Goal: Task Accomplishment & Management: Manage account settings

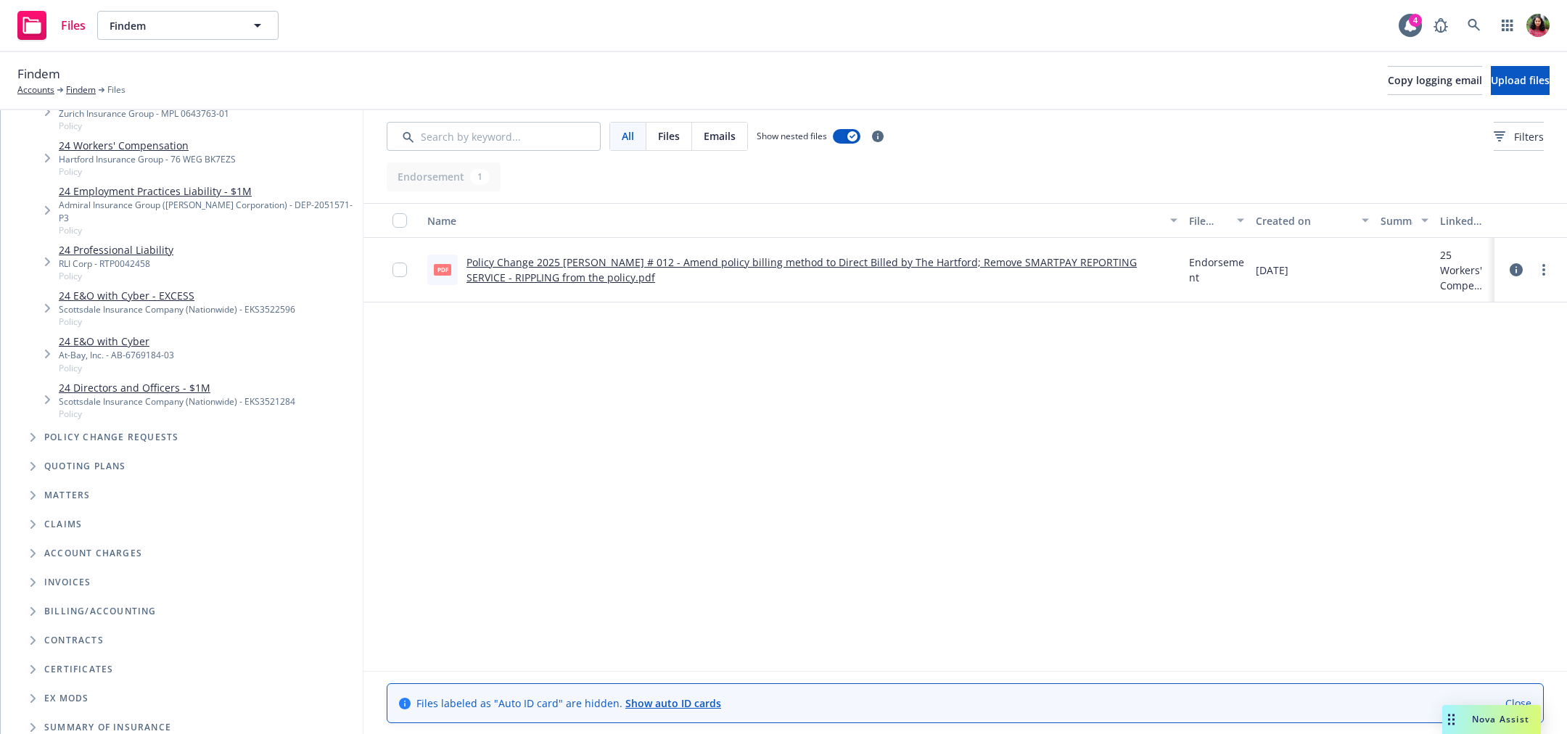
scroll to position [521, 0]
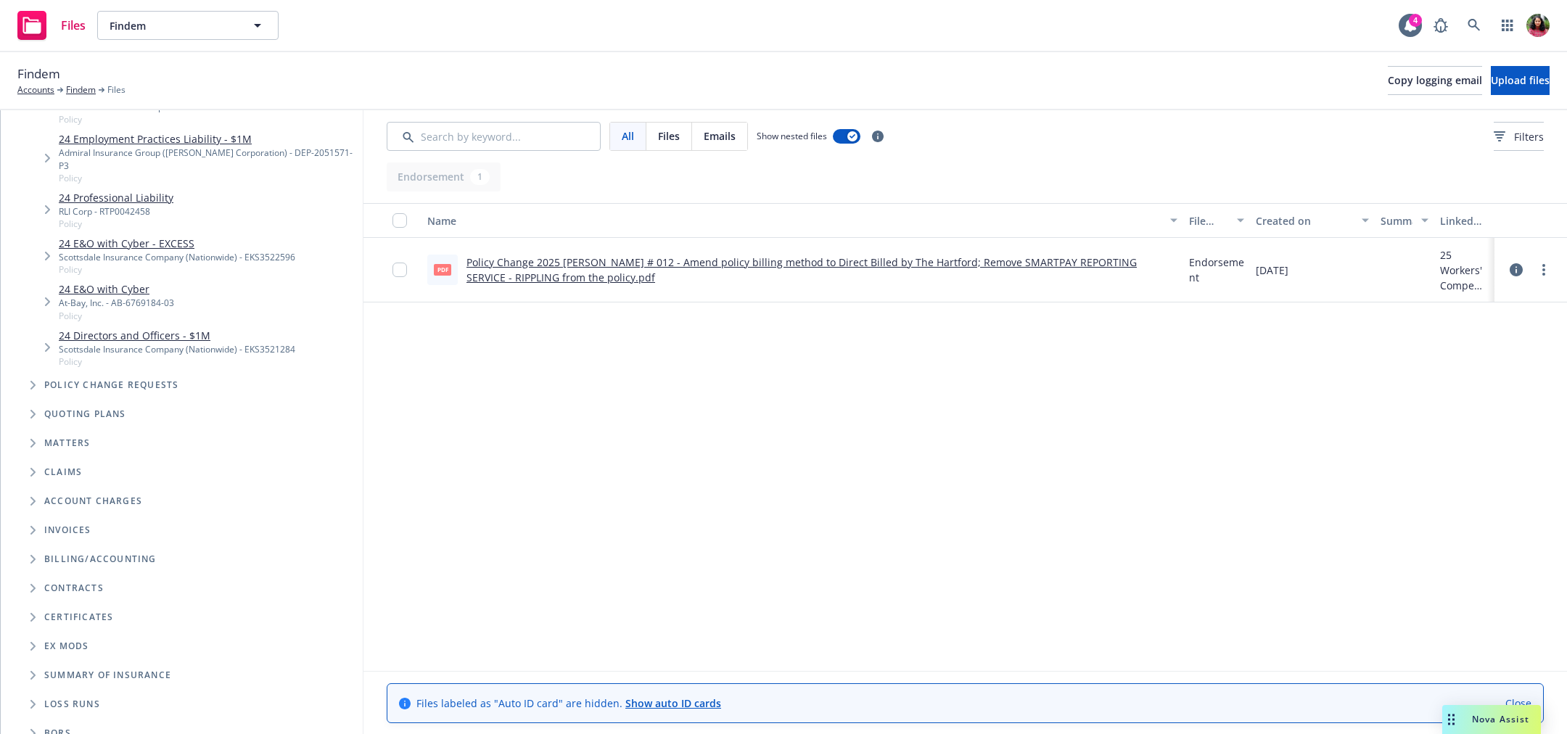
click at [32, 381] on icon "Tree Example" at bounding box center [32, 385] width 5 height 9
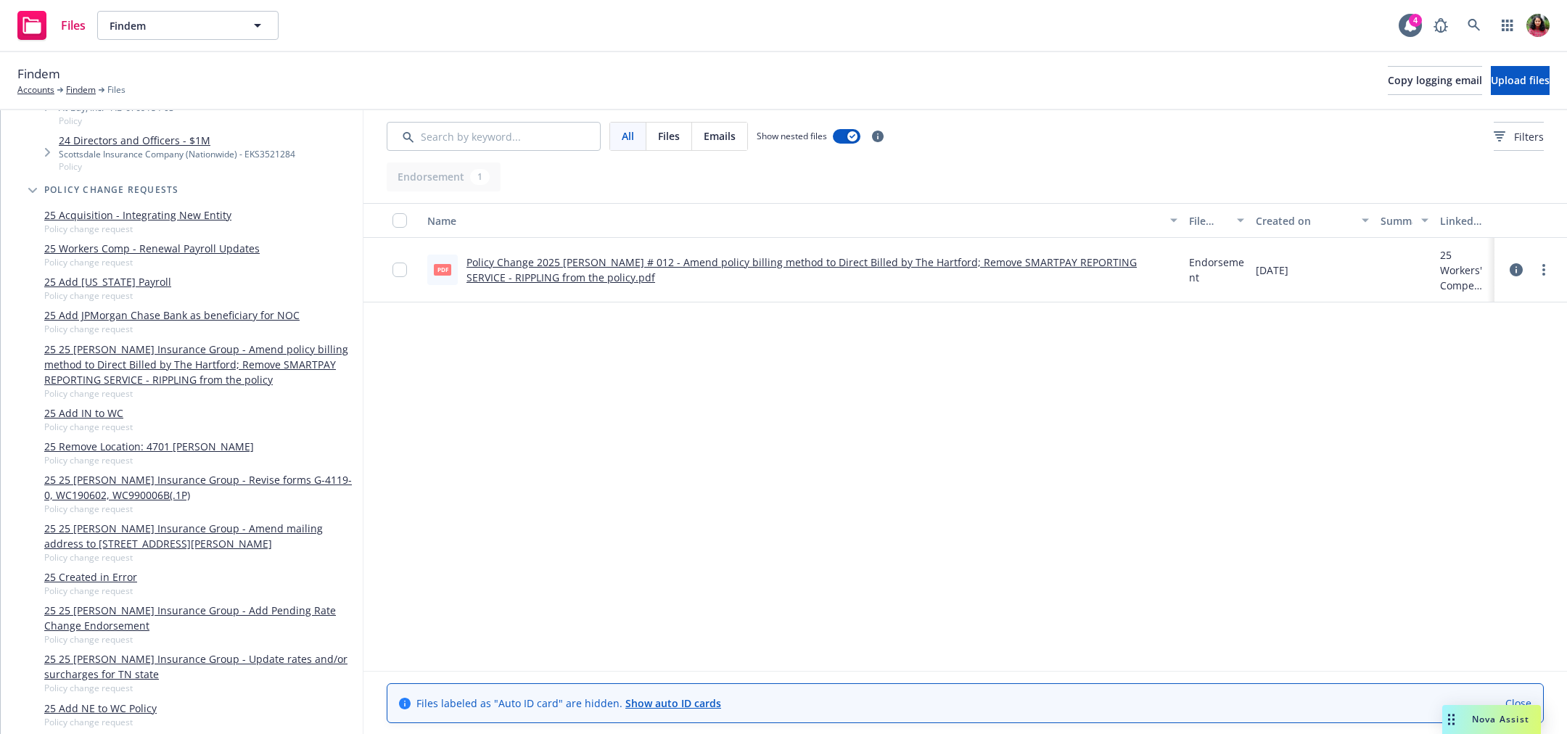
scroll to position [717, 0]
click at [114, 569] on link "25 Created in Error" at bounding box center [90, 576] width 93 height 15
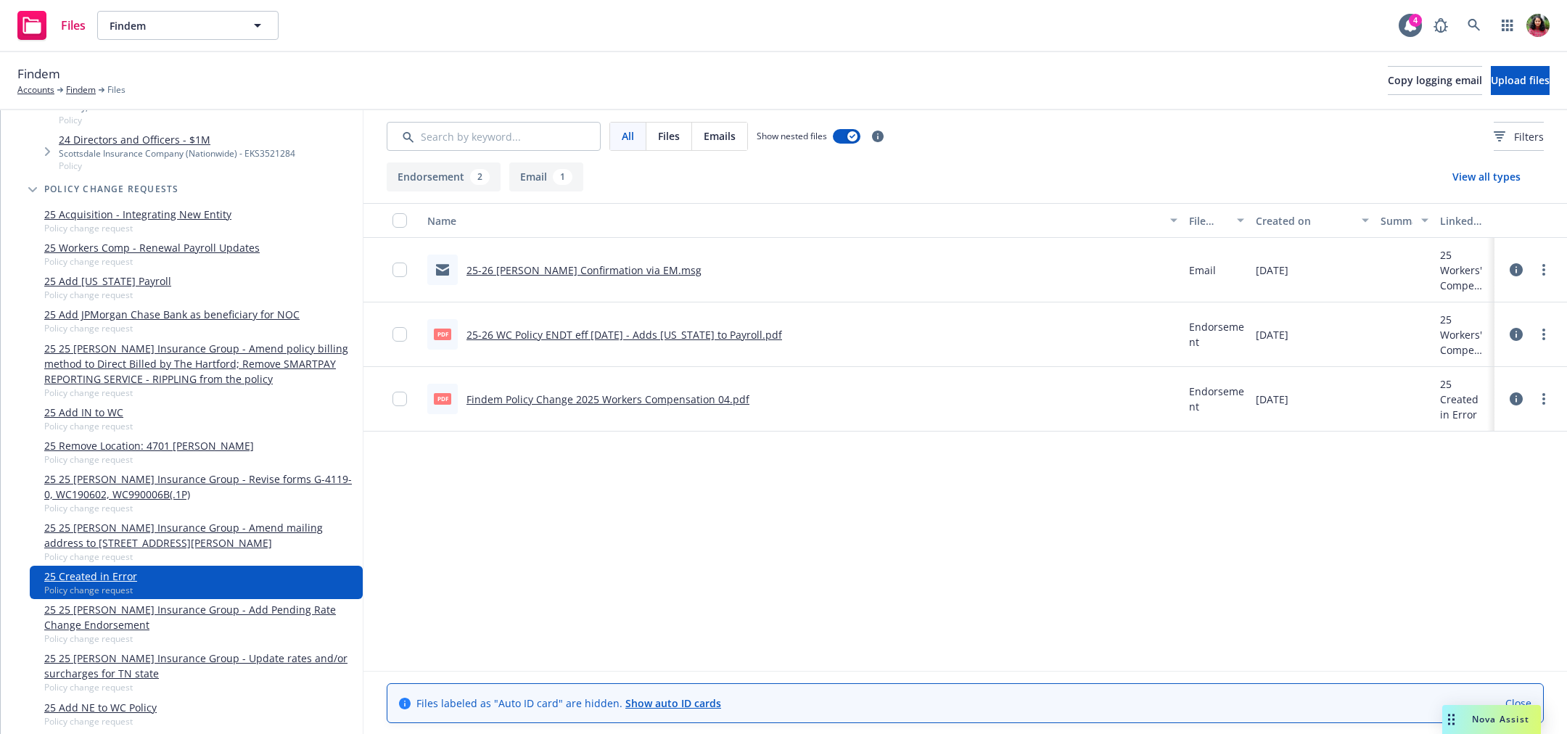
click at [1515, 270] on icon at bounding box center [1516, 269] width 13 height 13
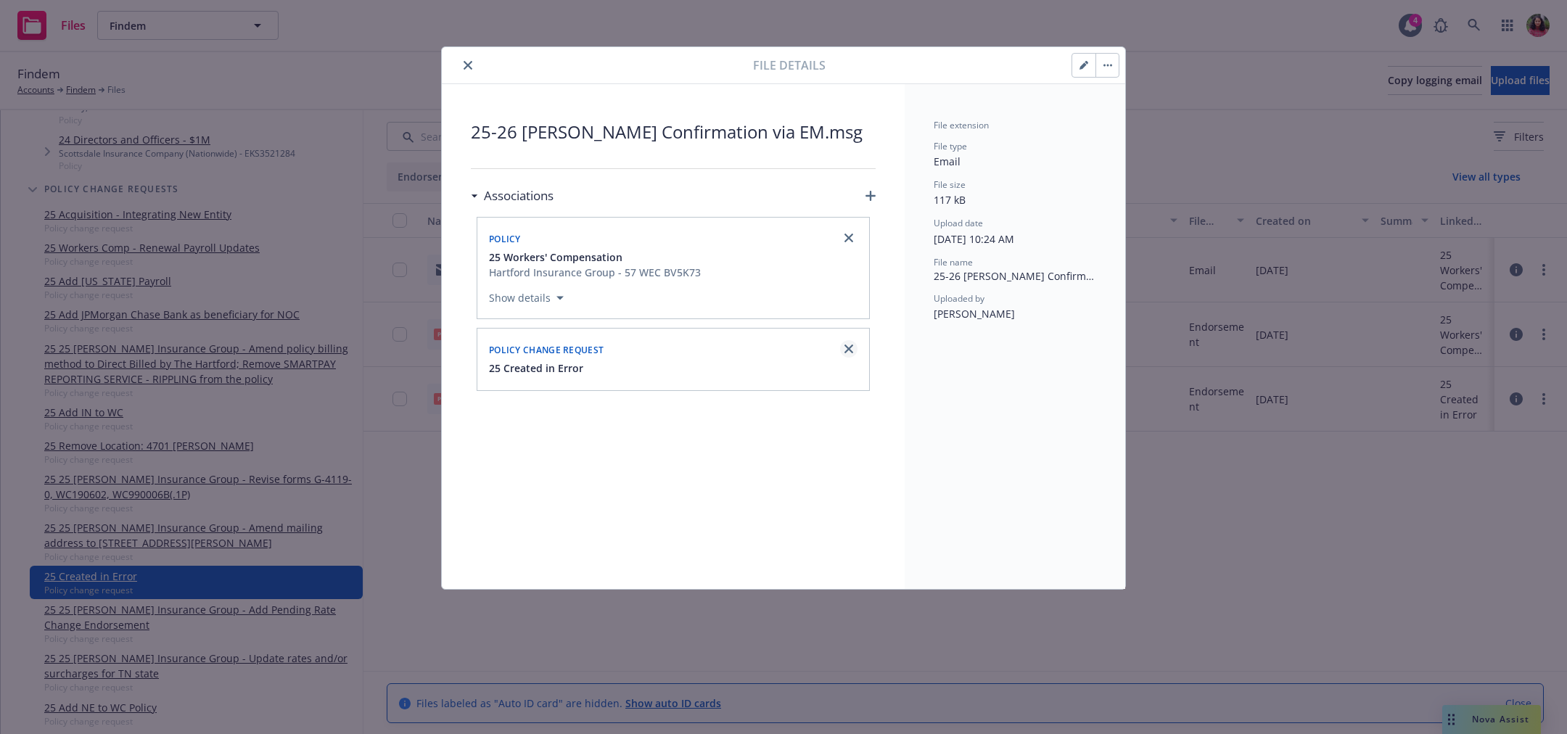
click at [849, 345] on icon "close" at bounding box center [848, 349] width 9 height 9
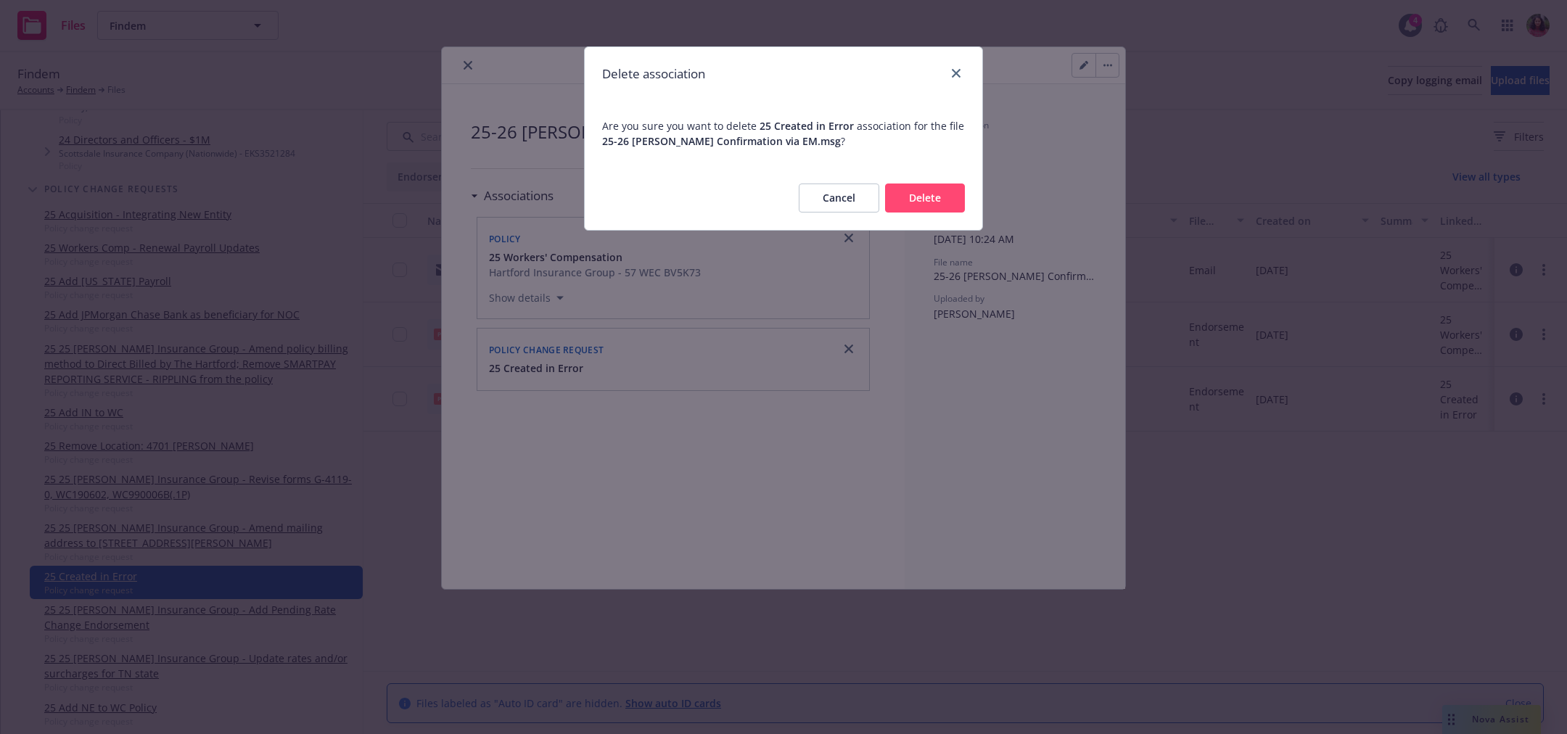
click at [900, 194] on button "Delete" at bounding box center [925, 198] width 80 height 29
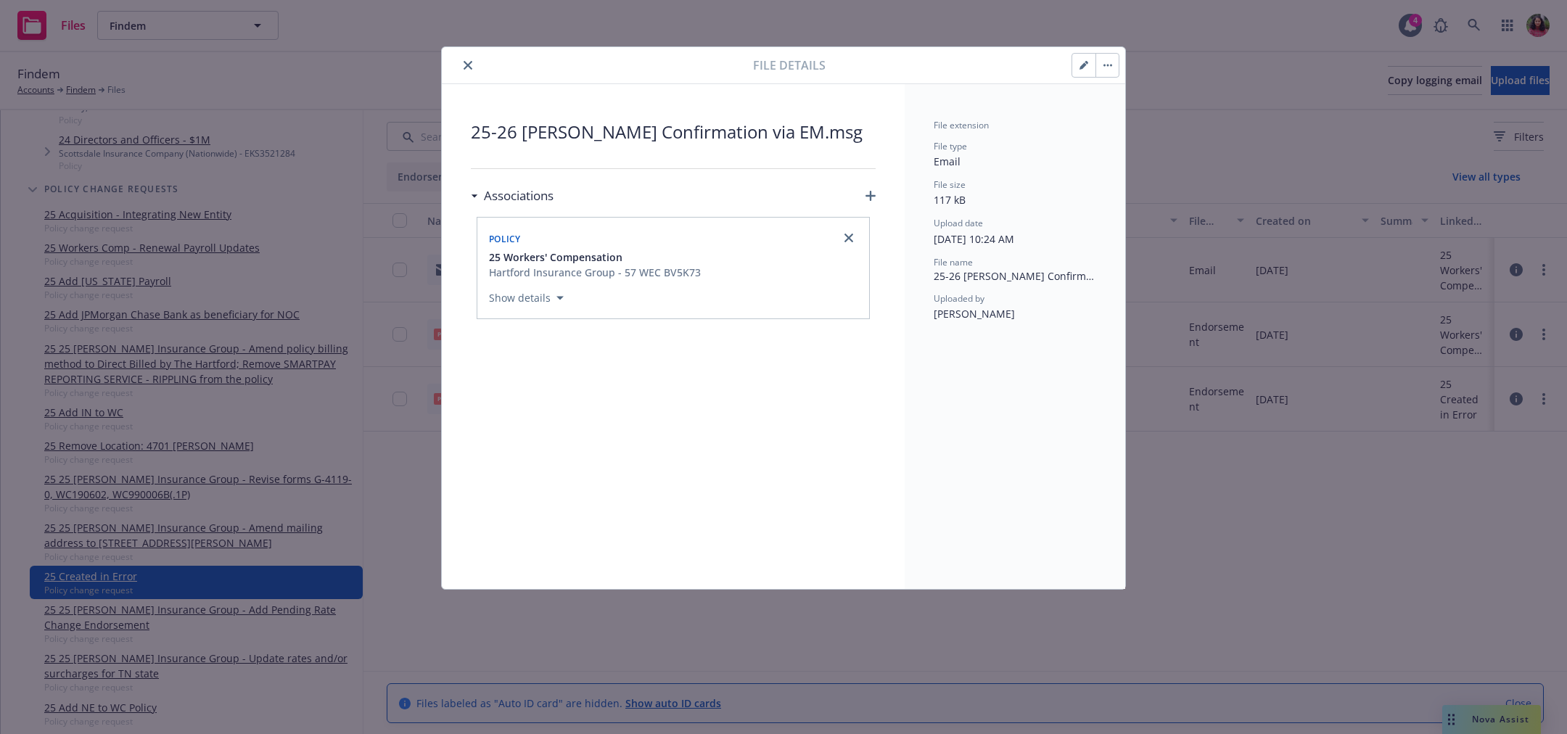
click at [467, 67] on icon "close" at bounding box center [468, 65] width 9 height 9
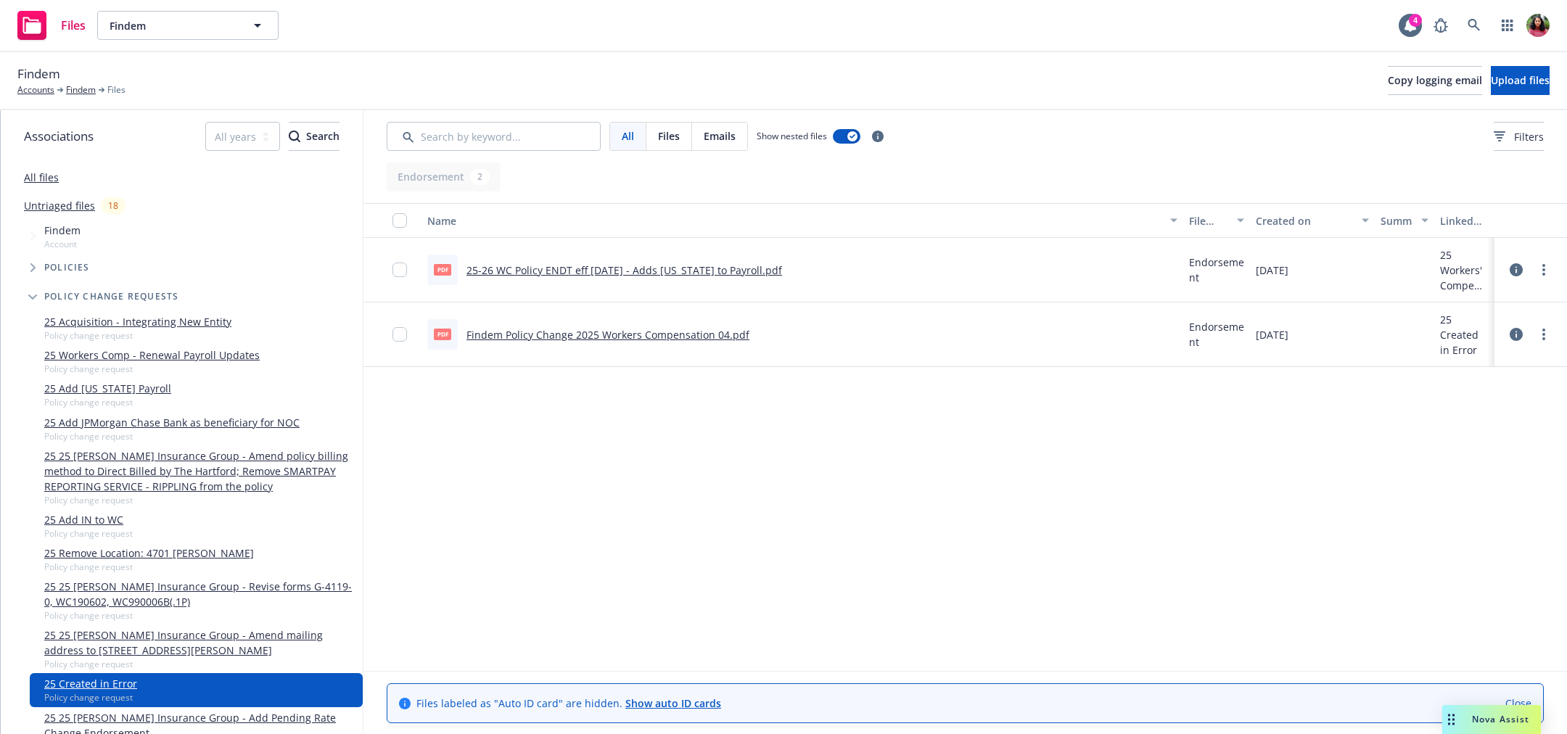
click at [1515, 269] on icon at bounding box center [1516, 269] width 13 height 13
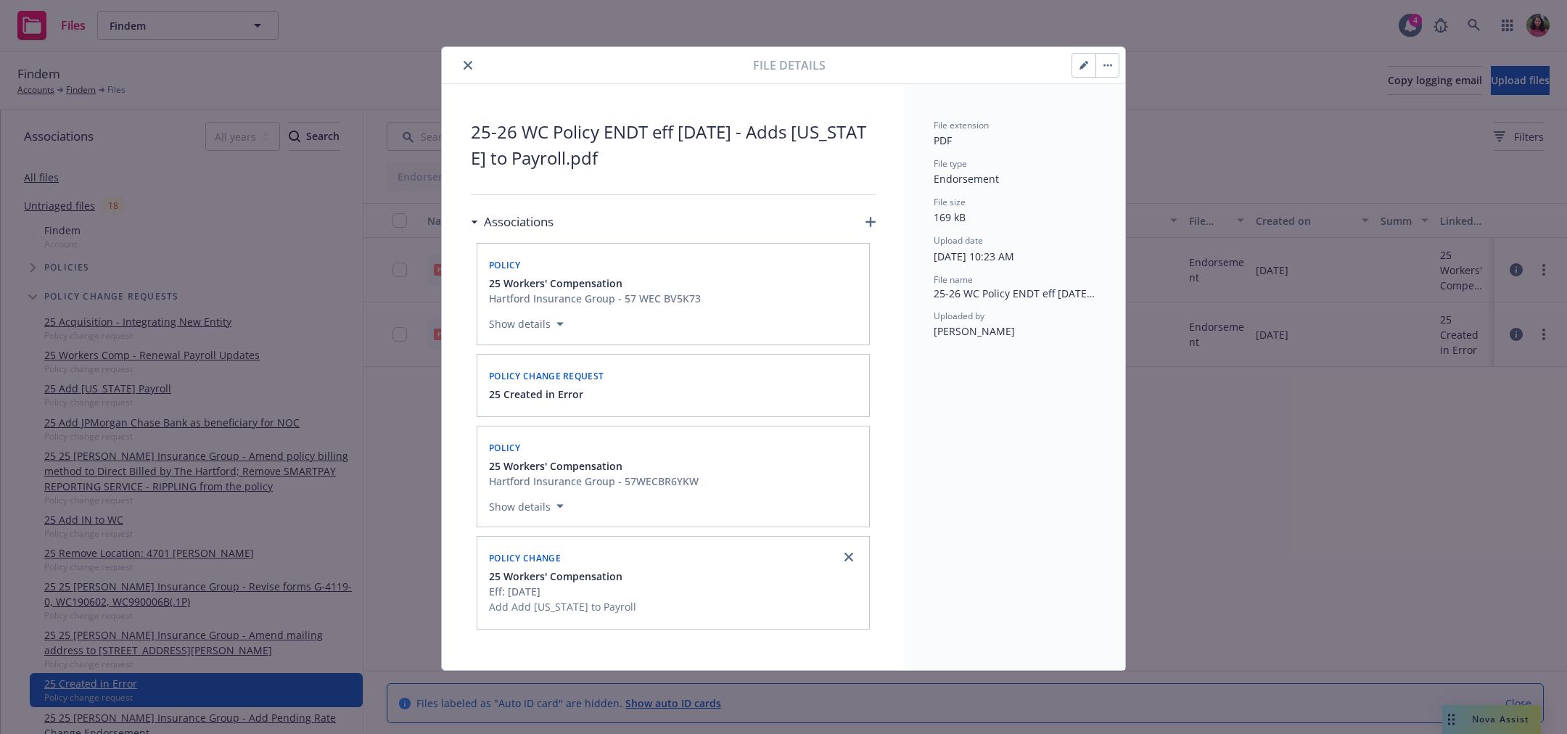
click at [850, 374] on div "Policy change request" at bounding box center [673, 374] width 374 height 23
click at [706, 374] on div "Policy change request" at bounding box center [673, 374] width 374 height 23
click at [971, 424] on div "File extension PDF File type Endorsement File size 169 kB Upload date 05/21/202…" at bounding box center [1015, 377] width 221 height 586
click at [995, 464] on div "File extension PDF File type Endorsement File size 169 kB Upload date 05/21/202…" at bounding box center [1015, 377] width 221 height 586
click at [671, 390] on div "25 Created in Error" at bounding box center [673, 394] width 374 height 15
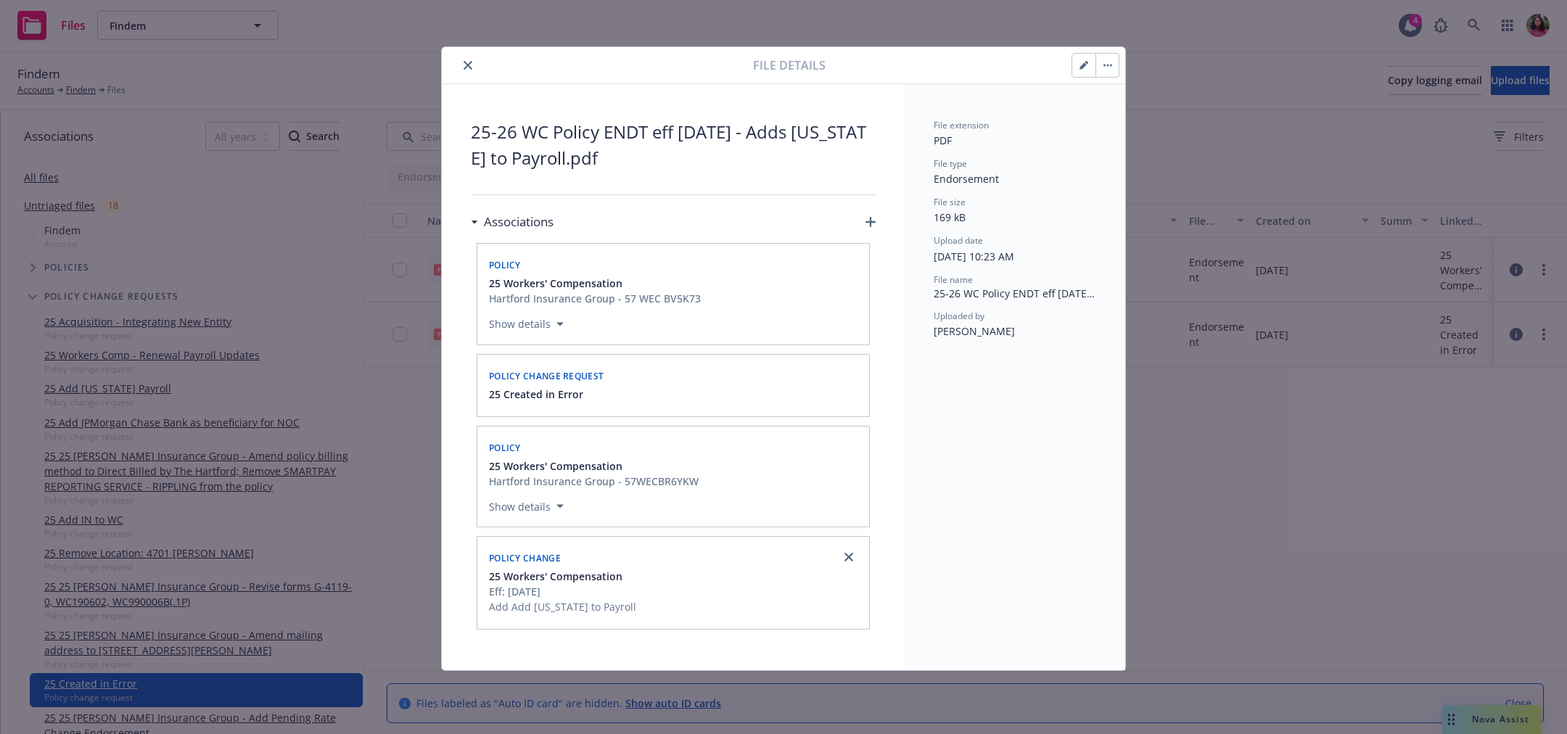
click at [1111, 61] on button "button" at bounding box center [1106, 65] width 23 height 23
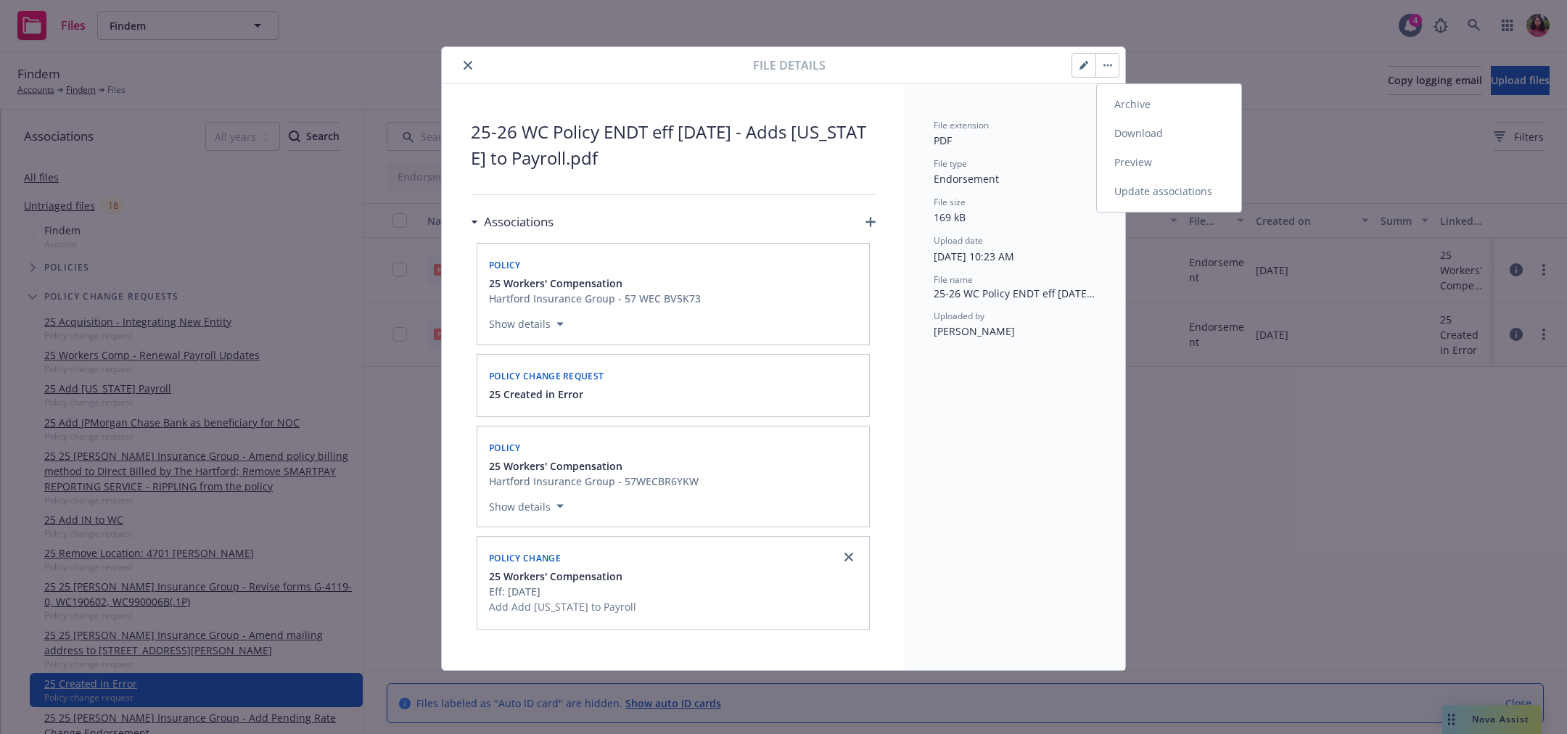
click at [1147, 188] on link "Update associations" at bounding box center [1169, 191] width 144 height 29
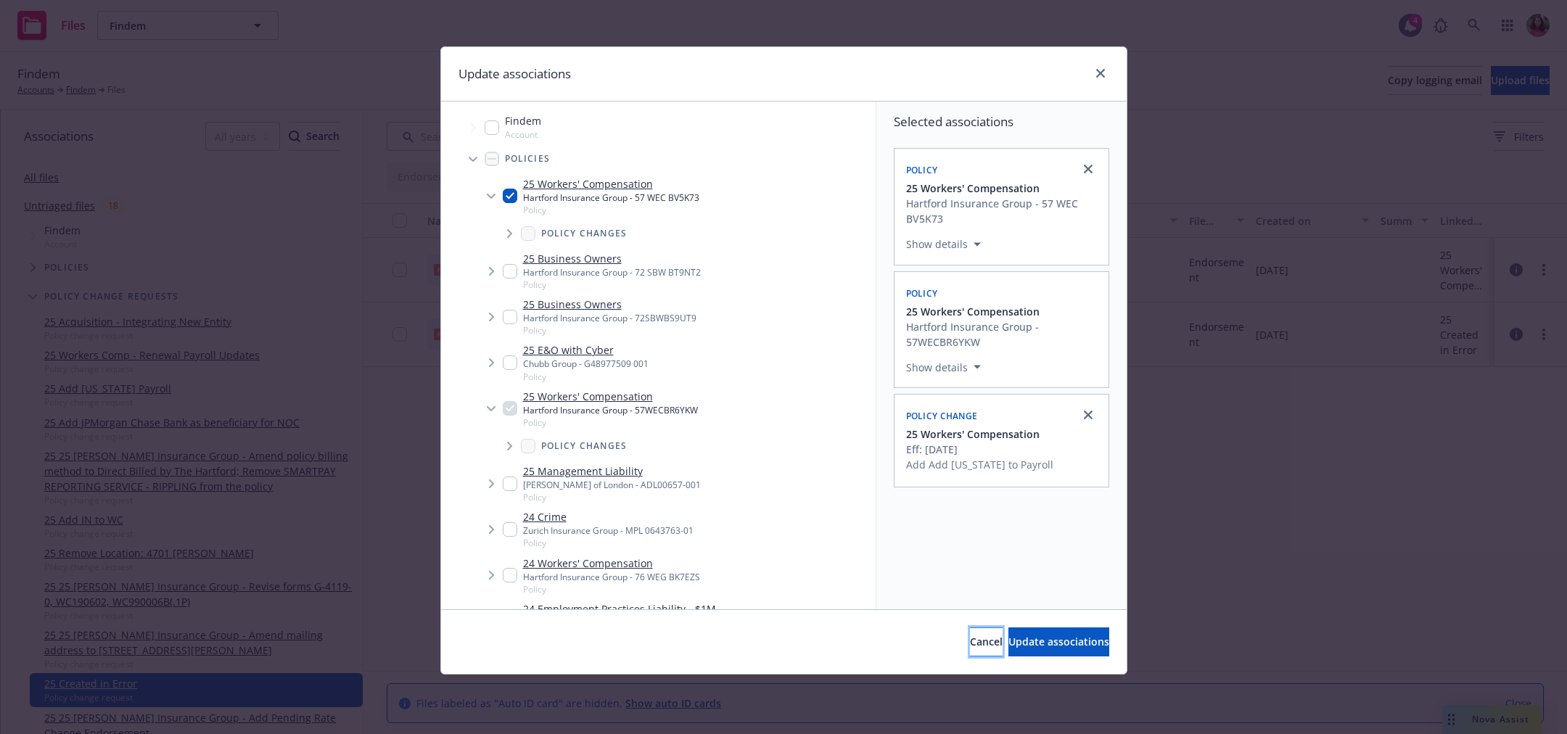
click at [970, 646] on span "Cancel" at bounding box center [986, 642] width 33 height 14
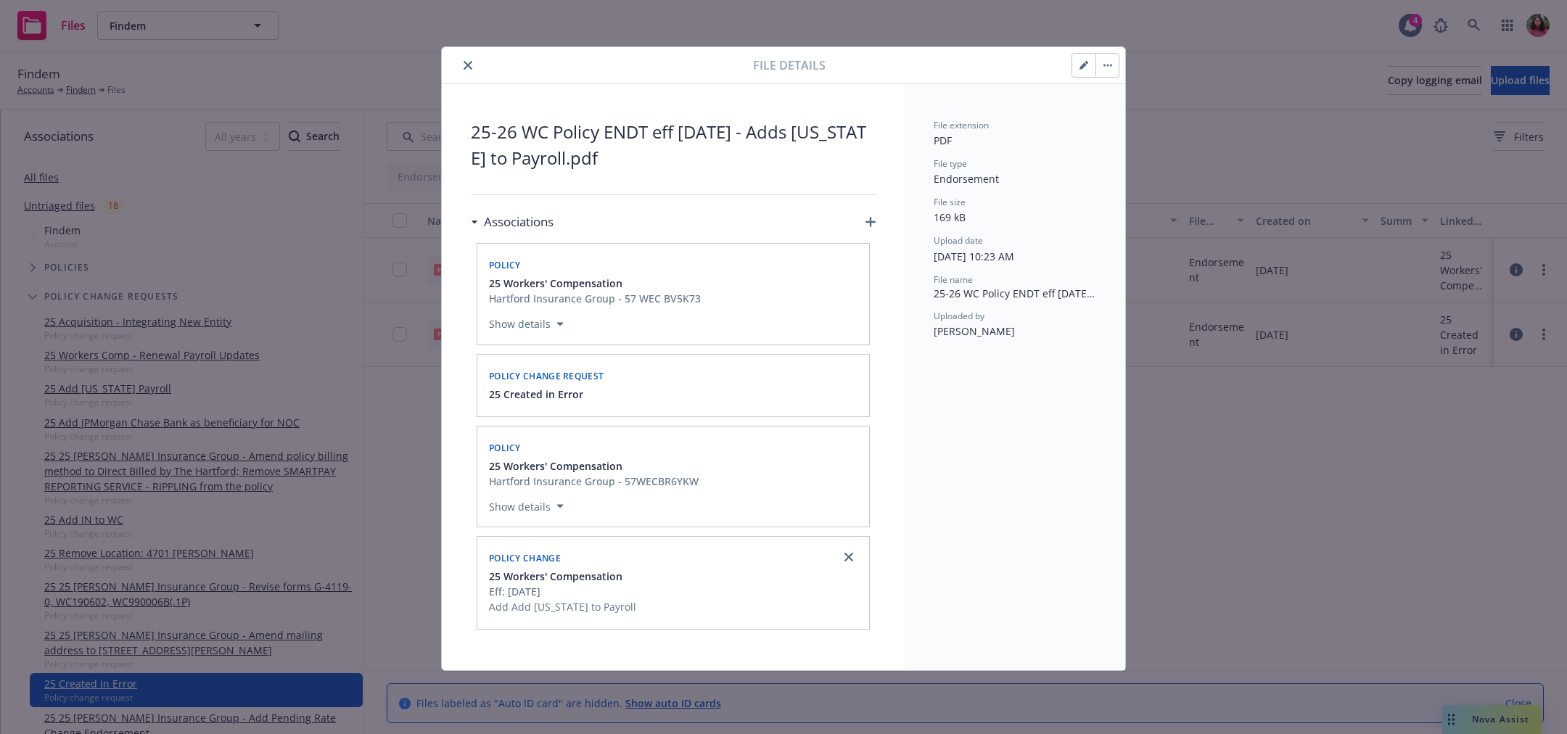
click at [757, 375] on div "Policy change request" at bounding box center [673, 374] width 374 height 23
click at [630, 375] on div "Policy change request" at bounding box center [673, 374] width 374 height 23
click at [468, 65] on icon "close" at bounding box center [468, 65] width 9 height 9
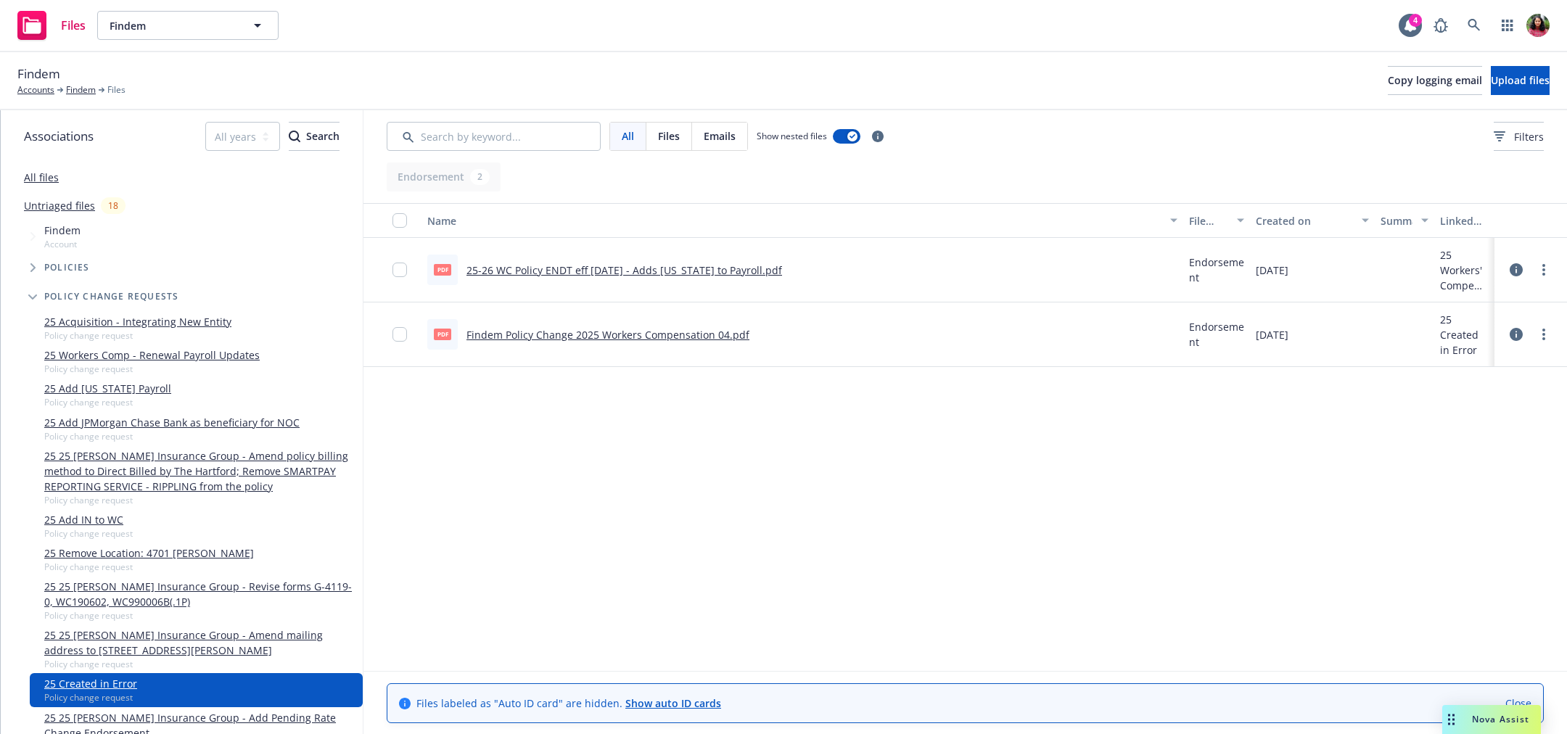
click at [1520, 328] on icon at bounding box center [1516, 334] width 13 height 13
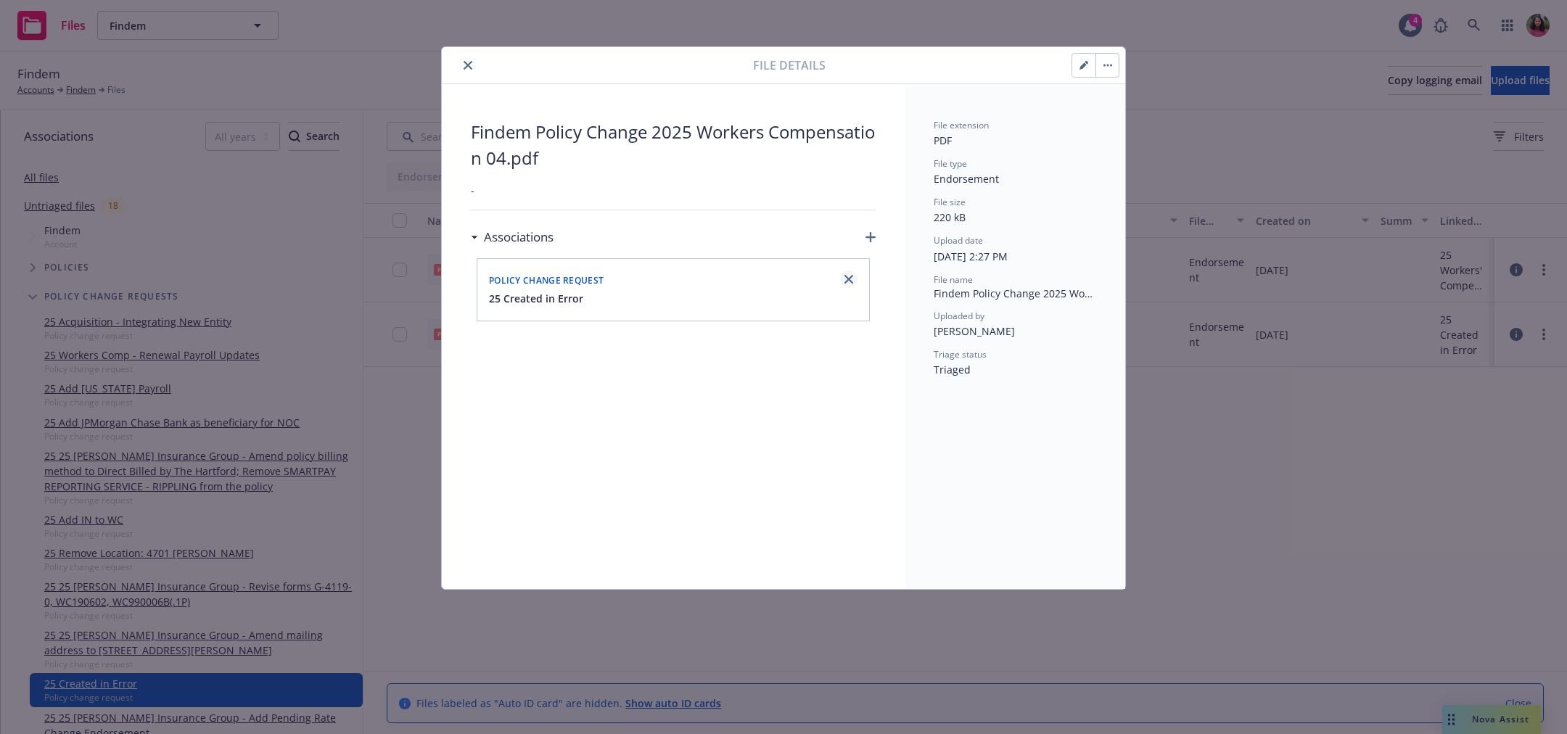
click at [850, 275] on icon "close" at bounding box center [848, 279] width 9 height 9
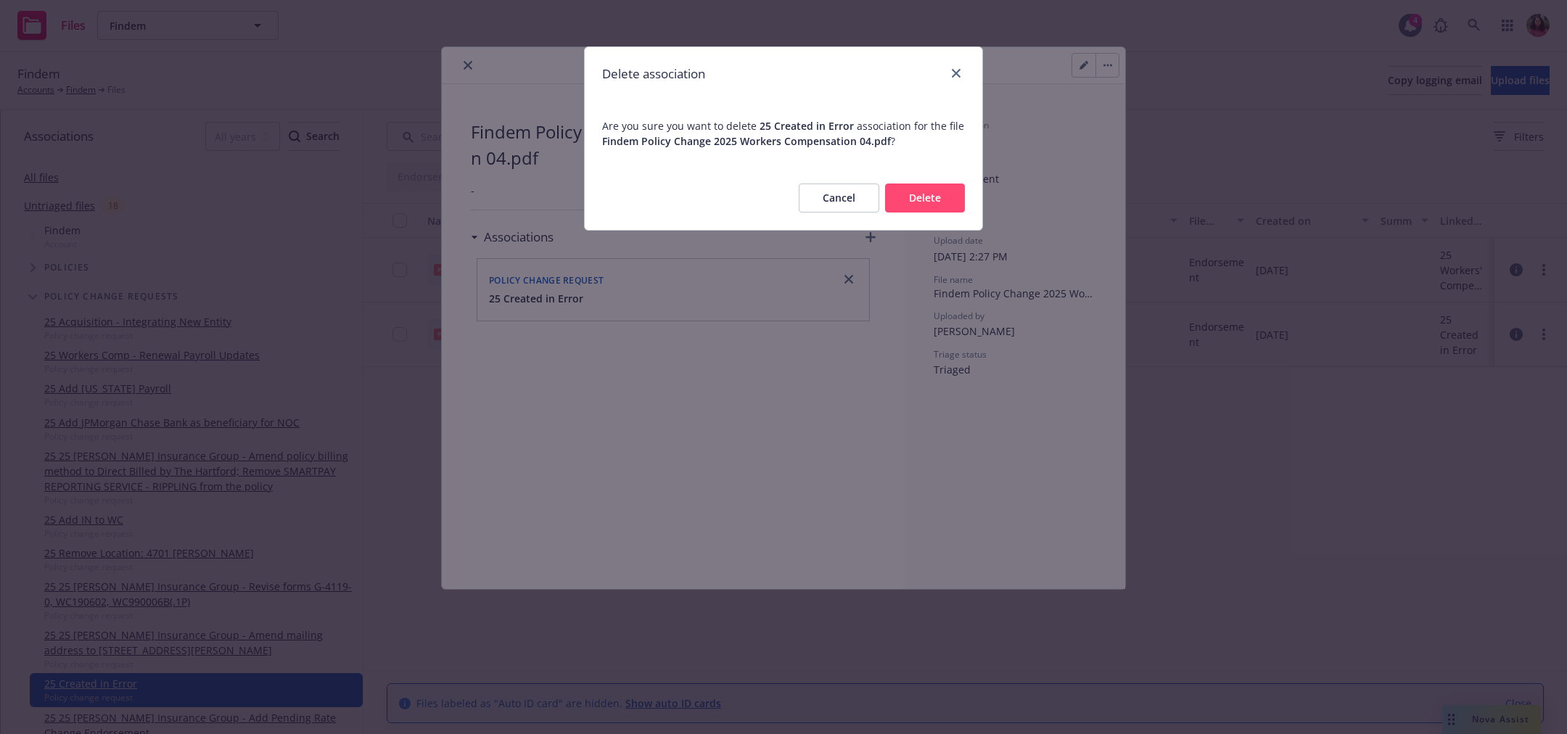
click at [933, 200] on button "Delete" at bounding box center [925, 198] width 80 height 29
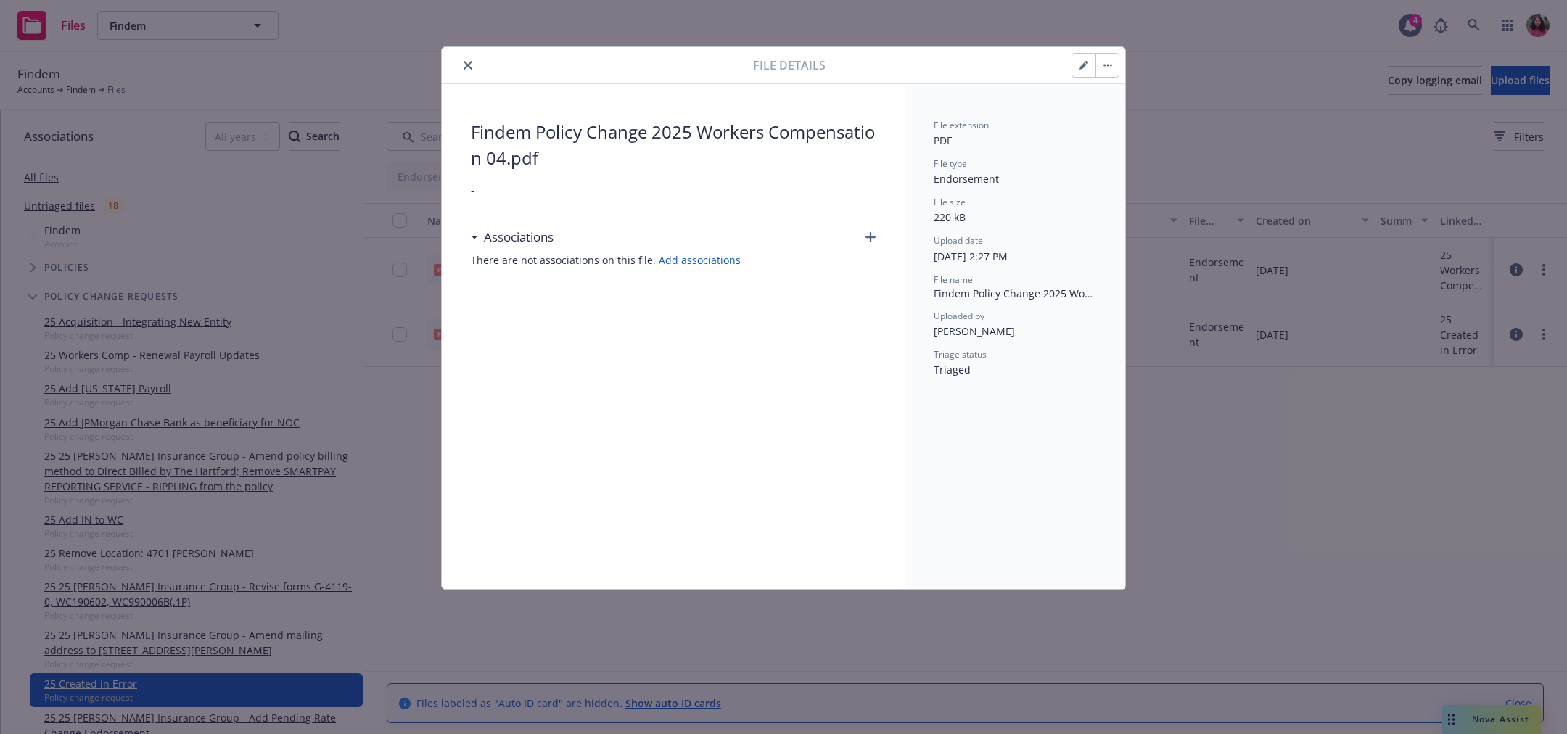
click at [466, 64] on icon "close" at bounding box center [468, 65] width 9 height 9
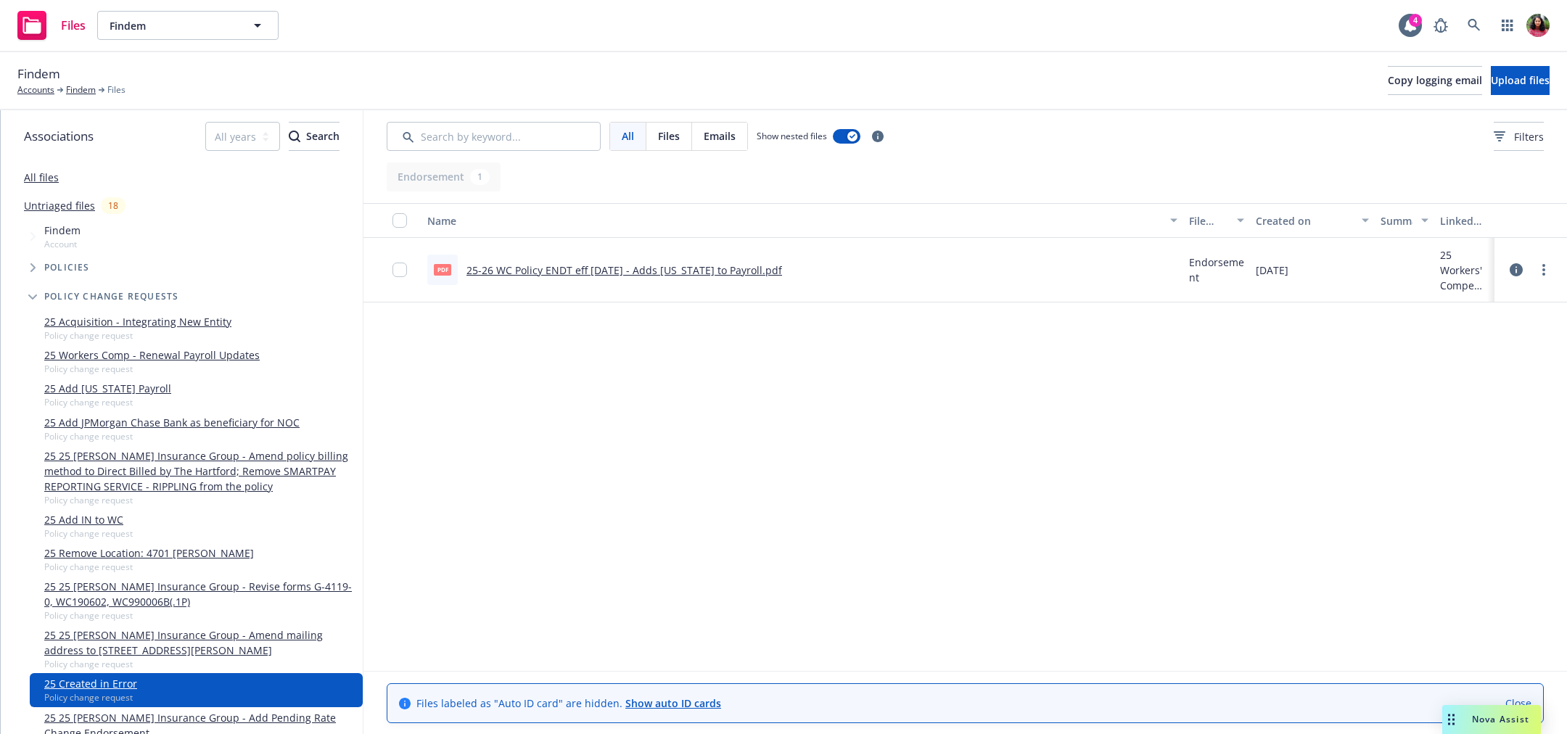
click at [1517, 268] on icon at bounding box center [1516, 269] width 13 height 13
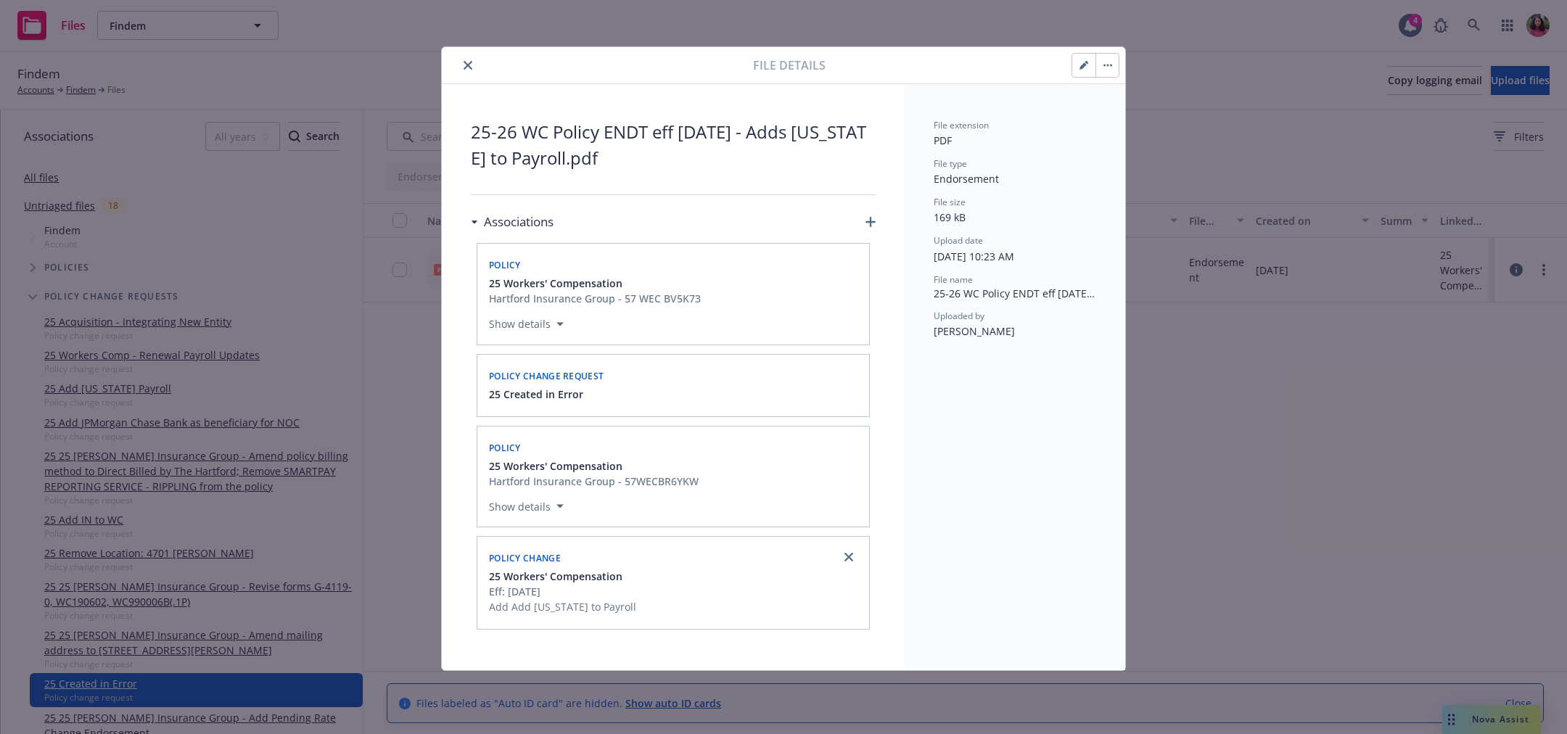
click at [654, 392] on div "25 Created in Error" at bounding box center [673, 394] width 374 height 15
click at [654, 390] on div "25 Created in Error" at bounding box center [673, 394] width 374 height 15
click at [559, 323] on icon "button" at bounding box center [559, 324] width 7 height 4
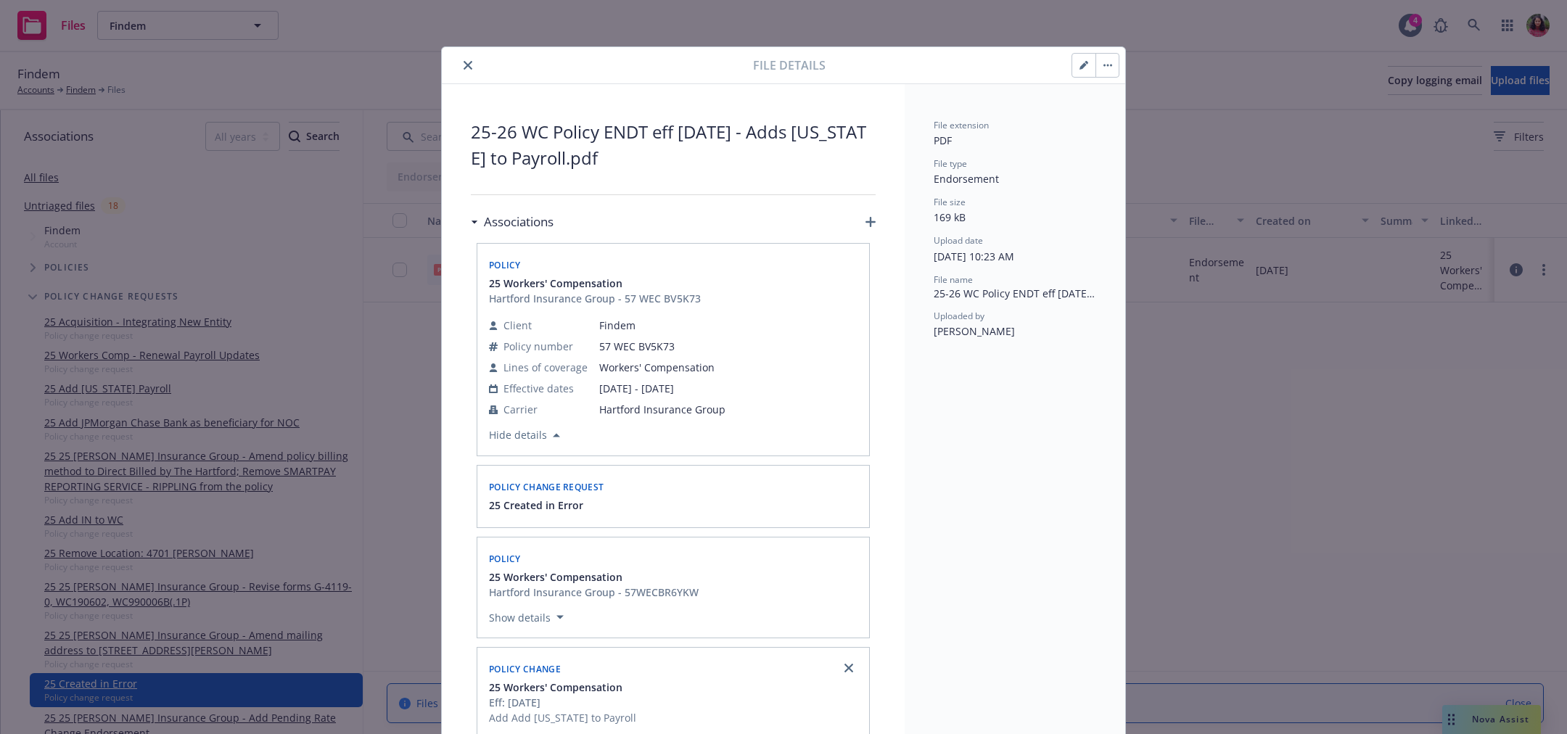
click at [1080, 61] on icon "button" at bounding box center [1084, 65] width 9 height 9
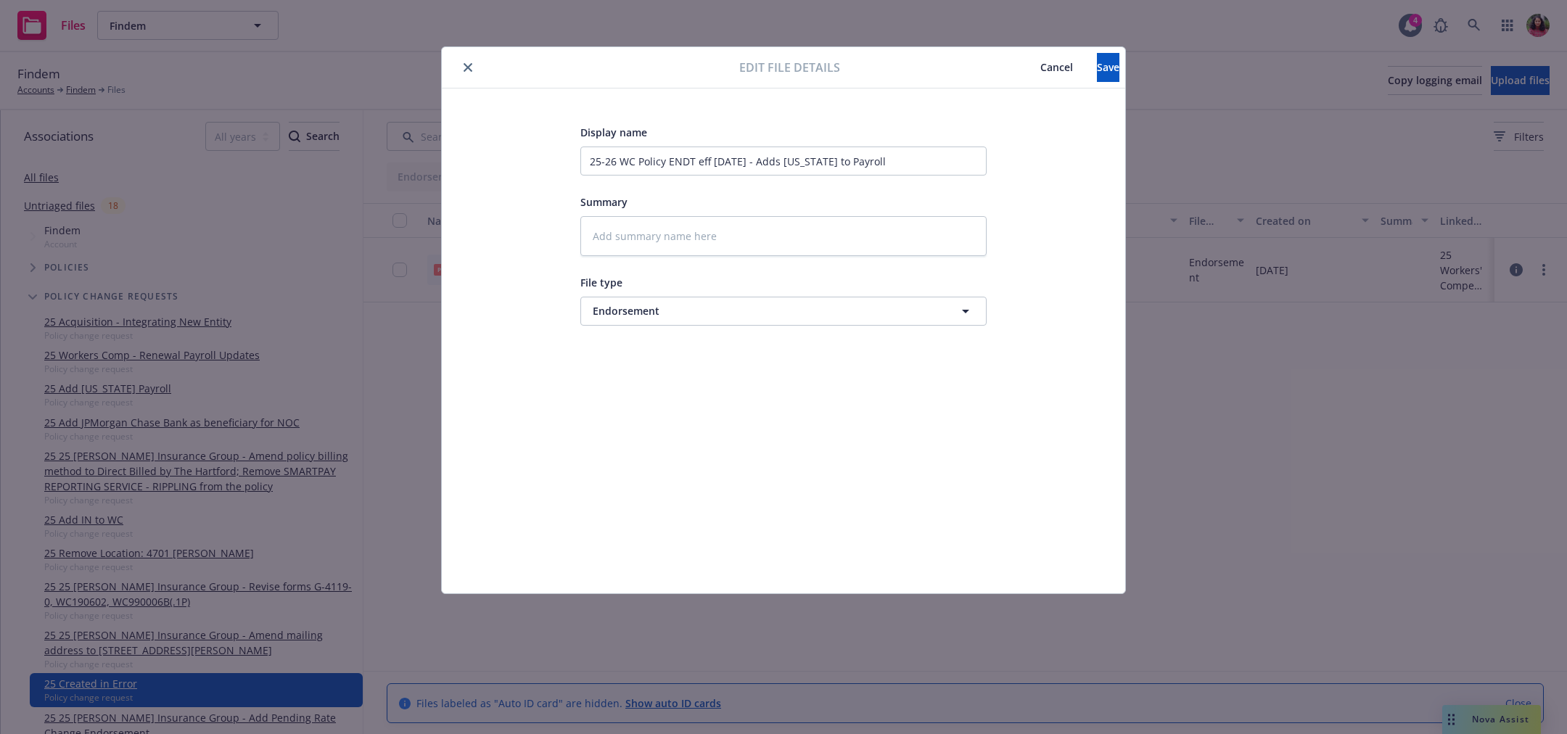
click at [464, 70] on icon "close" at bounding box center [468, 67] width 9 height 9
type textarea "x"
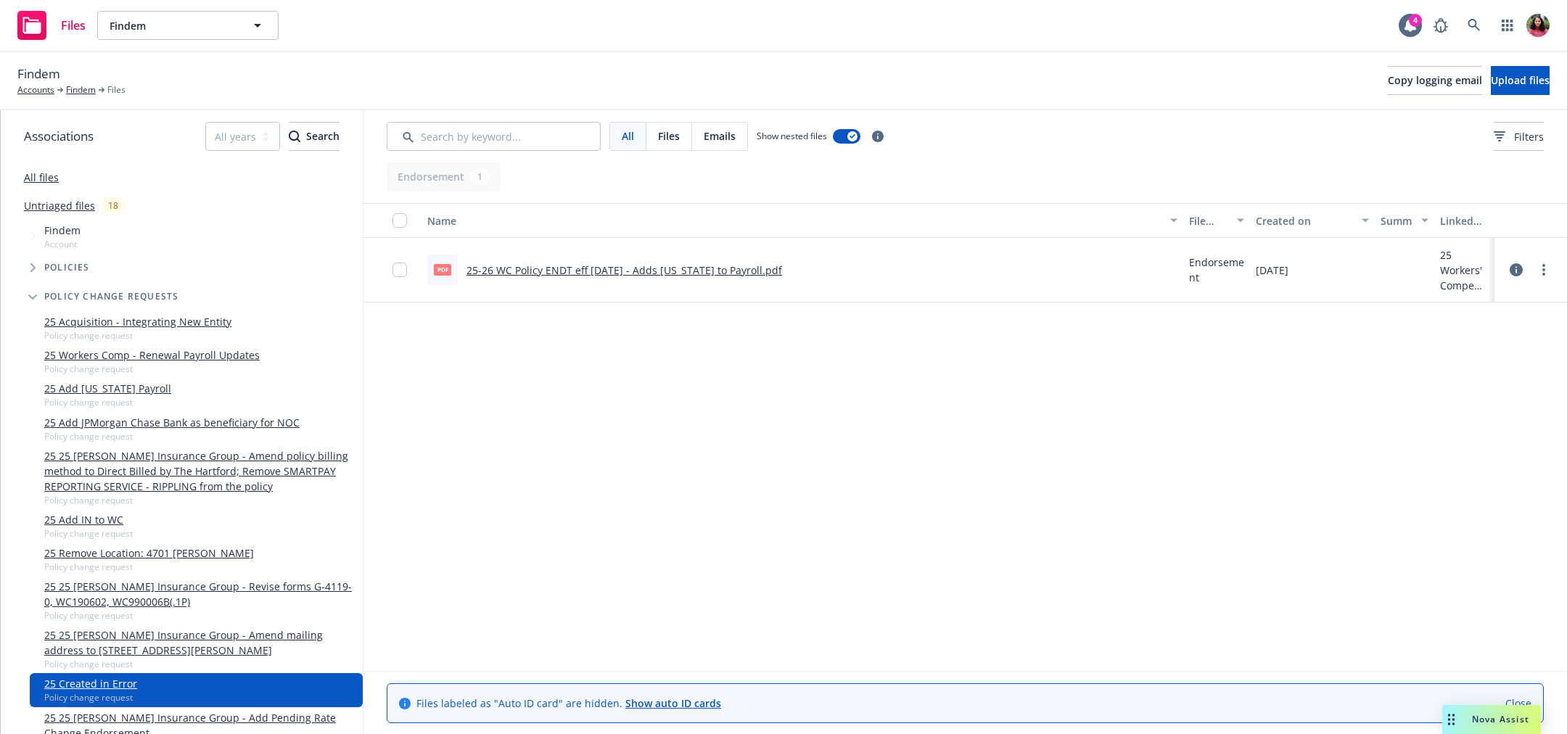
click at [1515, 266] on icon at bounding box center [1516, 269] width 13 height 13
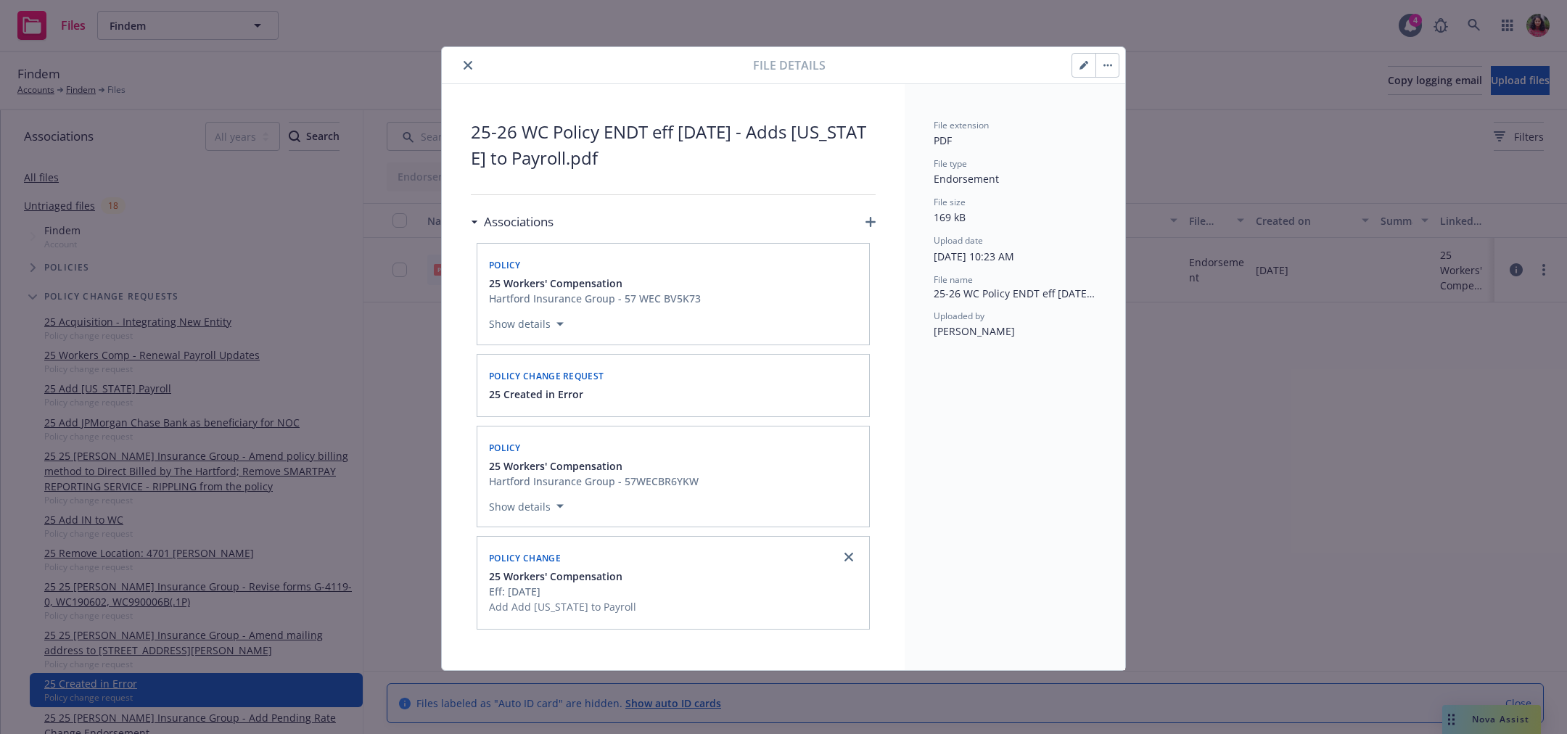
click at [1103, 68] on button "button" at bounding box center [1106, 65] width 23 height 23
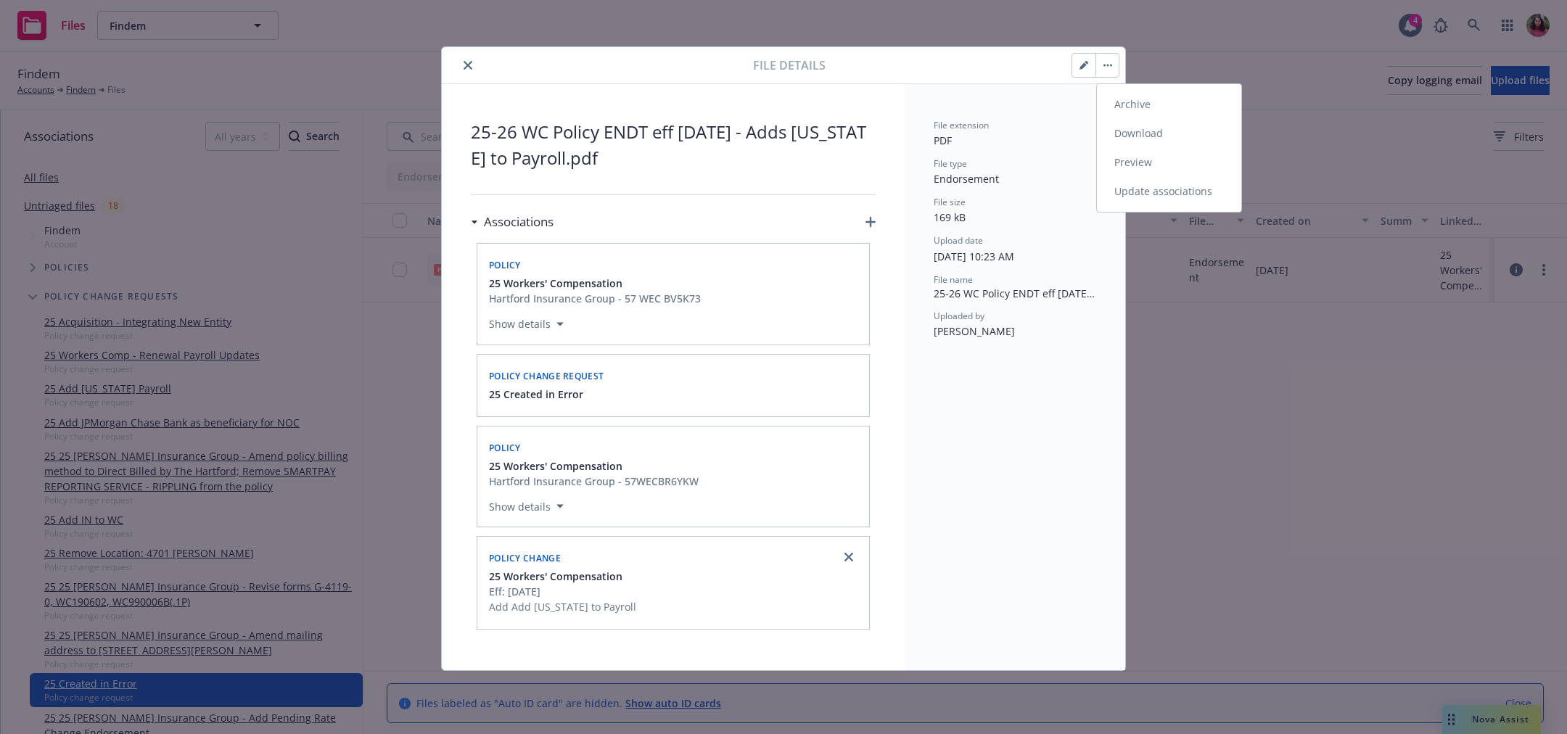
click at [1135, 184] on link "Update associations" at bounding box center [1169, 191] width 144 height 29
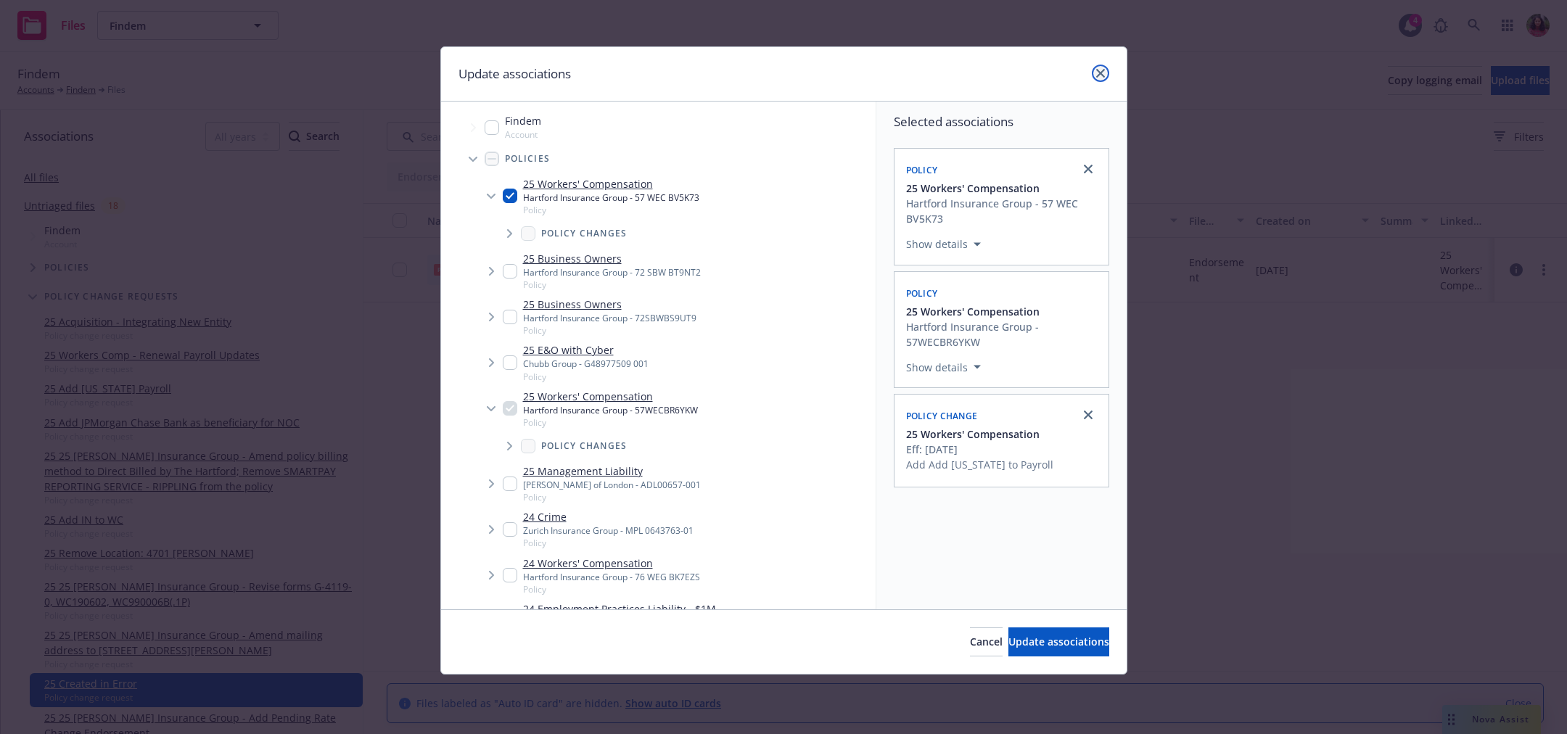
click at [1099, 71] on icon "close" at bounding box center [1100, 73] width 9 height 9
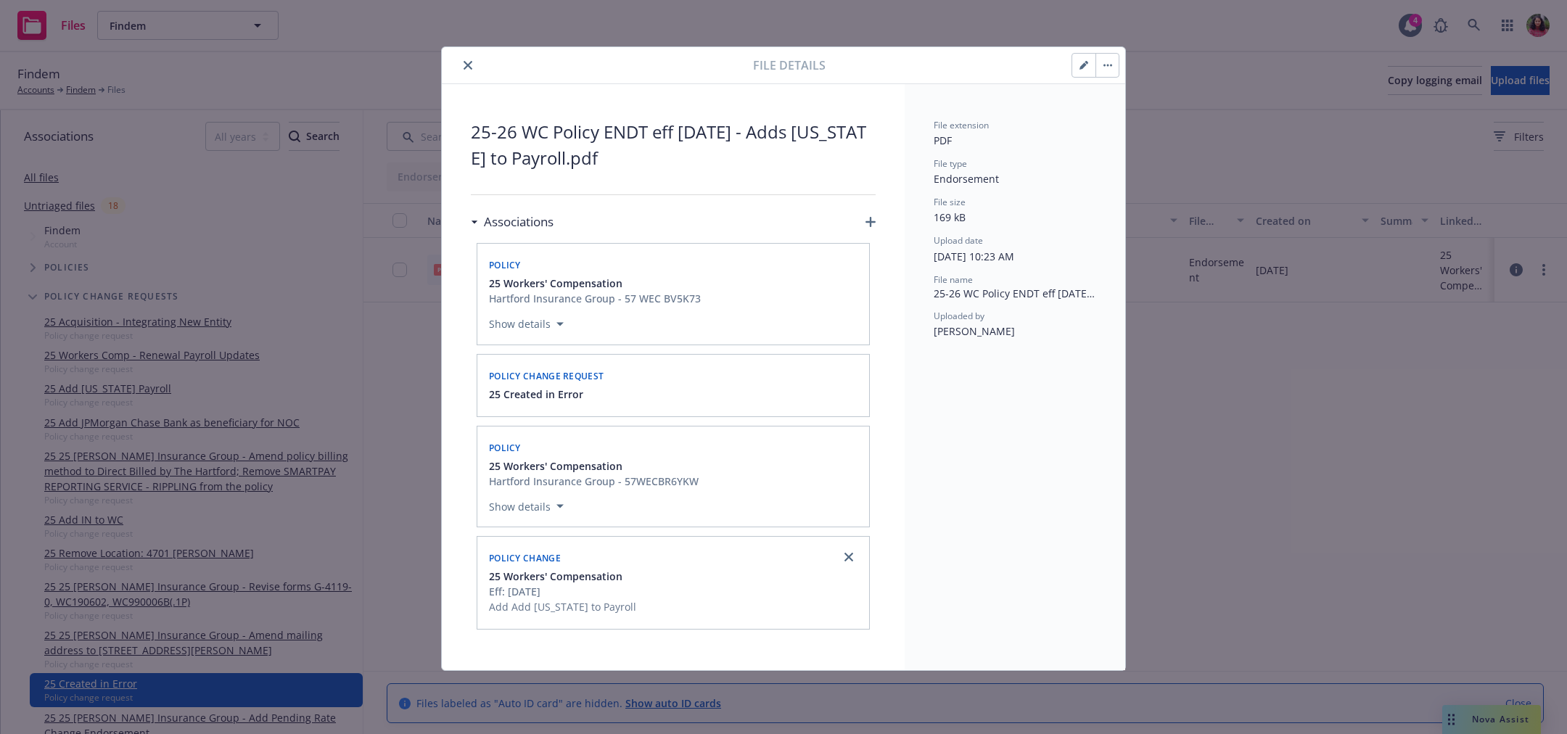
click at [675, 373] on div "Policy change request" at bounding box center [673, 374] width 374 height 23
click at [464, 62] on icon "close" at bounding box center [468, 65] width 9 height 9
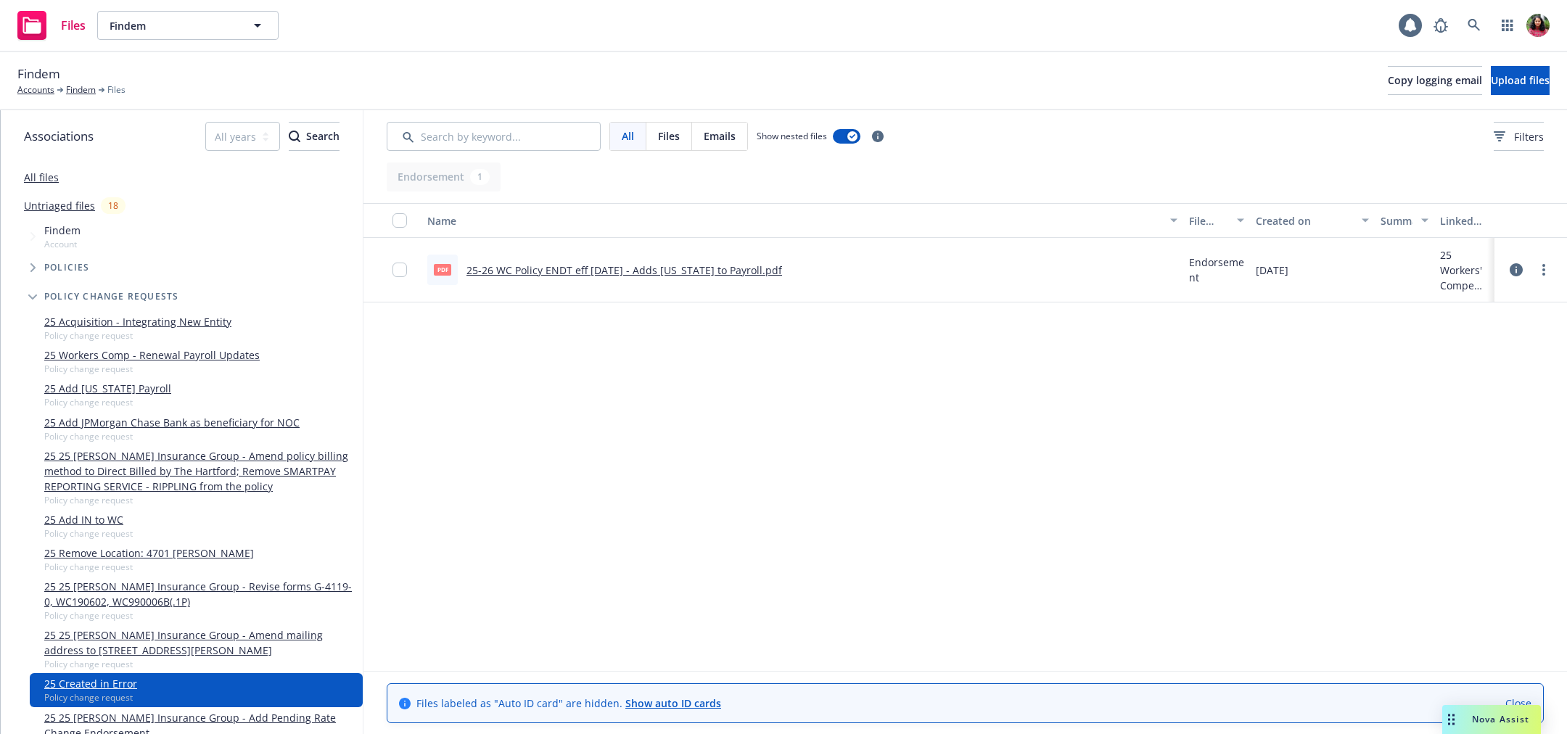
click at [176, 649] on link "25 25 [PERSON_NAME] Insurance Group - Amend mailing address to [STREET_ADDRESS]…" at bounding box center [200, 643] width 313 height 30
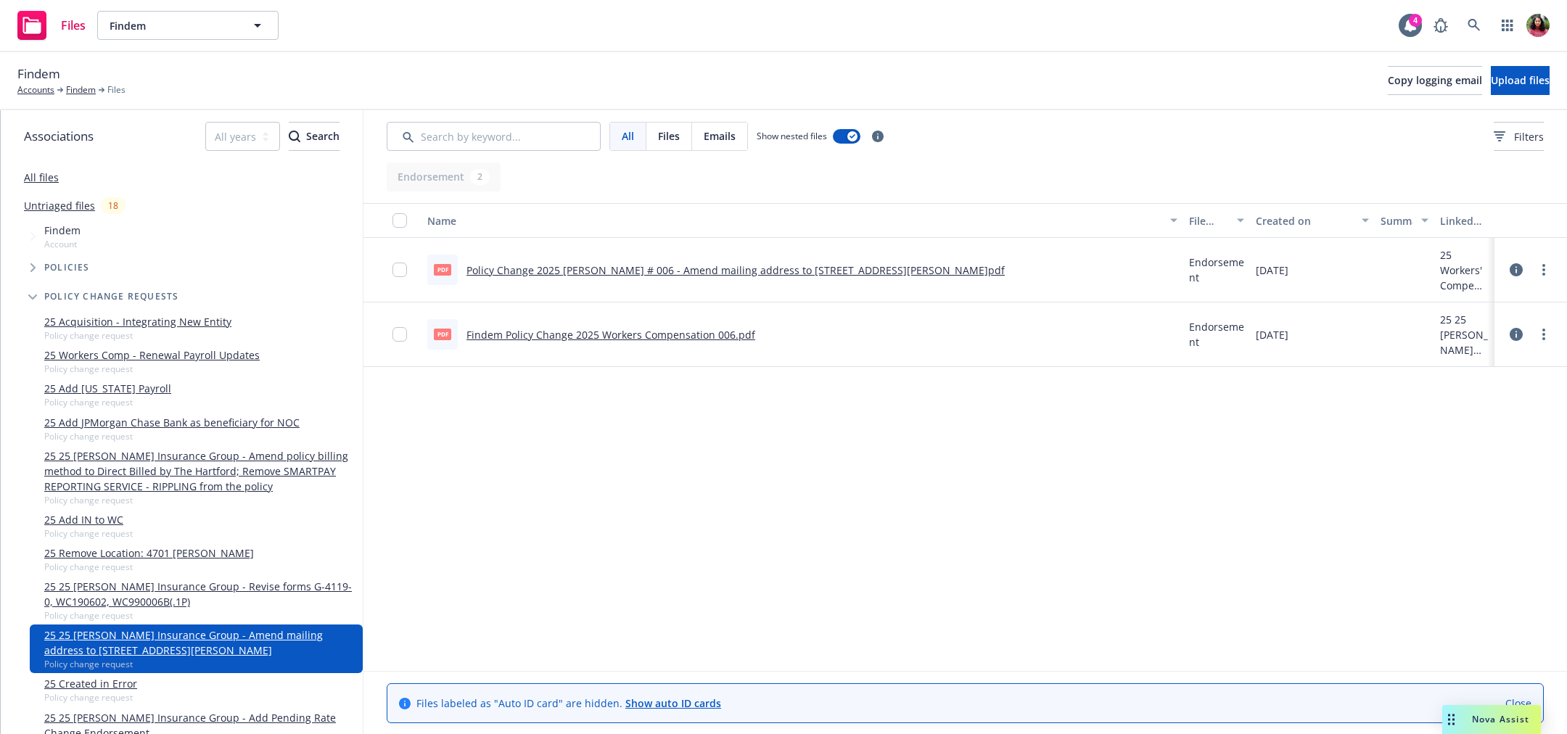
click at [94, 691] on link "25 Created in Error" at bounding box center [90, 683] width 93 height 15
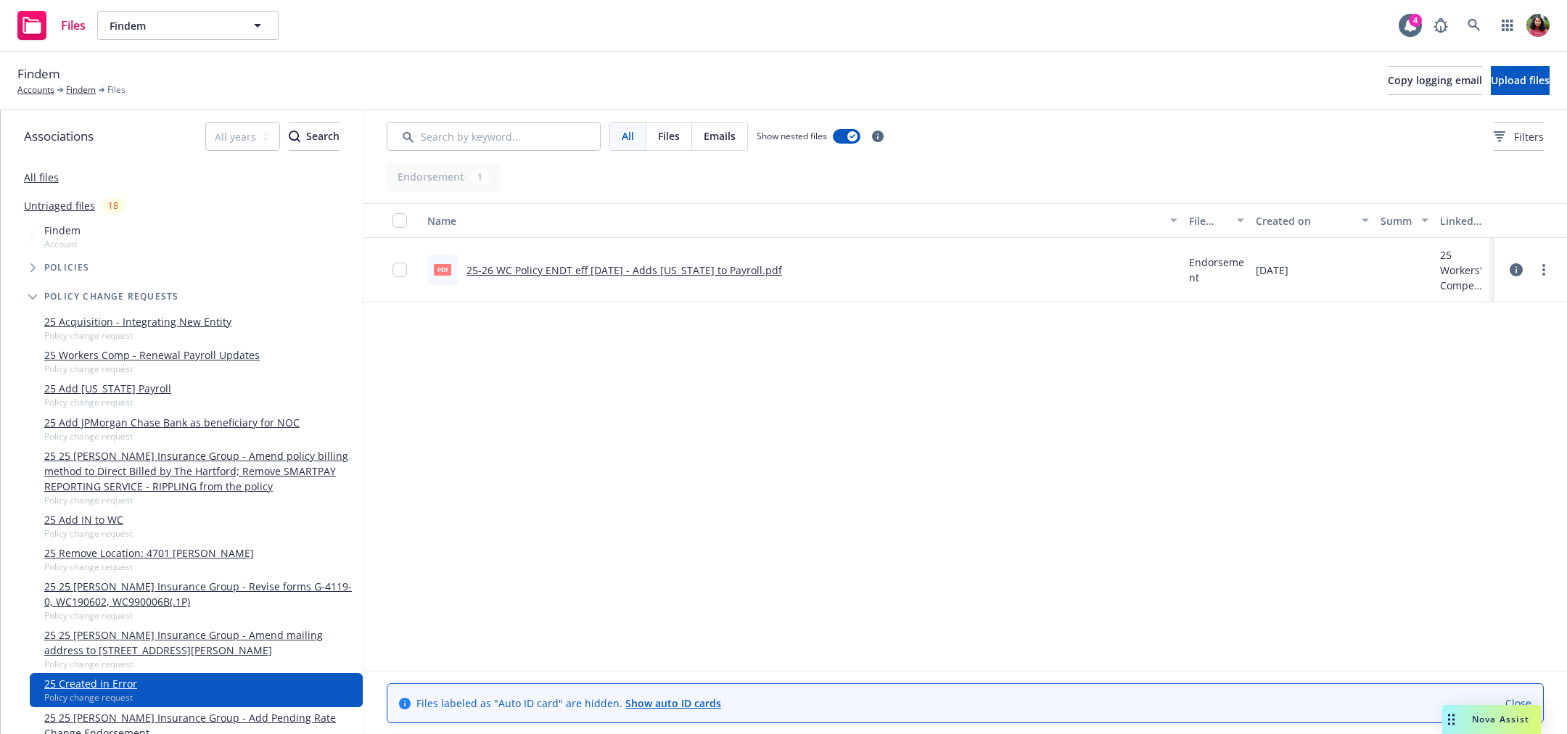
click at [1516, 268] on icon at bounding box center [1516, 269] width 13 height 13
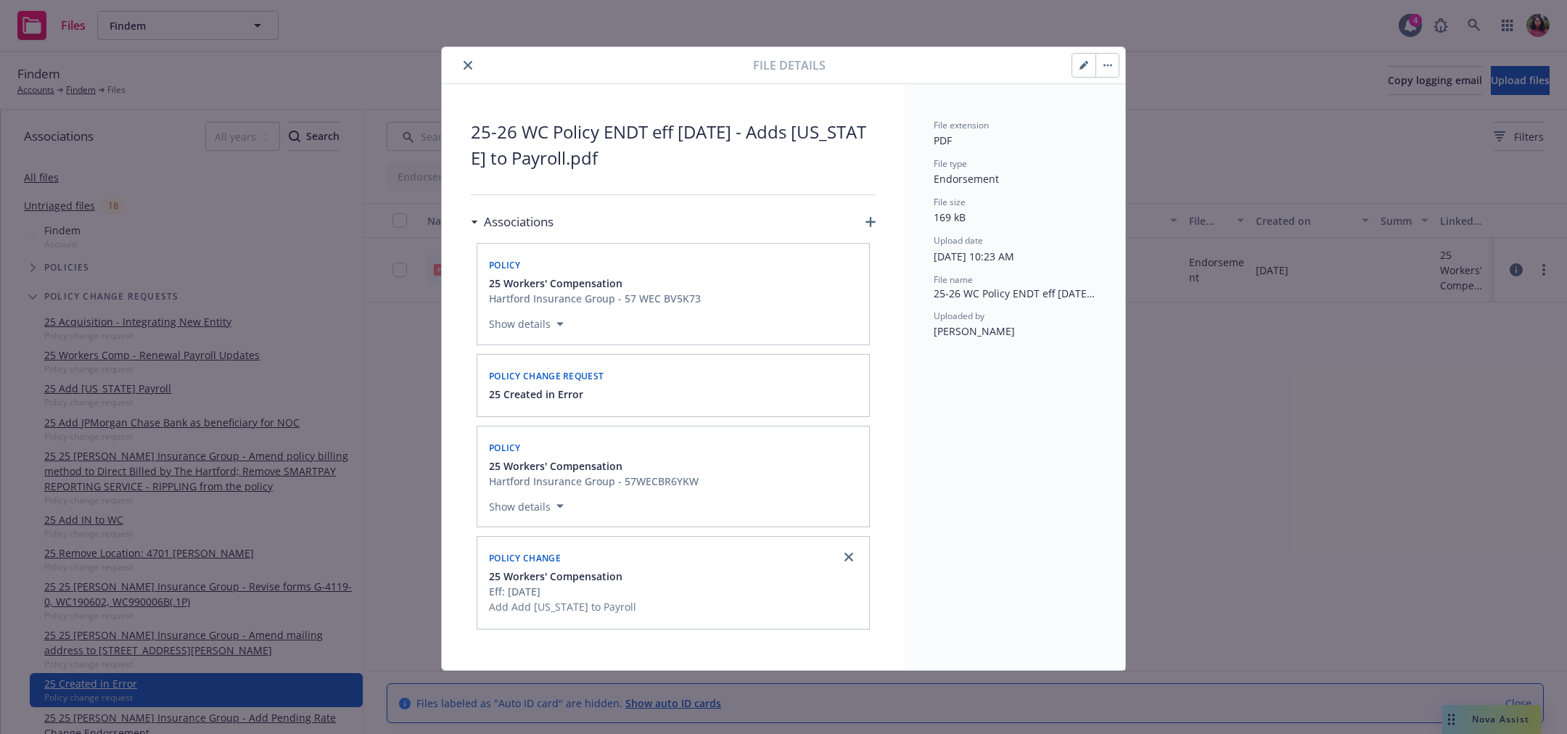
click at [1111, 59] on button "button" at bounding box center [1106, 65] width 23 height 23
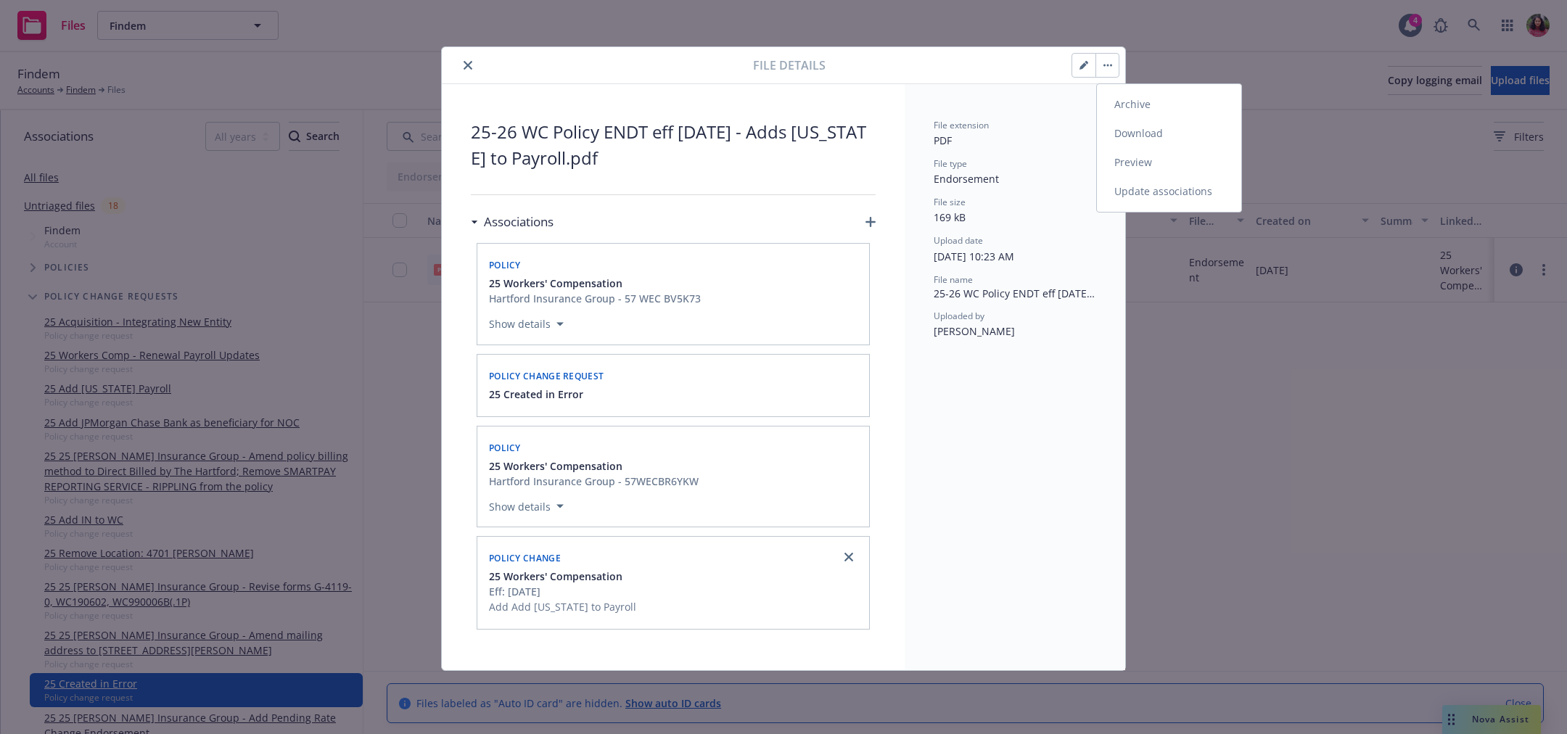
click at [1143, 197] on link "Update associations" at bounding box center [1169, 191] width 144 height 29
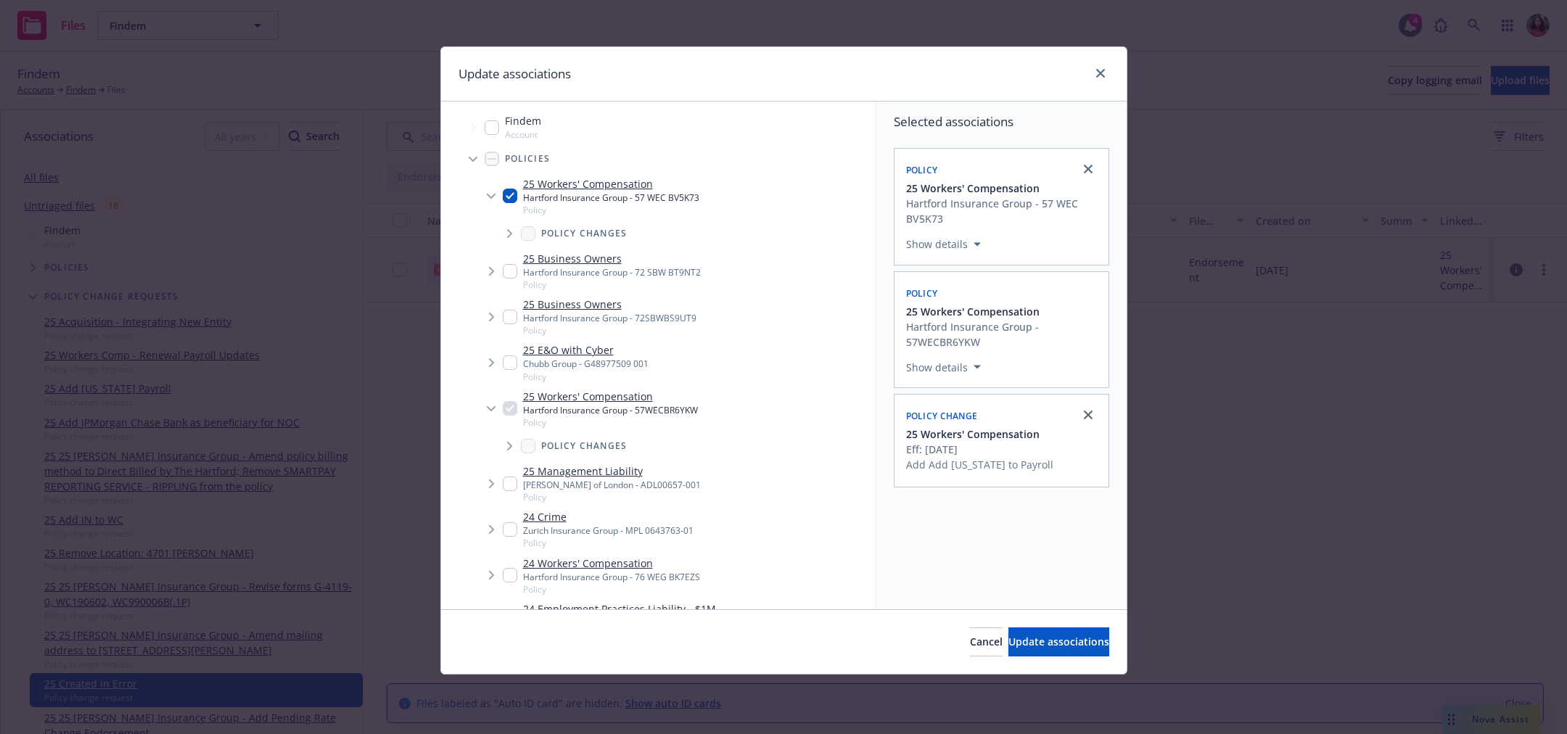
click at [514, 194] on input "Tree Example" at bounding box center [510, 196] width 15 height 15
checkbox input "false"
click at [1106, 73] on link "close" at bounding box center [1100, 73] width 17 height 17
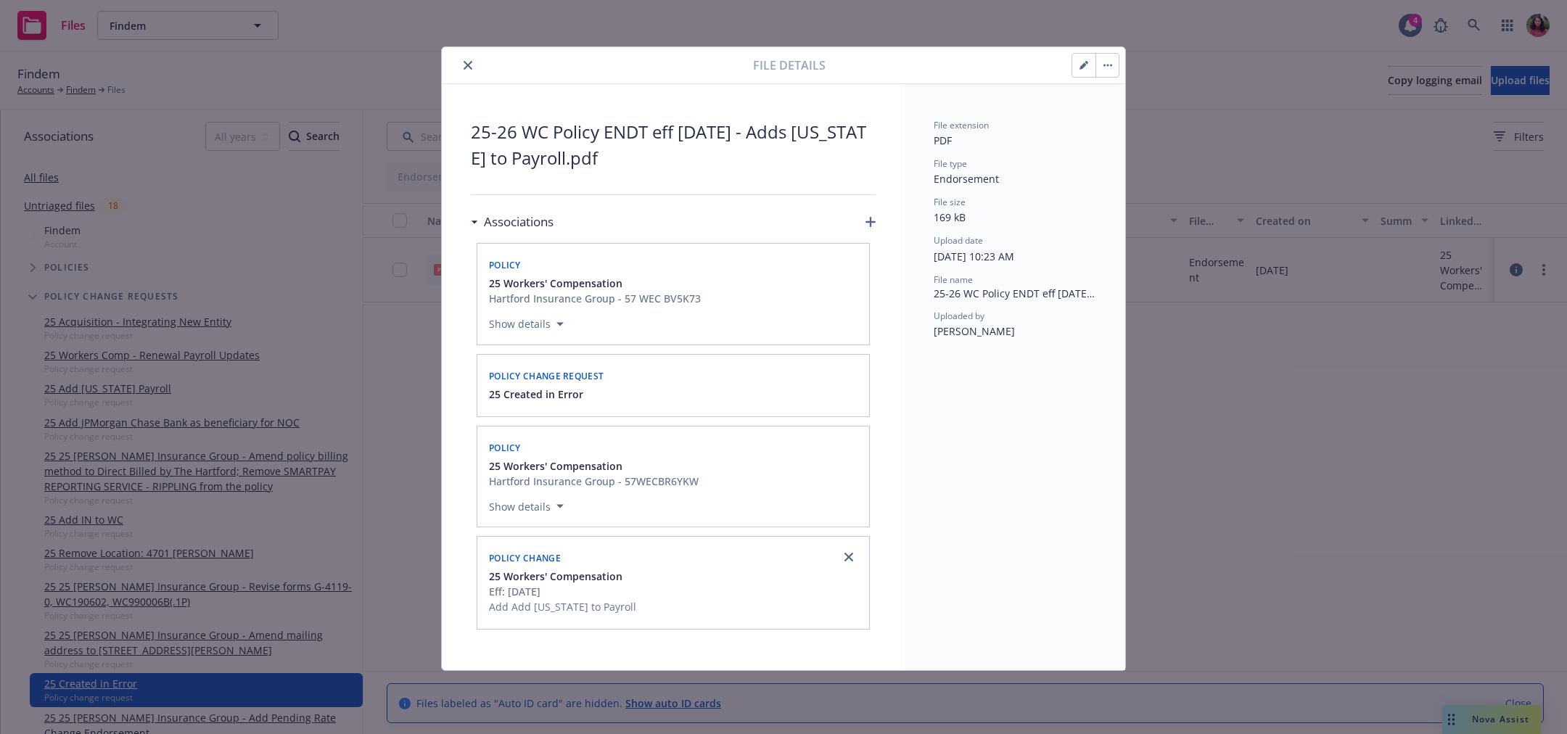
click at [704, 379] on div "Policy change request" at bounding box center [673, 374] width 374 height 23
click at [848, 391] on div "25 Created in Error" at bounding box center [673, 394] width 374 height 15
click at [839, 279] on div "25 Workers' Compensation Hartford Insurance Group - 57 WEC BV5K73" at bounding box center [673, 291] width 374 height 30
click at [788, 489] on div "Show details" at bounding box center [673, 504] width 374 height 30
click at [801, 409] on div "Policy change request 25 Created in Error" at bounding box center [673, 386] width 392 height 62
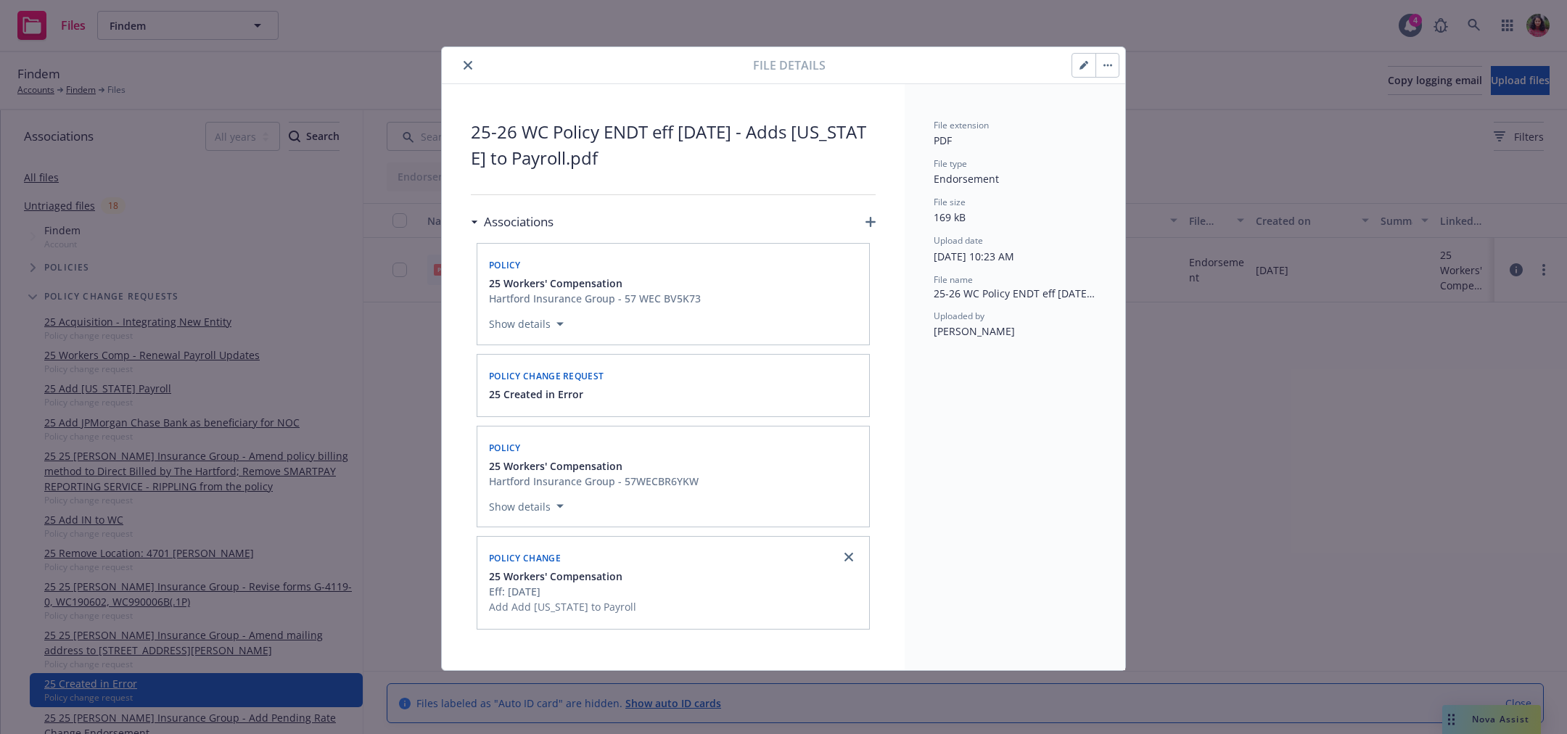
click at [1106, 66] on icon "button" at bounding box center [1107, 65] width 9 height 3
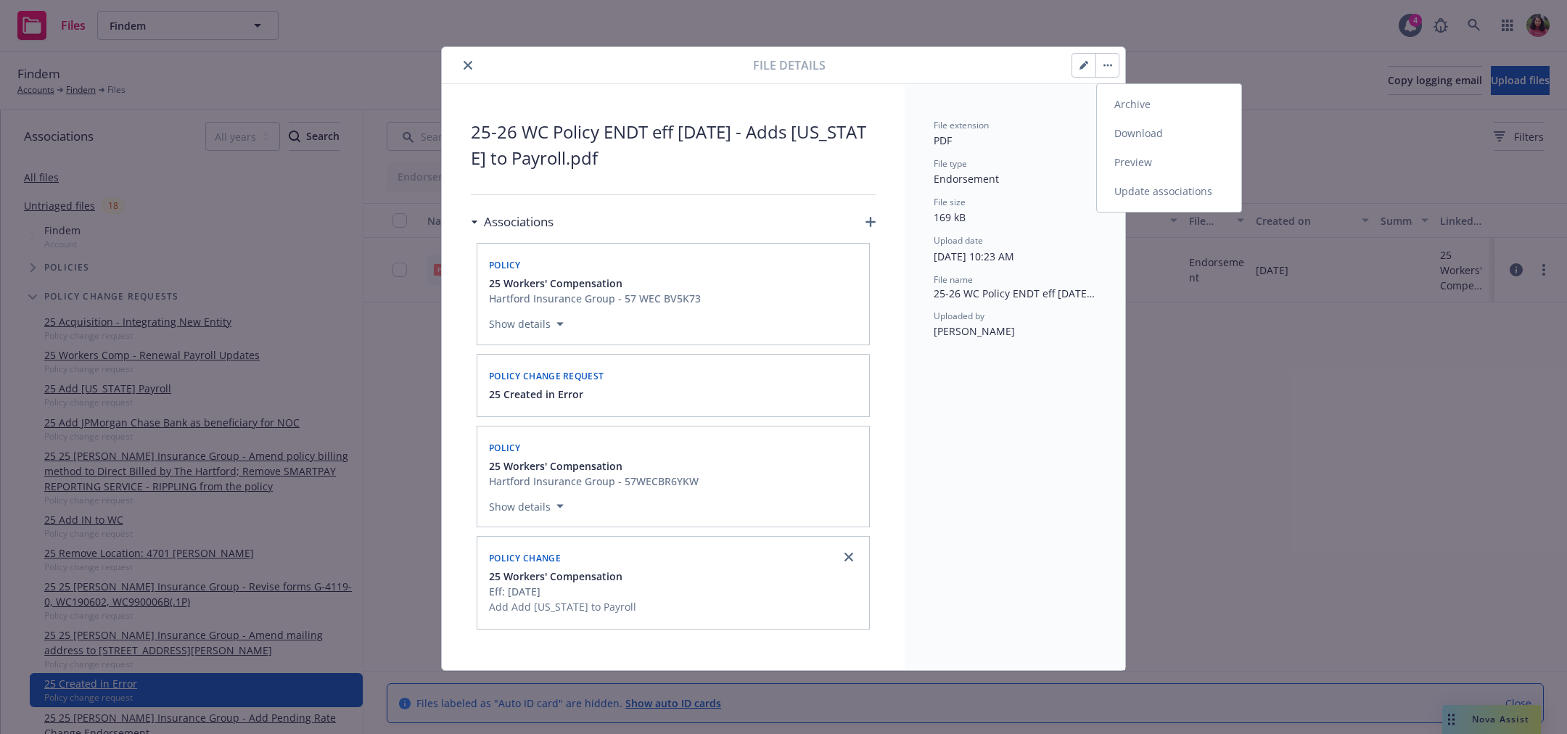
click at [1132, 191] on link "Update associations" at bounding box center [1169, 191] width 144 height 29
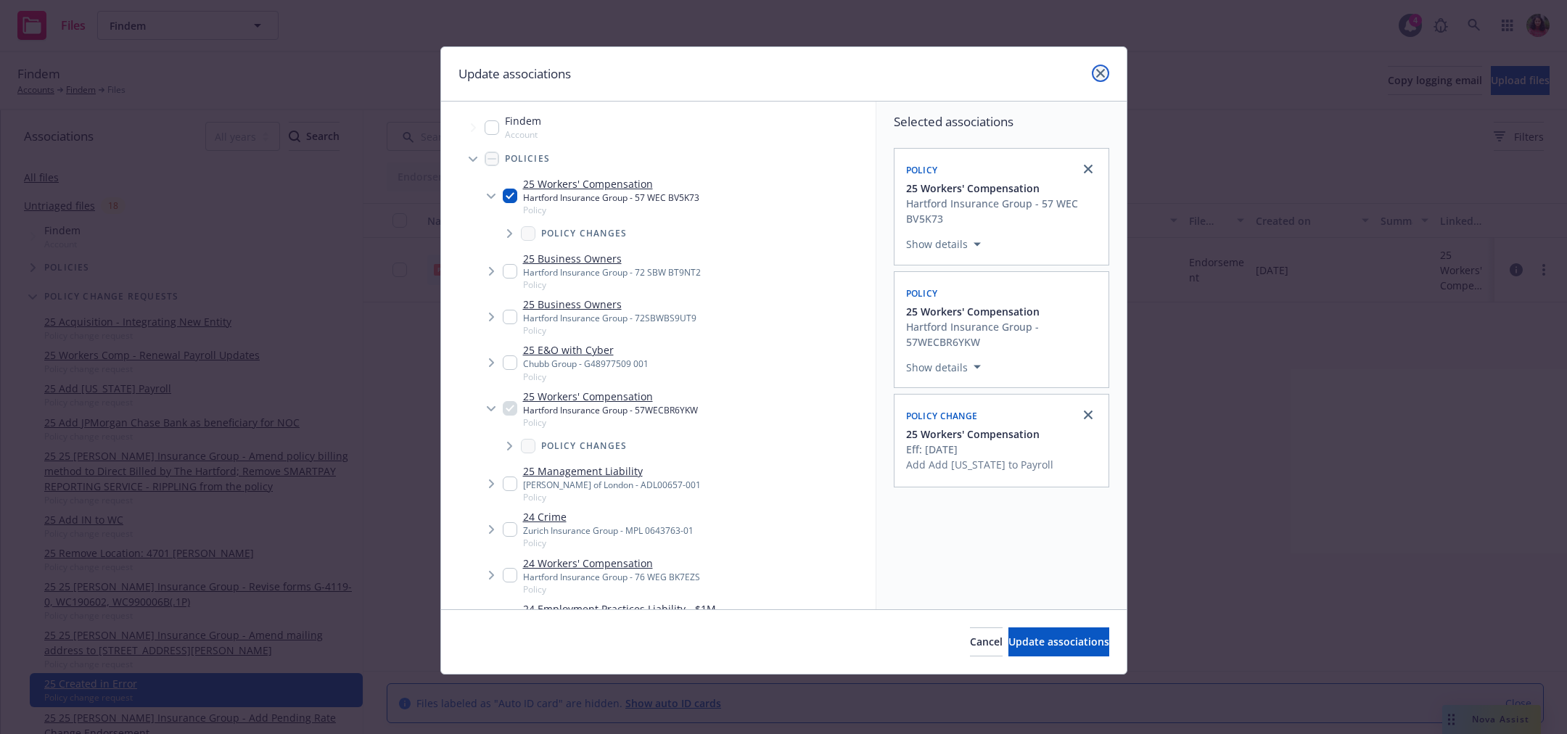
click at [1102, 72] on icon "close" at bounding box center [1100, 73] width 9 height 9
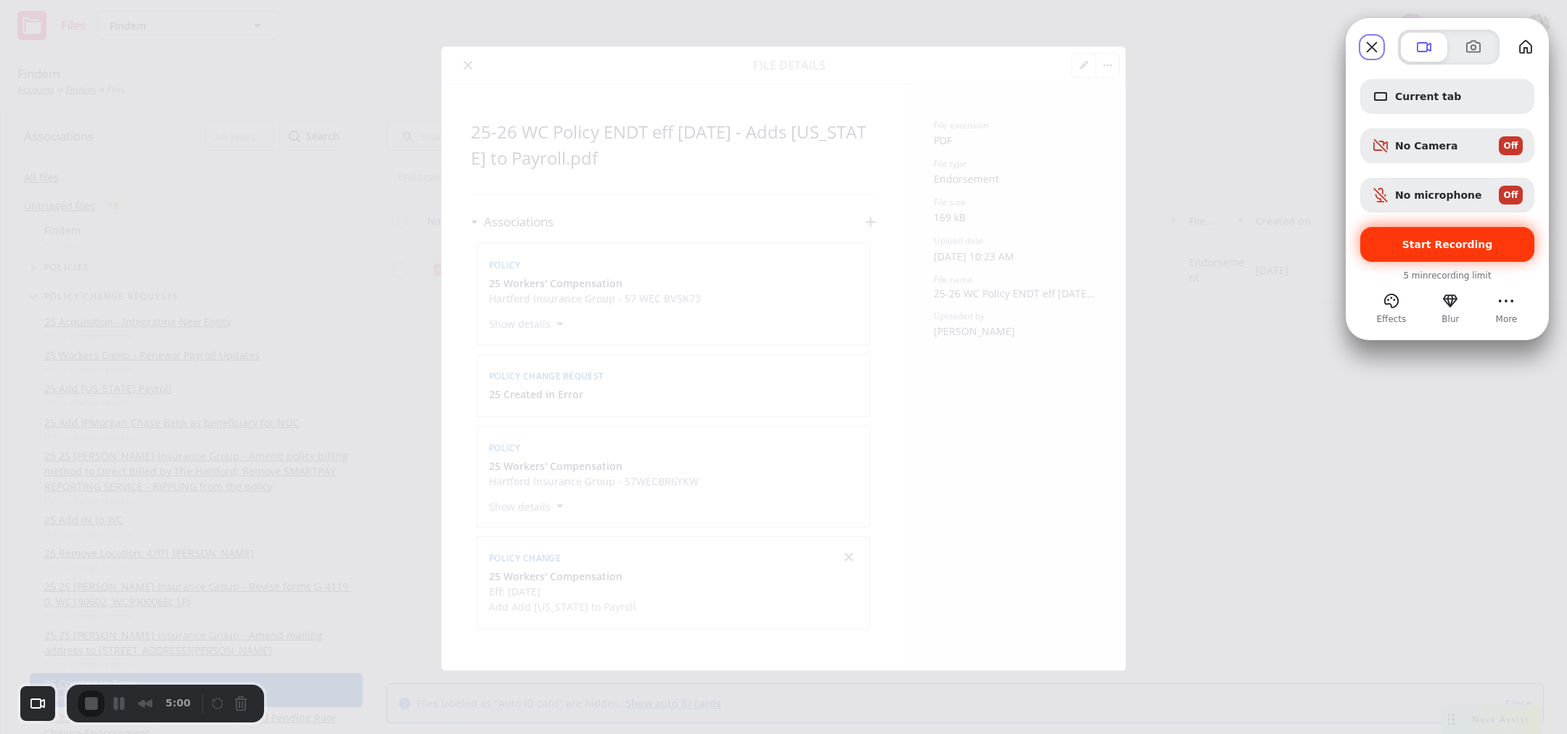
click at [1438, 231] on div "Start Recording" at bounding box center [1447, 244] width 174 height 35
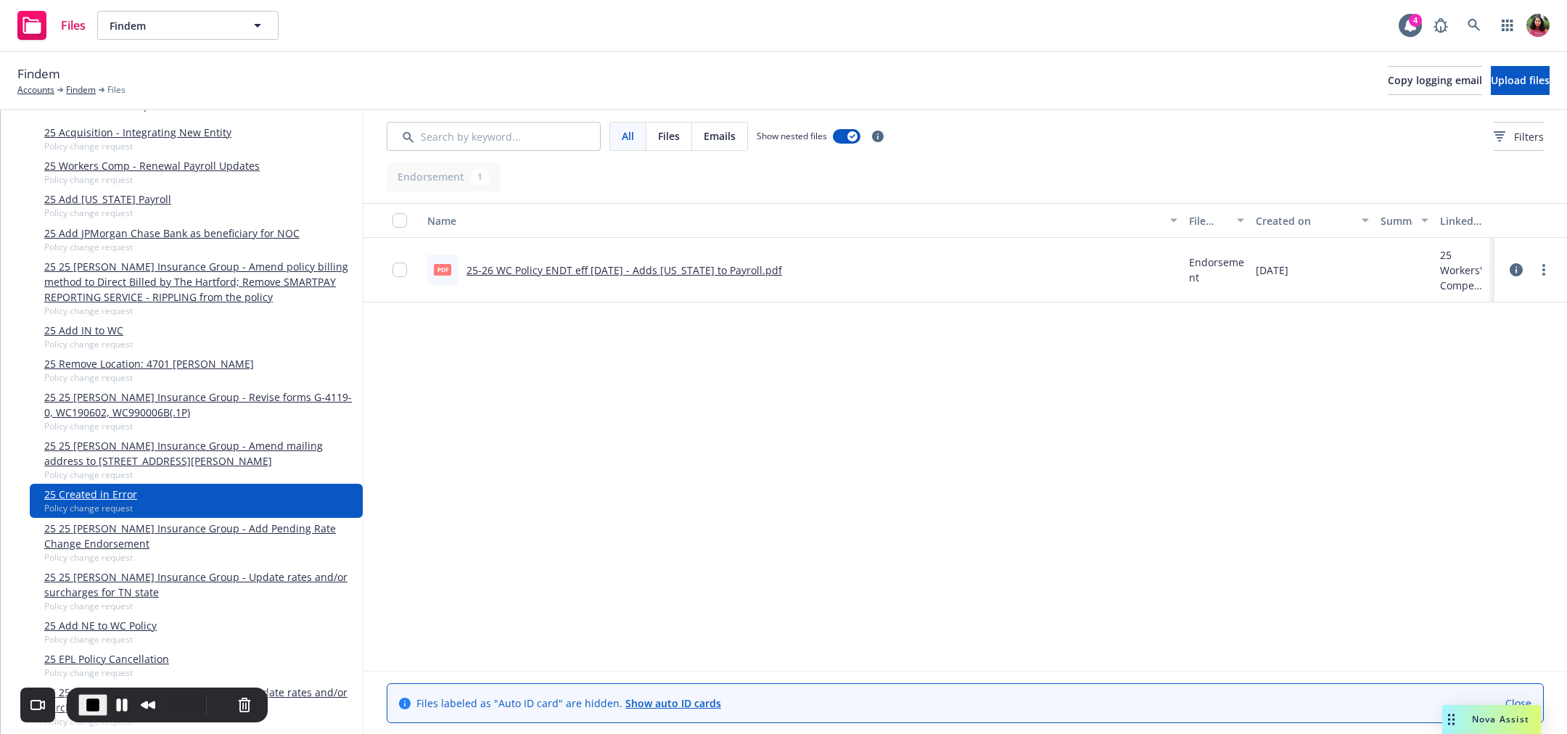
scroll to position [207, 0]
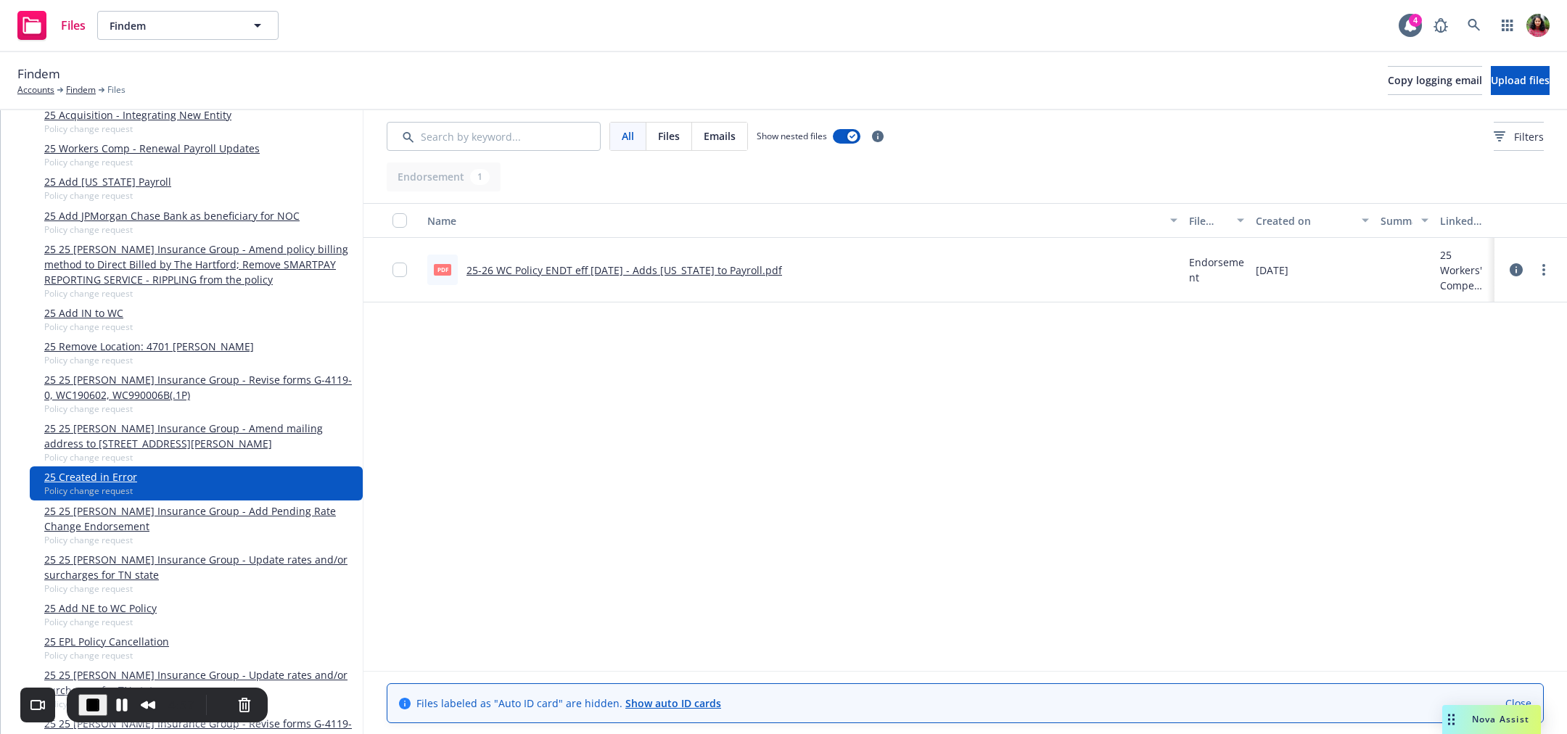
click at [1516, 269] on icon at bounding box center [1516, 269] width 13 height 13
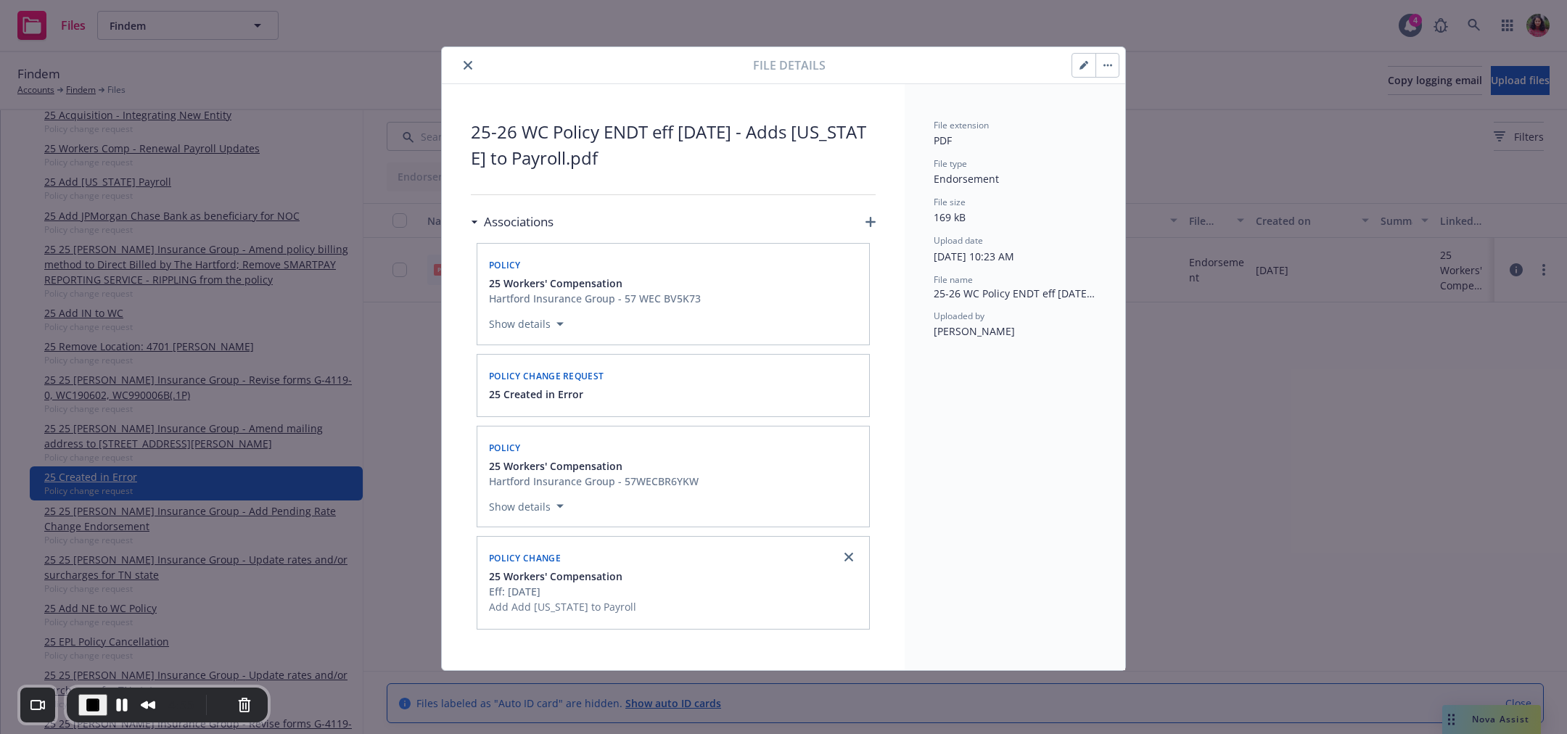
click at [720, 403] on div at bounding box center [673, 405] width 374 height 6
click at [659, 381] on div "Policy change request" at bounding box center [673, 374] width 374 height 23
click at [1111, 65] on icon "button" at bounding box center [1111, 66] width 2 height 2
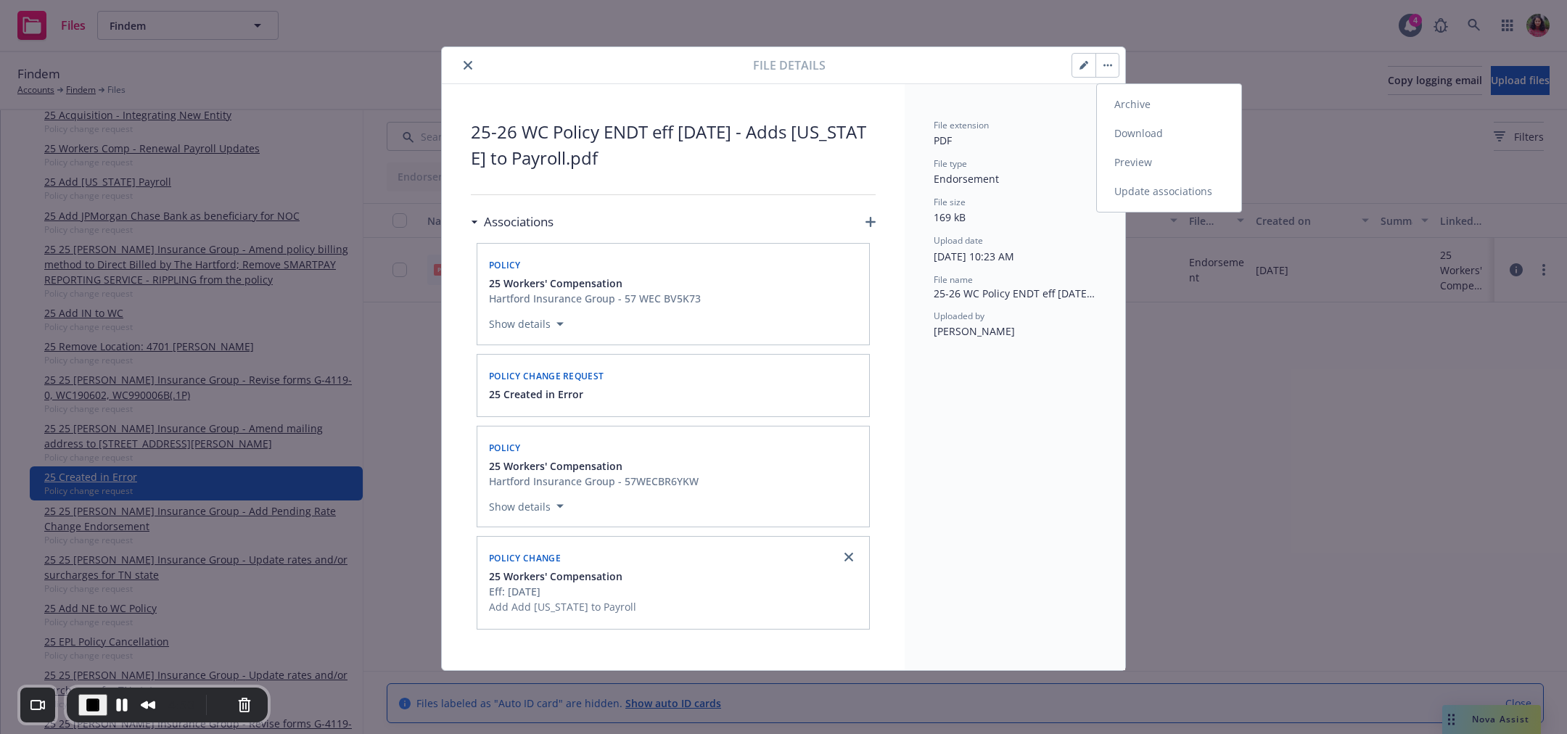
click at [1123, 196] on link "Update associations" at bounding box center [1169, 191] width 144 height 29
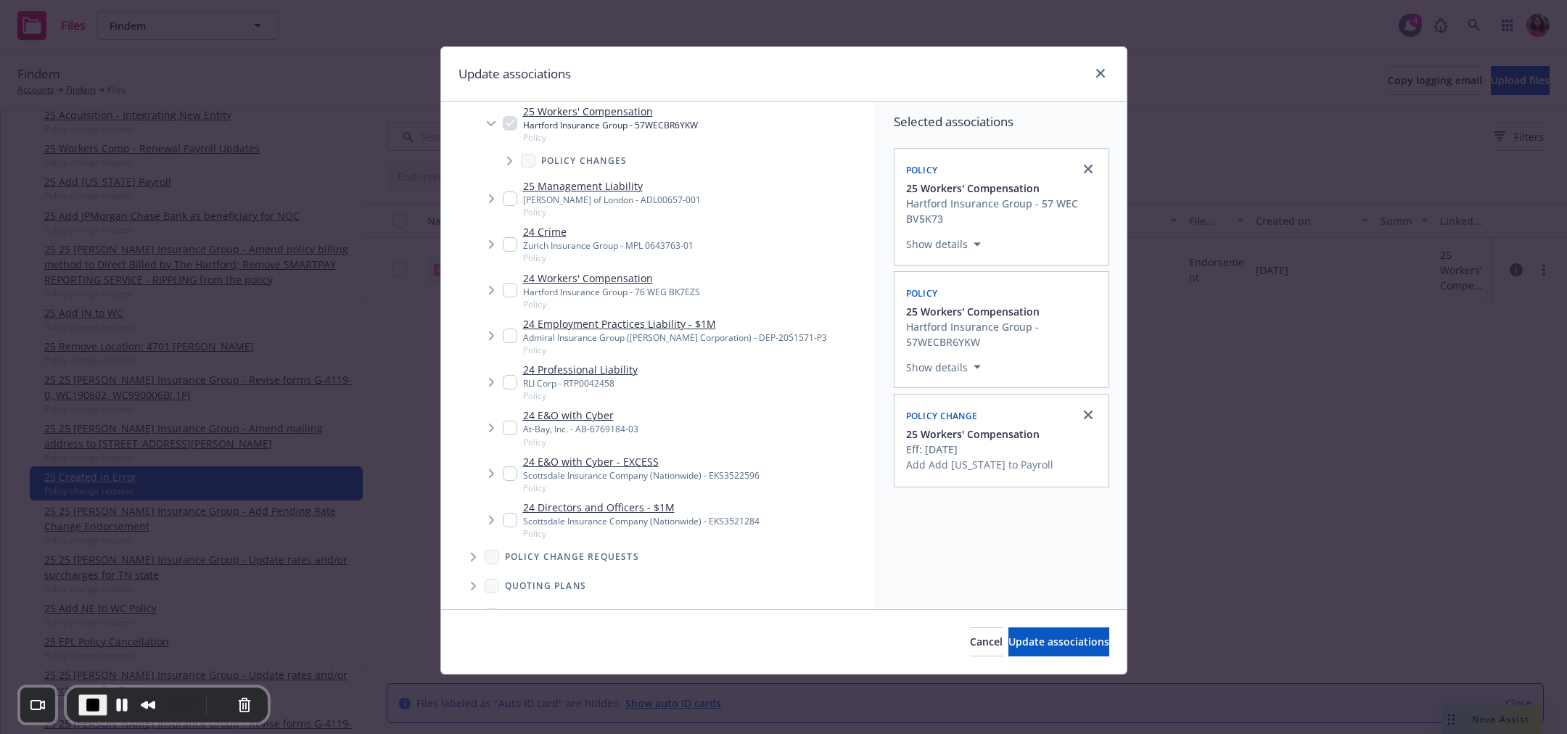
scroll to position [303, 0]
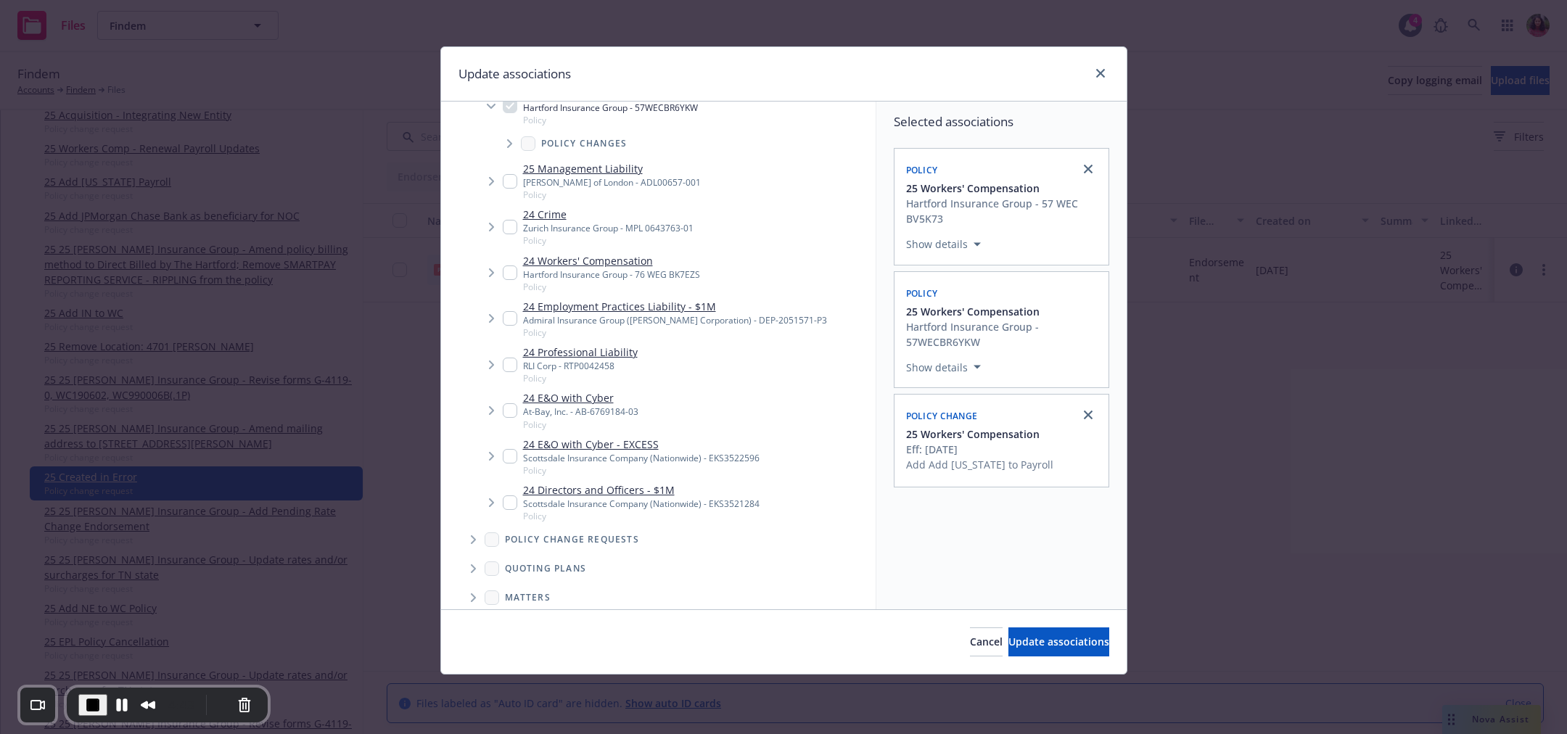
click at [493, 501] on icon "Tree Example" at bounding box center [491, 502] width 5 height 9
click at [493, 501] on icon "Tree Example" at bounding box center [490, 503] width 9 height 5
click at [493, 501] on icon "Tree Example" at bounding box center [491, 502] width 5 height 9
click at [511, 540] on icon "Tree Example" at bounding box center [510, 539] width 6 height 9
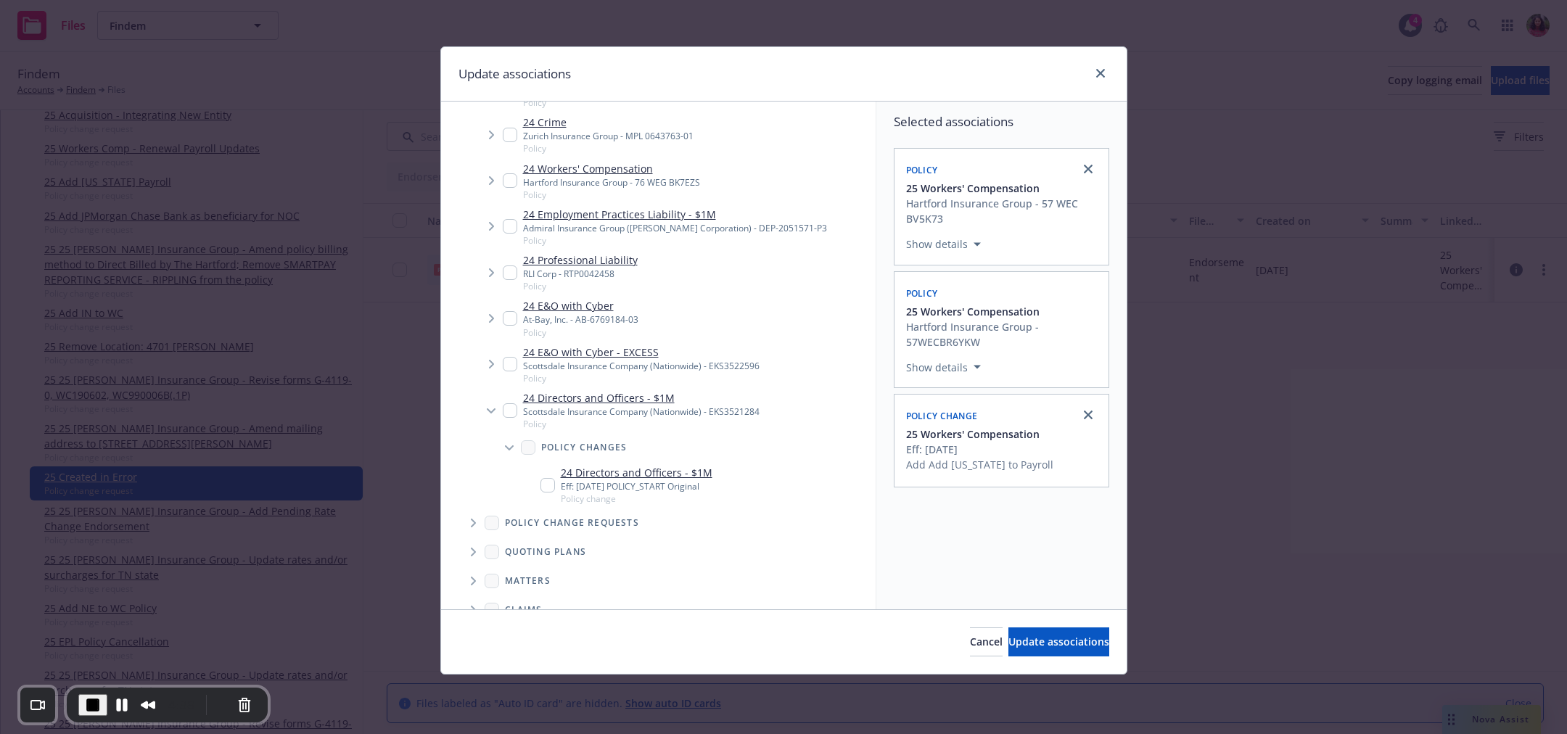
scroll to position [263, 0]
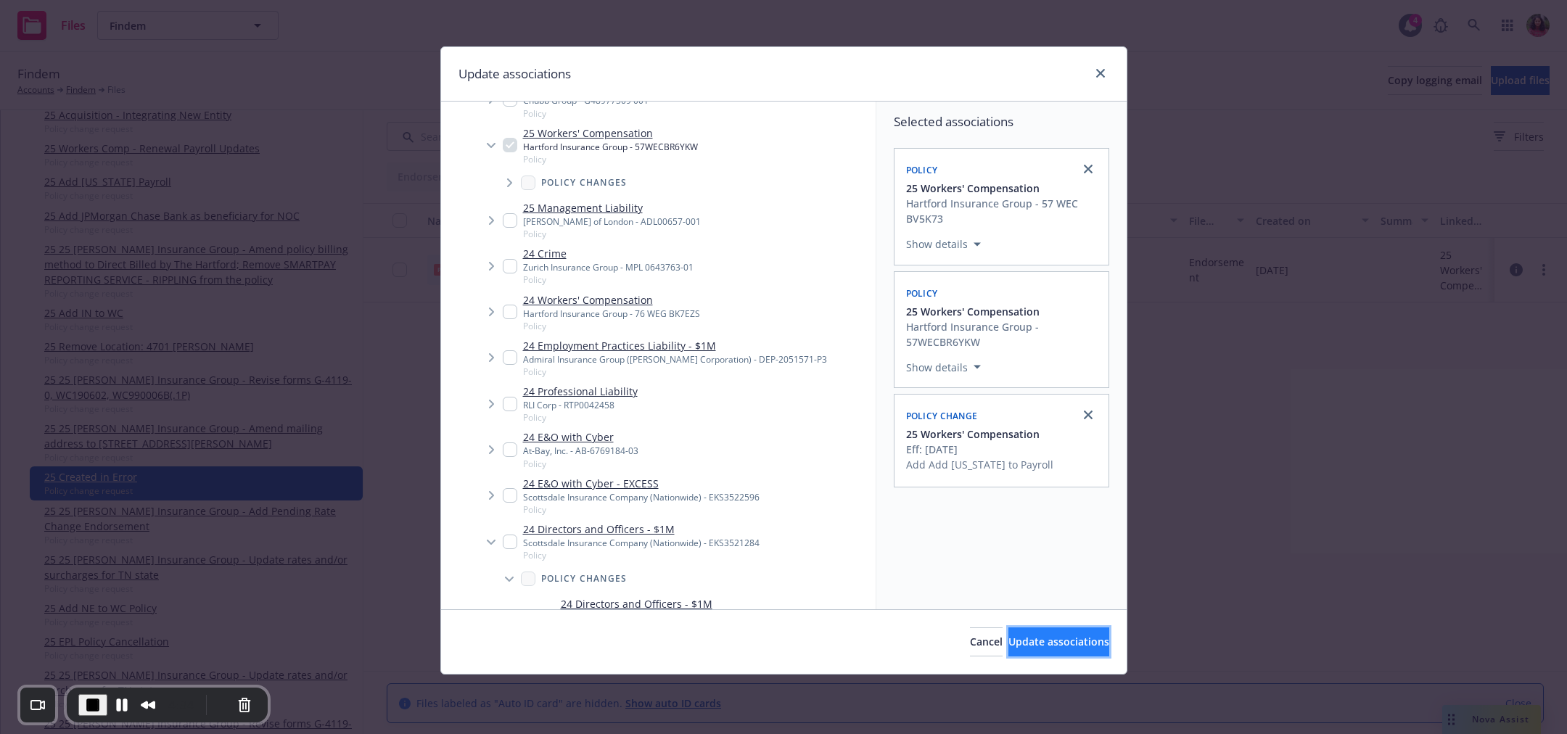
click at [1044, 645] on span "Update associations" at bounding box center [1058, 642] width 101 height 14
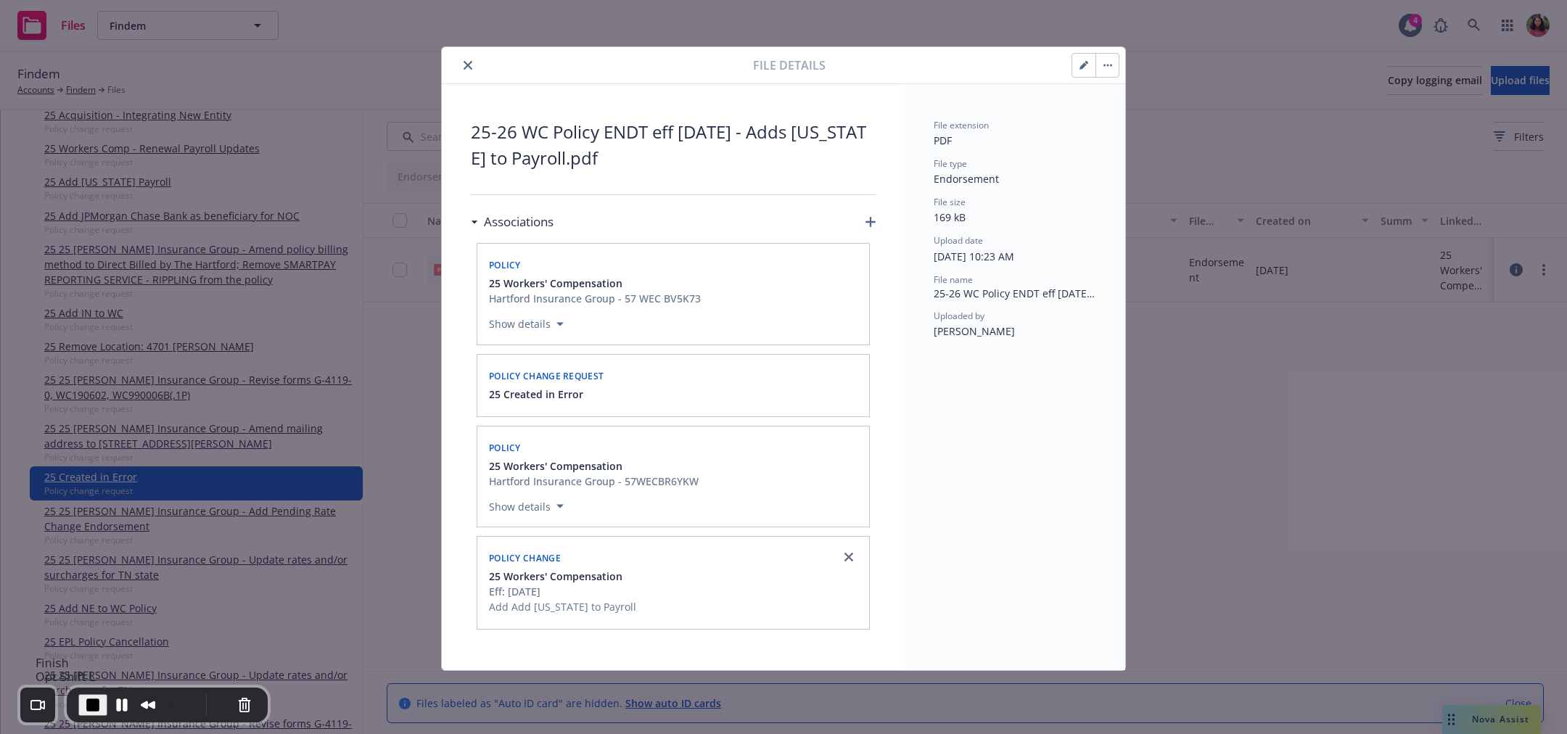
click at [87, 702] on span "End Recording" at bounding box center [92, 704] width 17 height 17
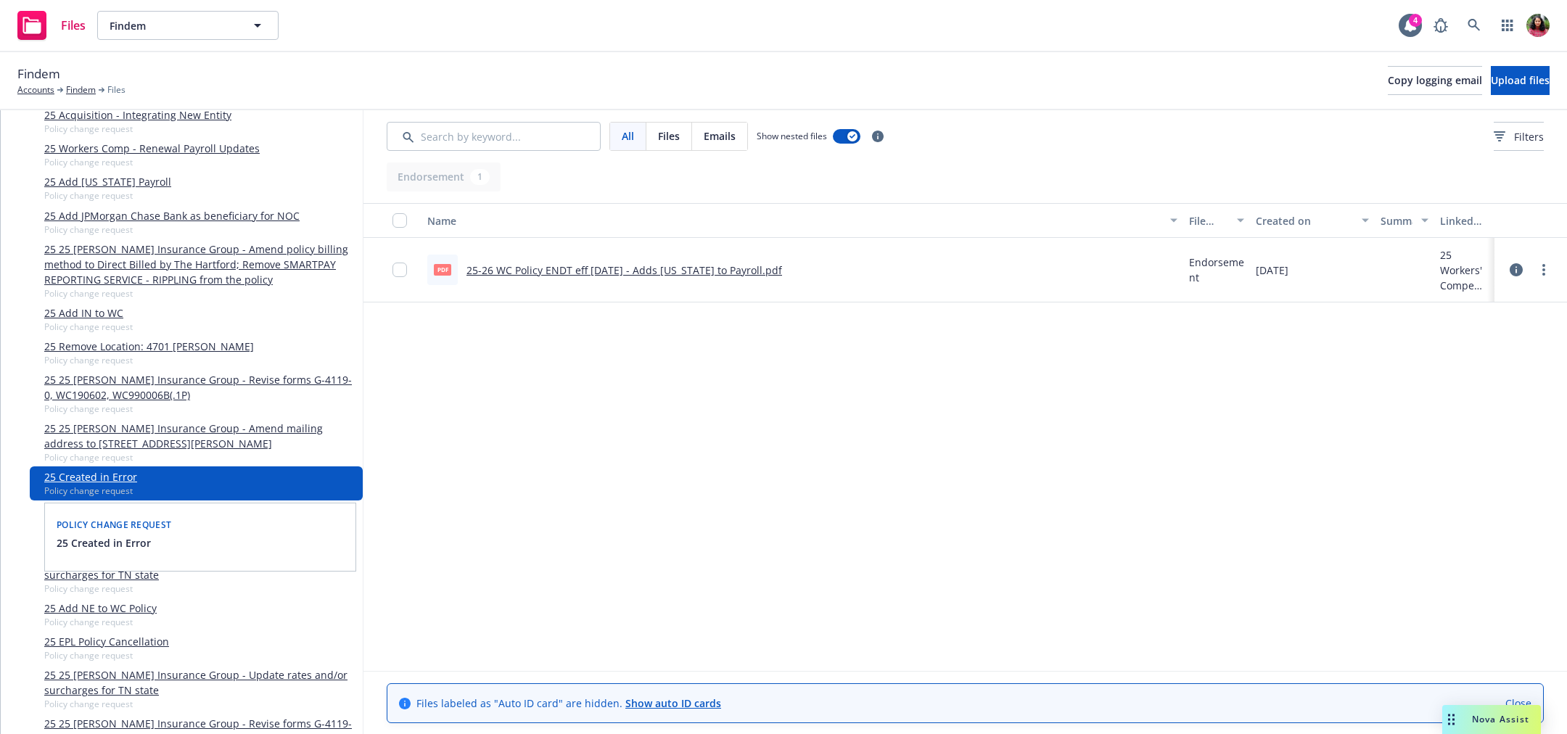
click at [101, 480] on link "25 Created in Error" at bounding box center [90, 476] width 93 height 15
click at [1517, 265] on icon at bounding box center [1516, 269] width 13 height 13
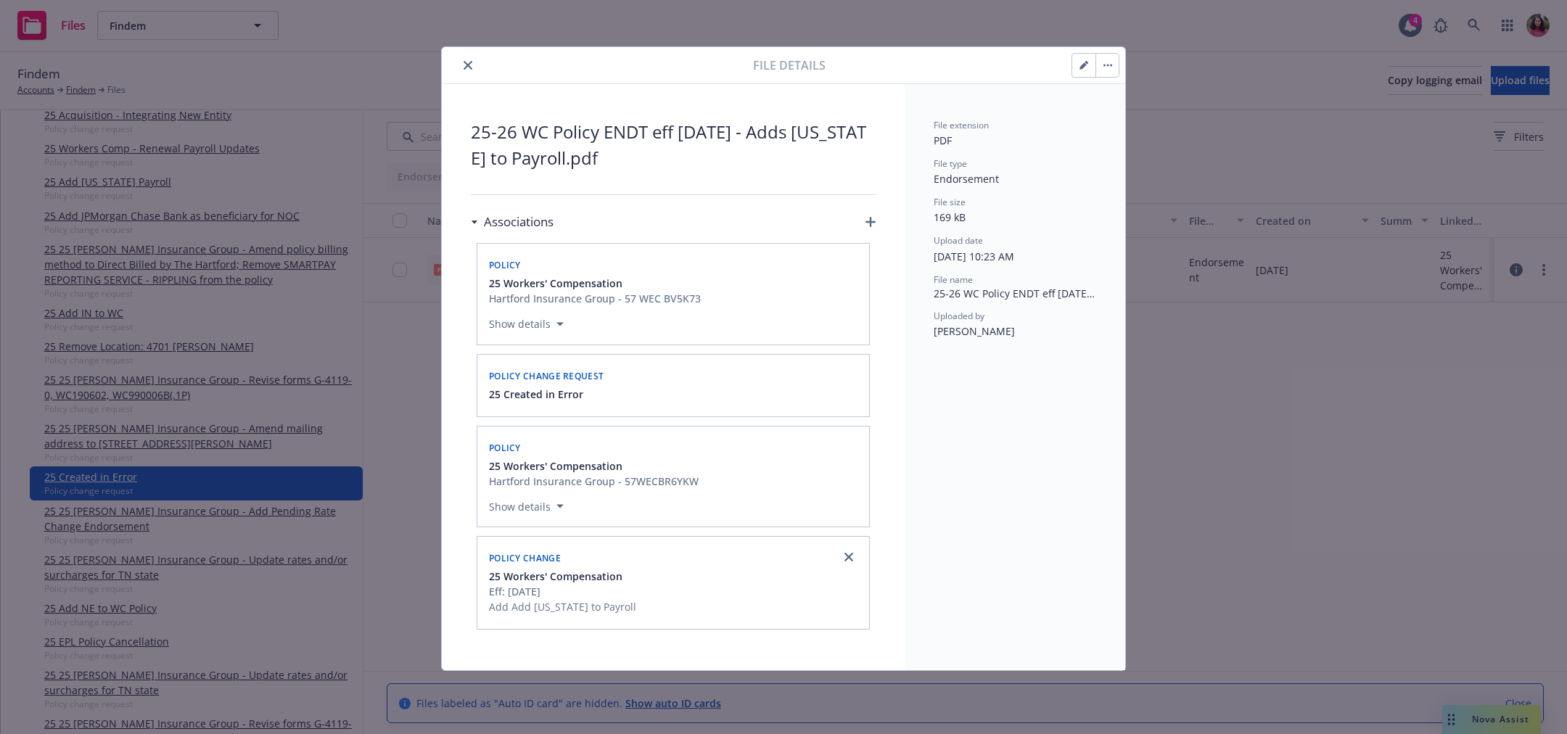
click at [1109, 67] on button "button" at bounding box center [1106, 65] width 23 height 23
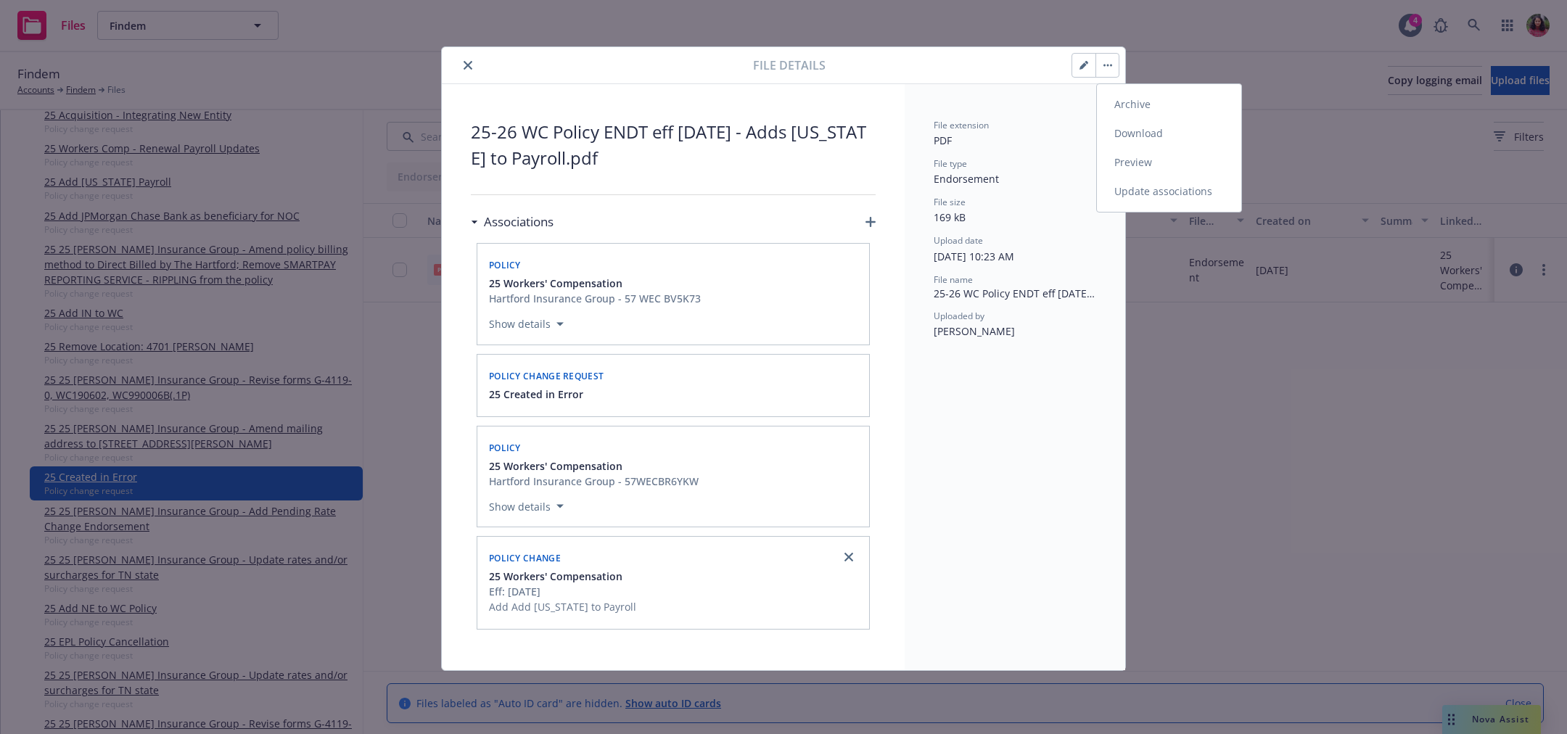
click at [1117, 191] on link "Update associations" at bounding box center [1169, 191] width 144 height 29
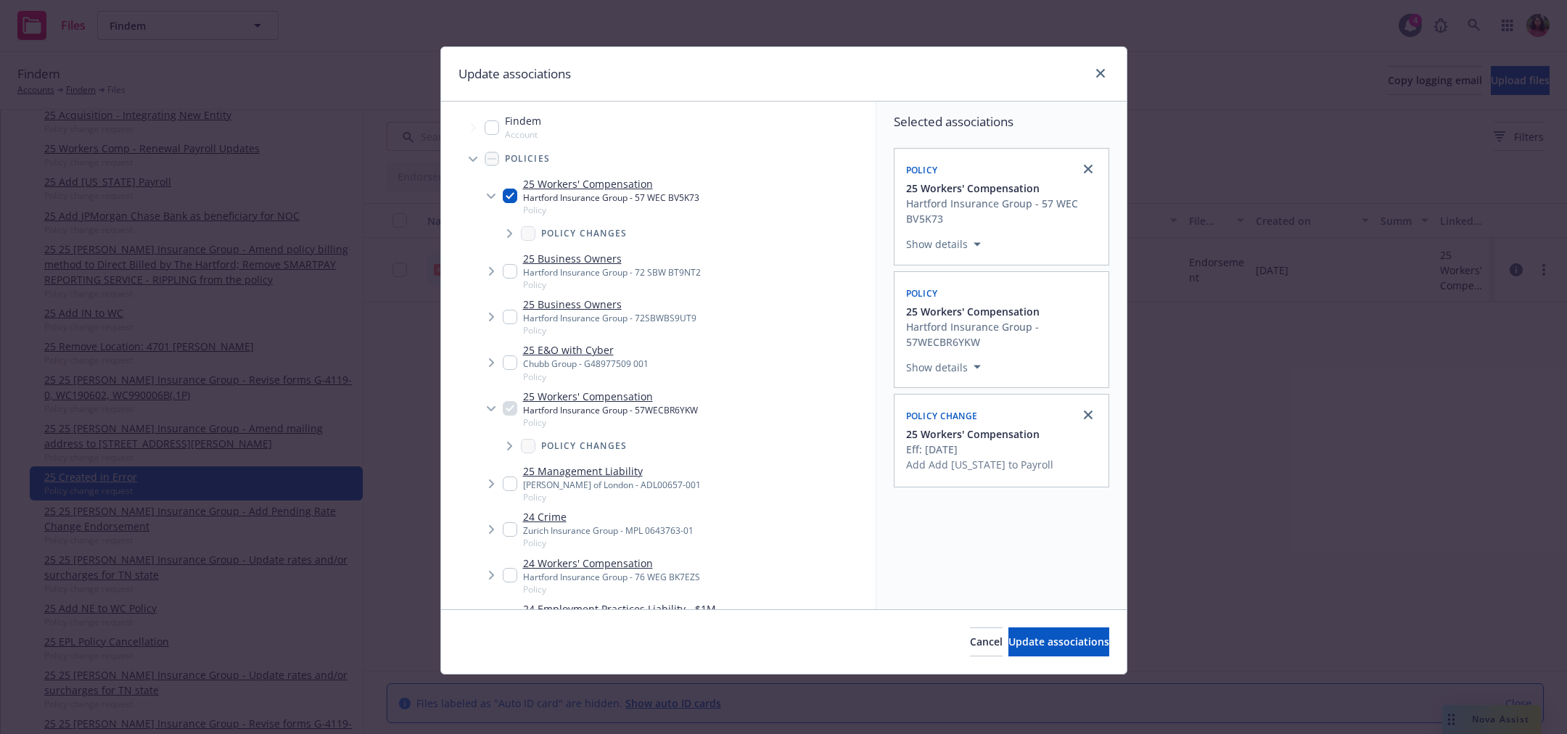
click at [503, 234] on span "Tree Example" at bounding box center [509, 233] width 23 height 23
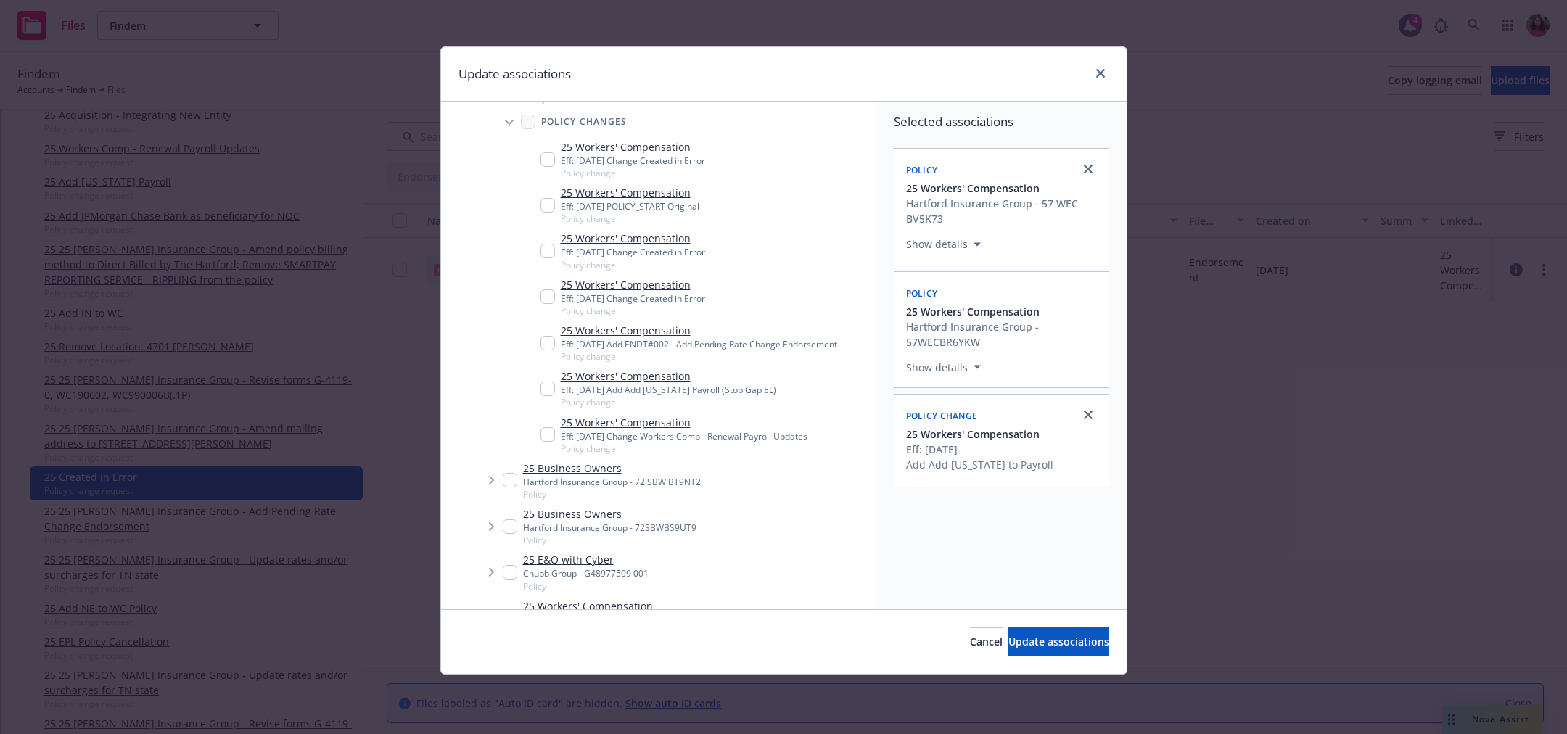
scroll to position [126, 0]
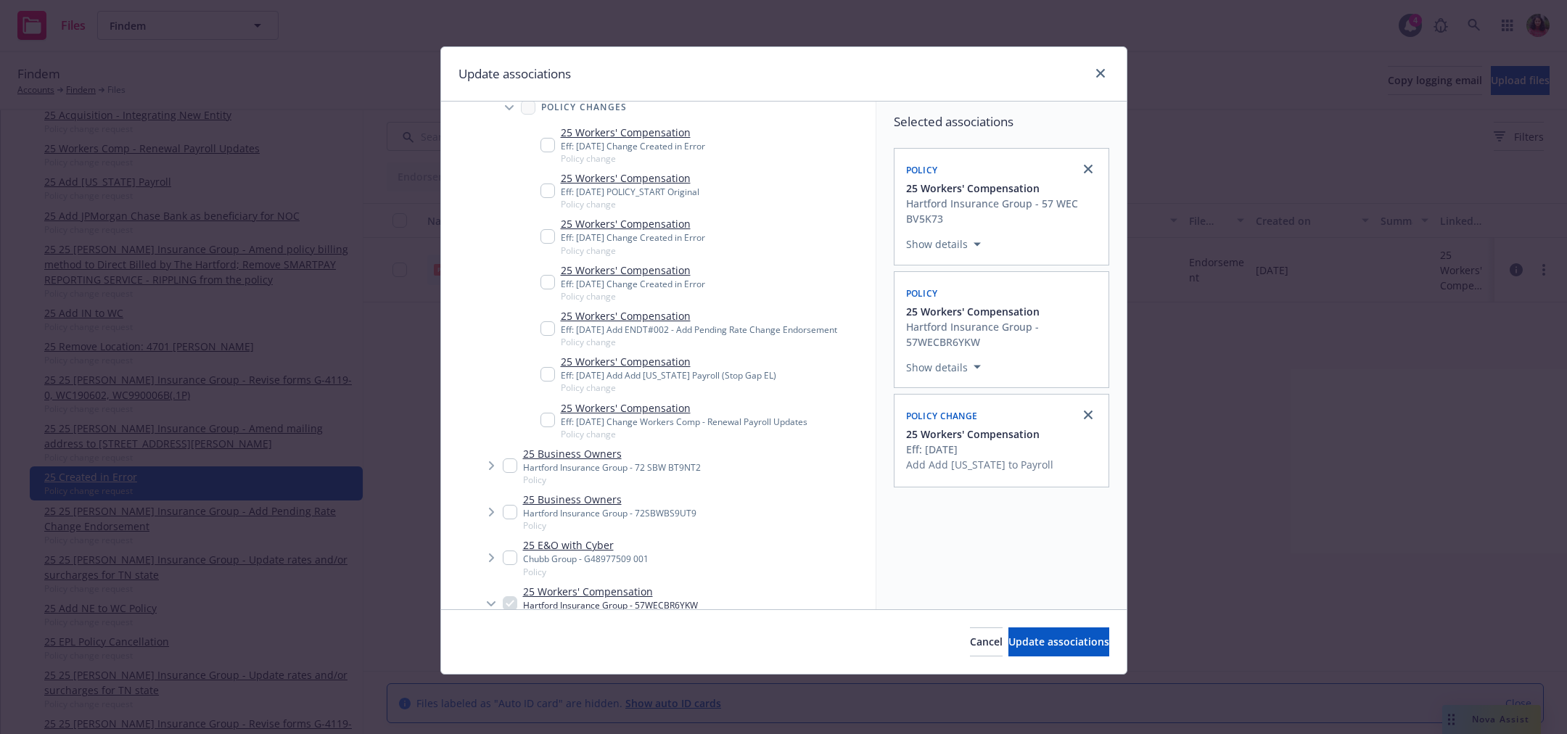
click at [492, 466] on icon "Tree Example" at bounding box center [491, 465] width 5 height 9
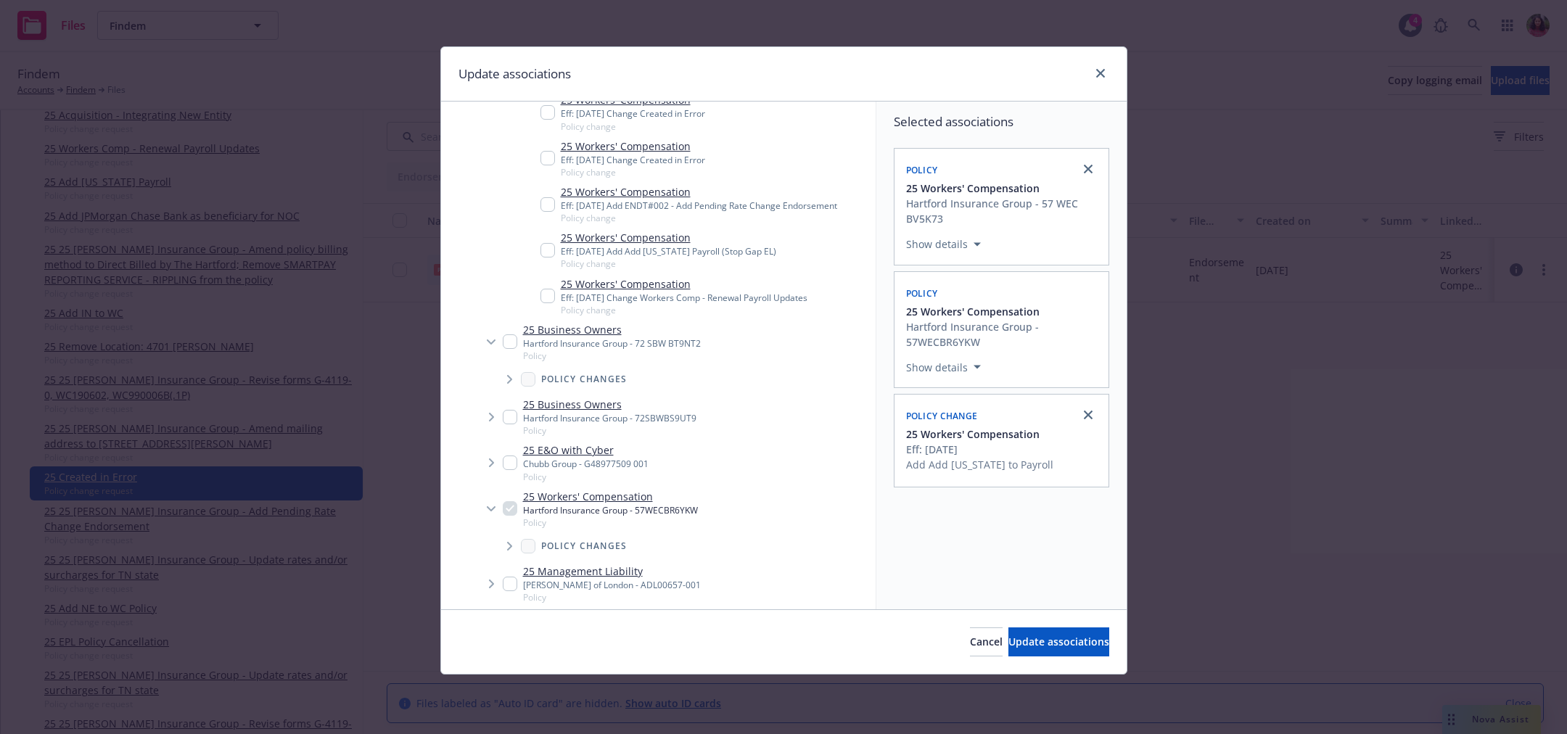
click at [507, 379] on icon "Tree Example" at bounding box center [510, 379] width 6 height 9
click at [489, 506] on icon "Tree Example" at bounding box center [492, 508] width 6 height 9
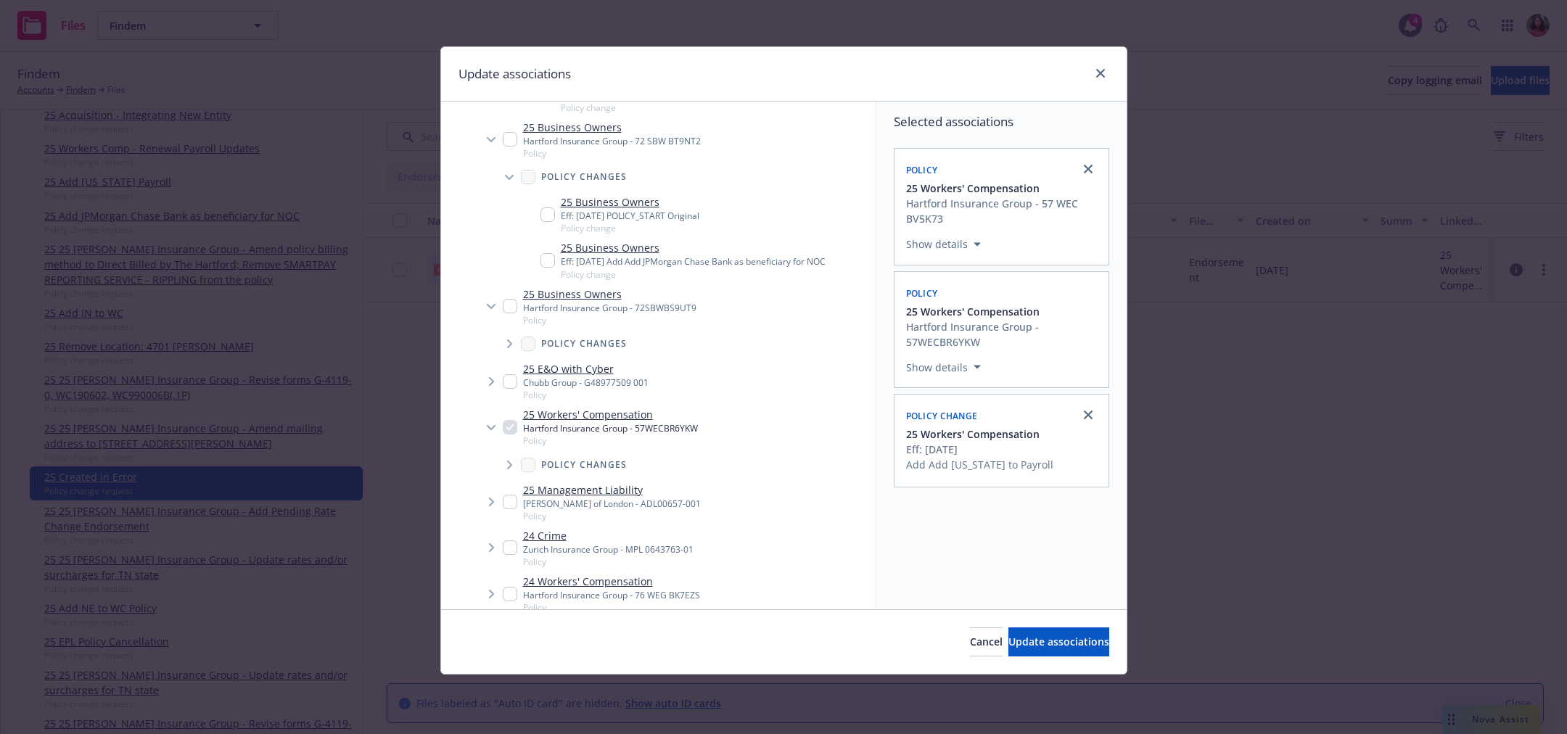
scroll to position [471, 0]
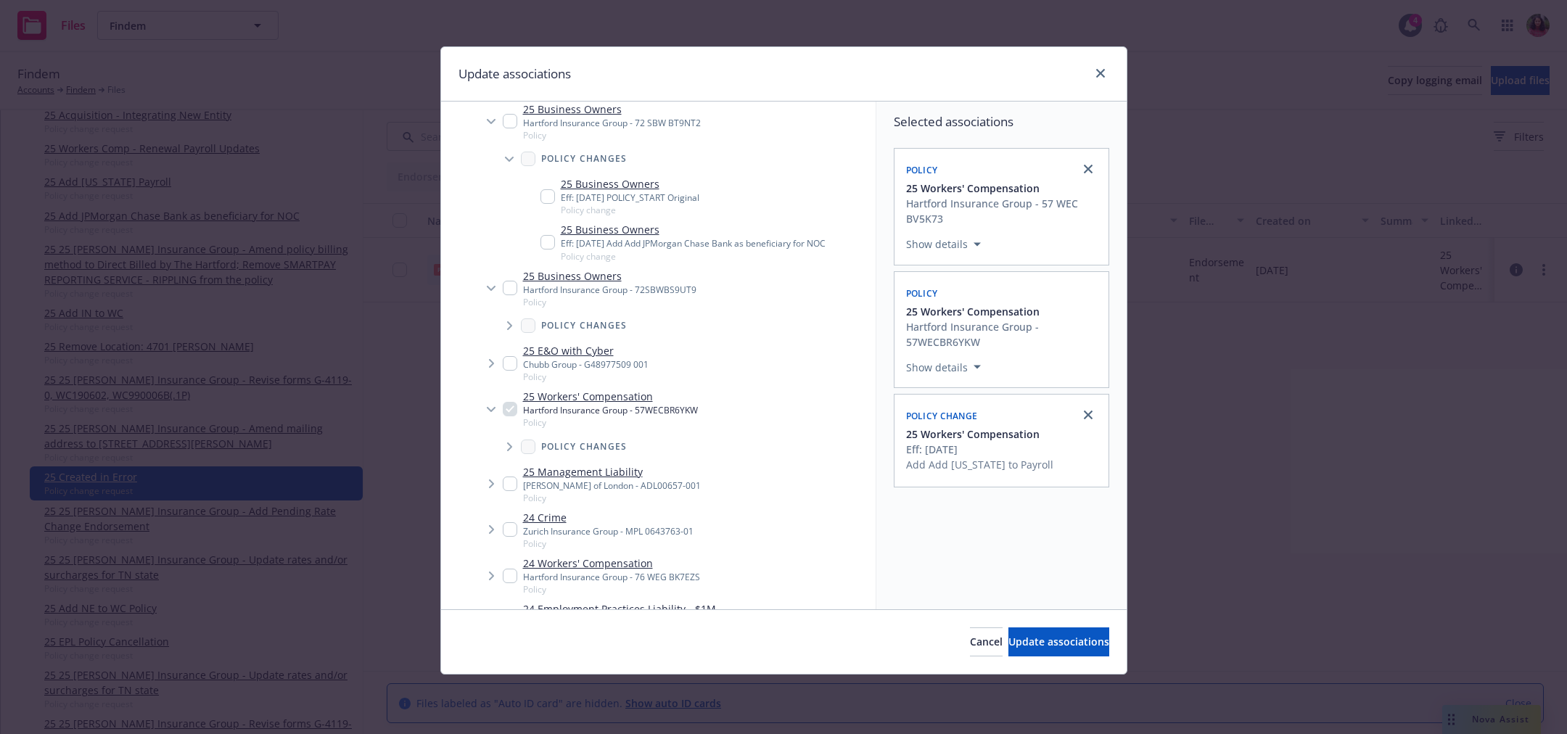
click at [509, 324] on icon "Tree Example" at bounding box center [510, 325] width 6 height 9
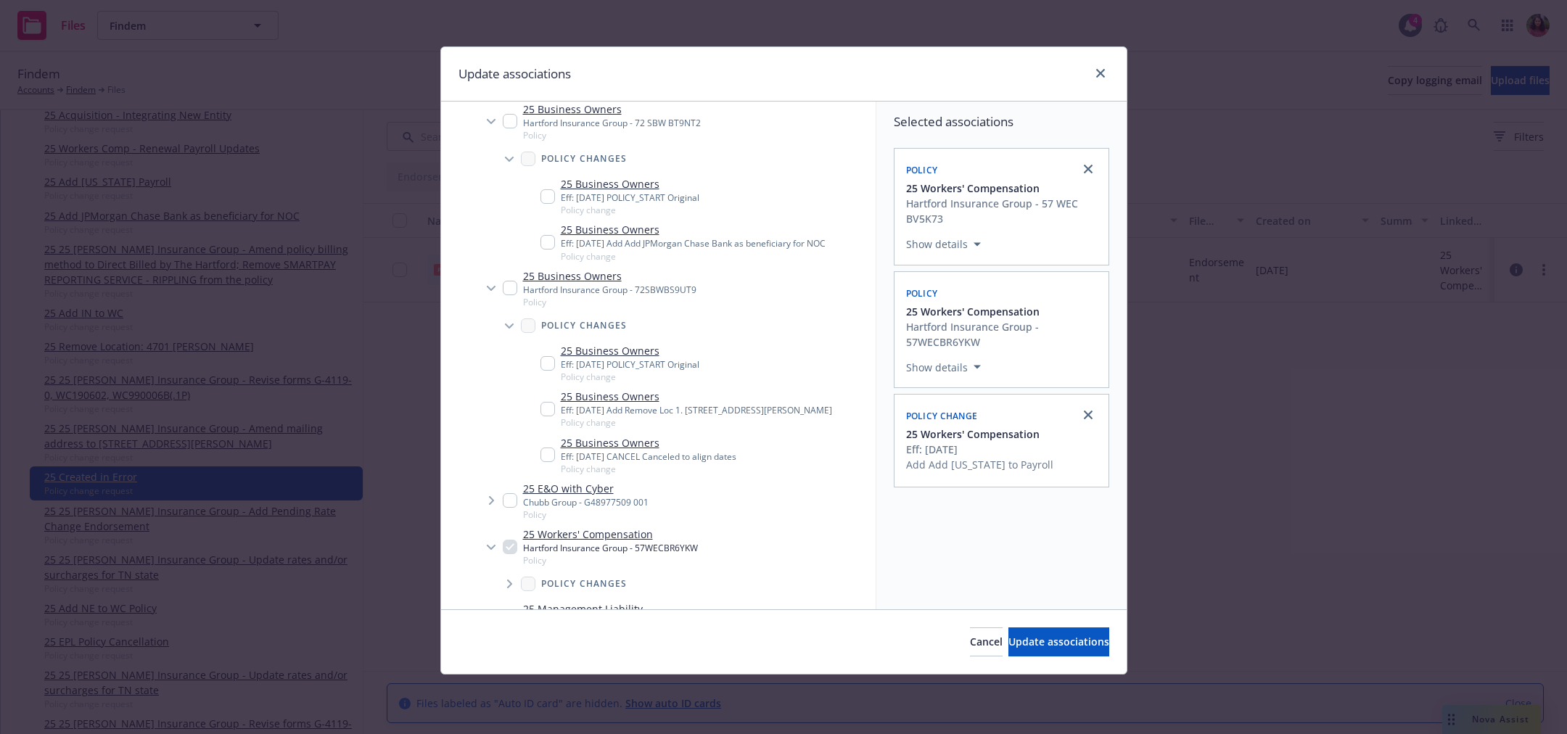
click at [485, 512] on span "Tree Example" at bounding box center [491, 500] width 23 height 23
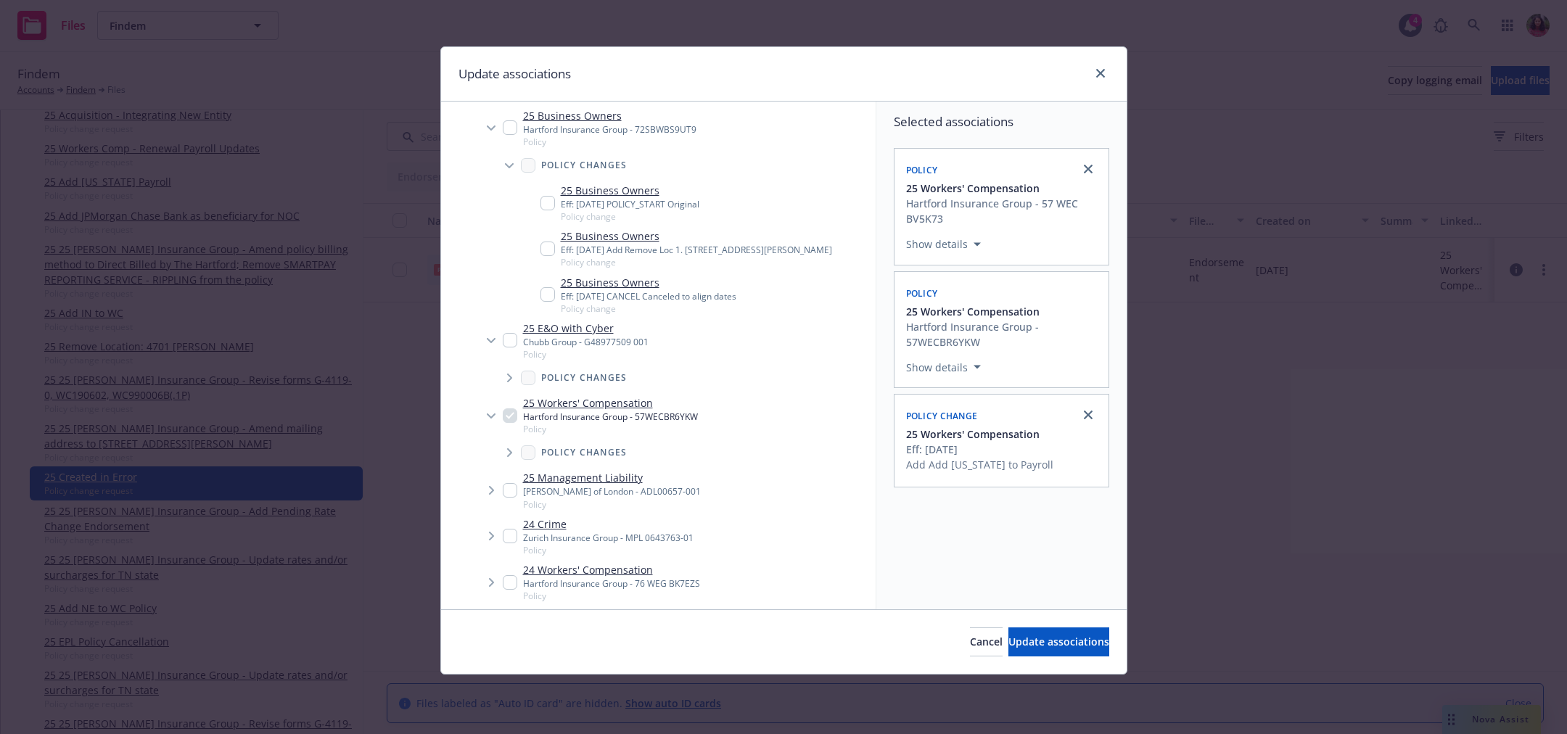
scroll to position [634, 0]
click at [507, 379] on icon "Tree Example" at bounding box center [510, 375] width 6 height 9
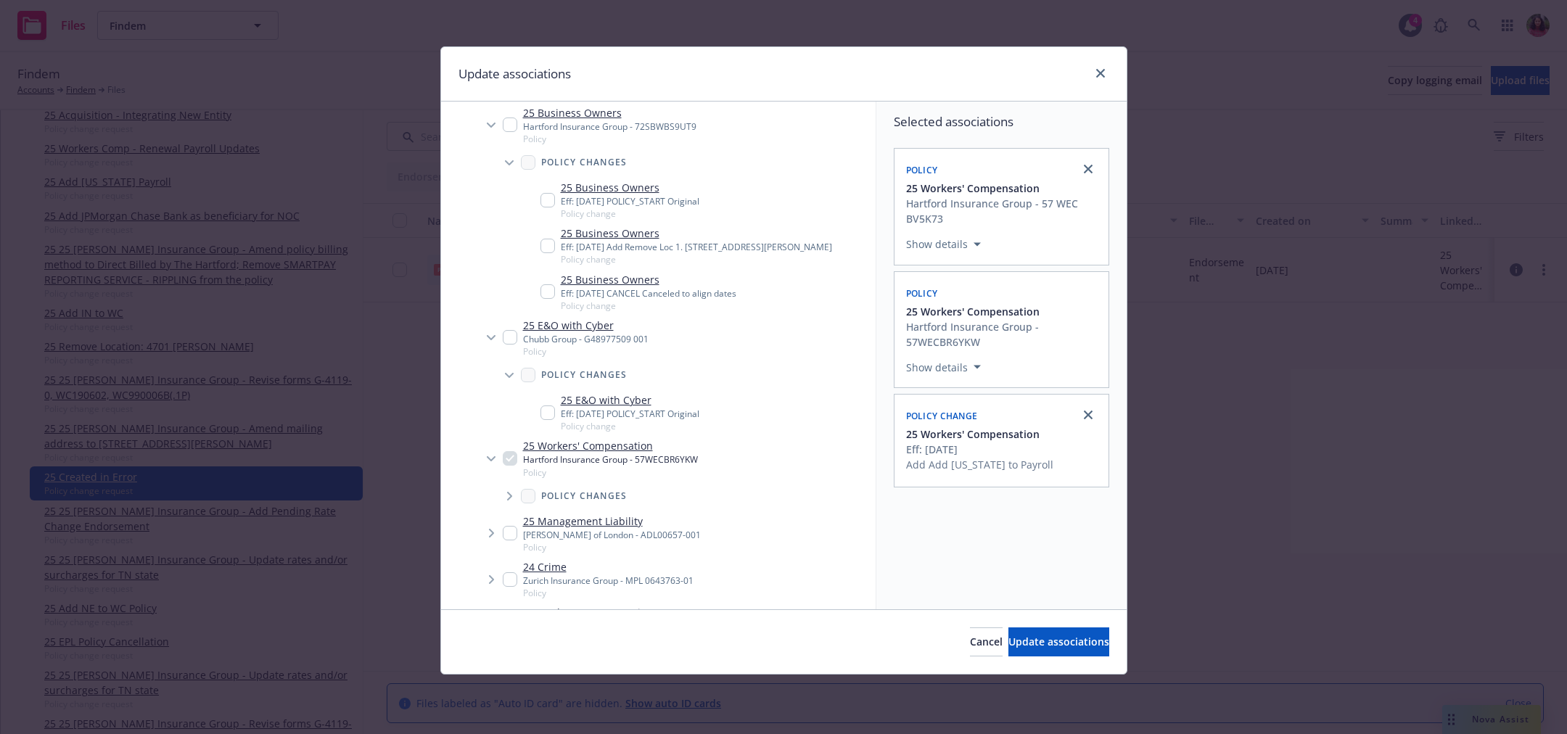
scroll to position [766, 0]
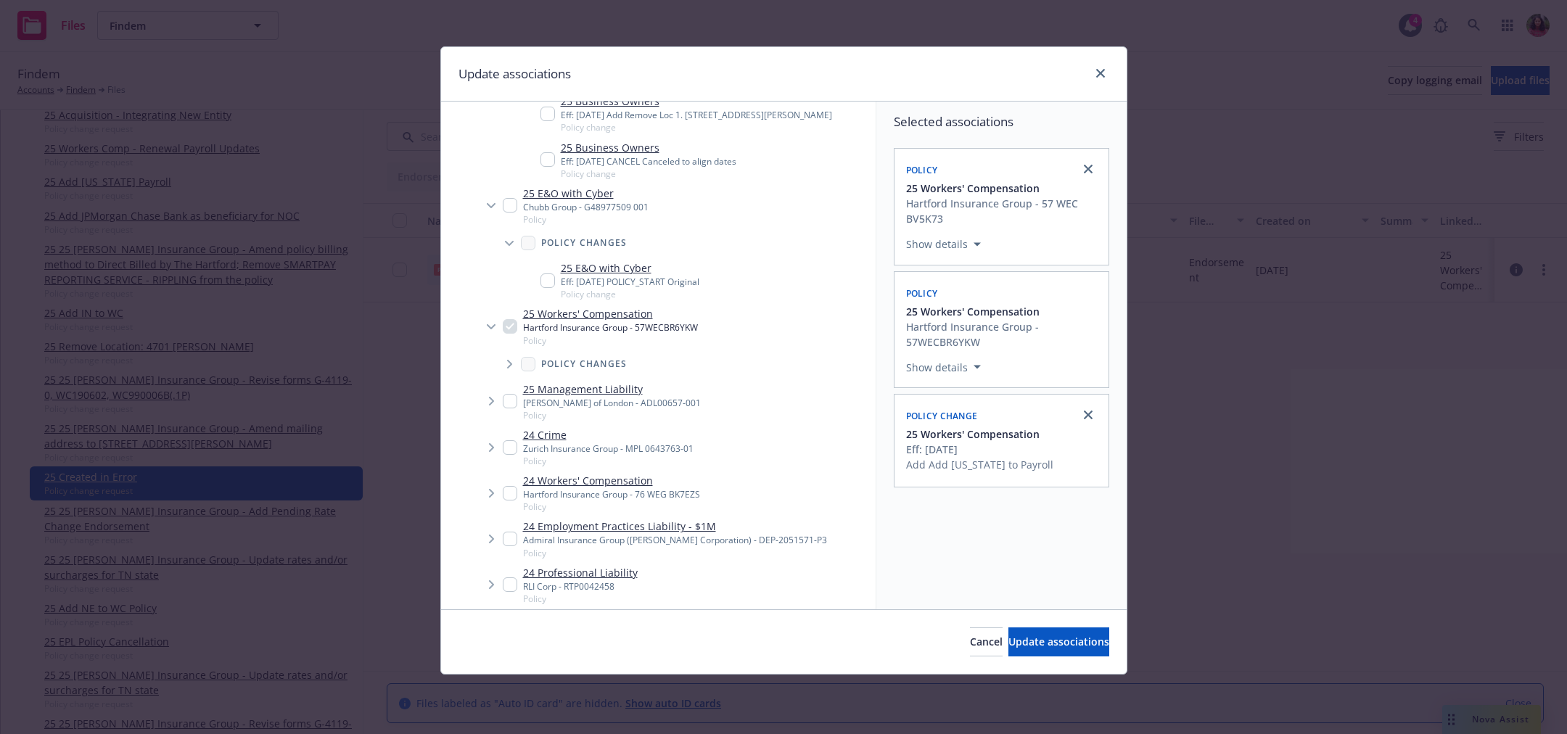
click at [509, 369] on icon "Tree Example" at bounding box center [510, 364] width 6 height 9
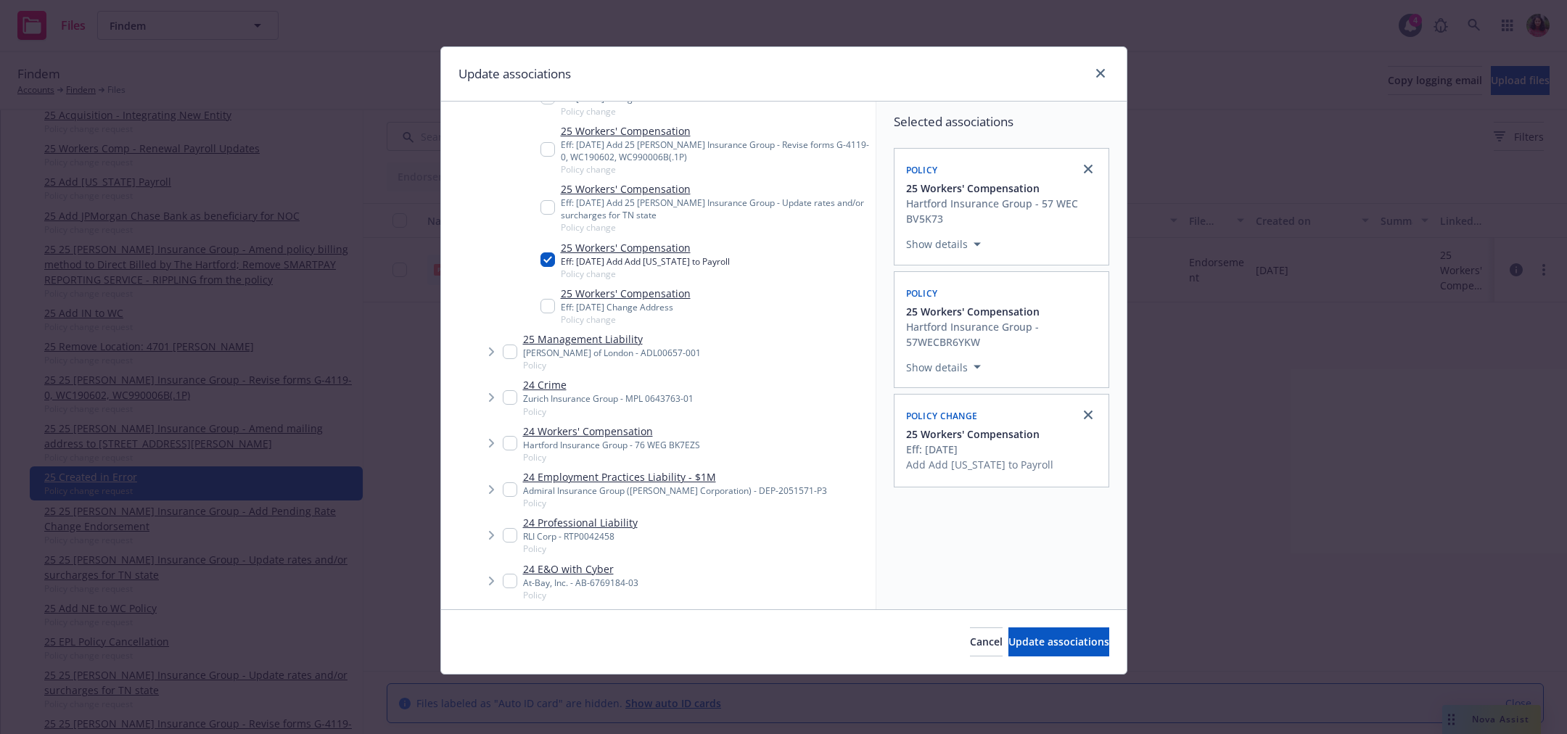
scroll to position [1193, 0]
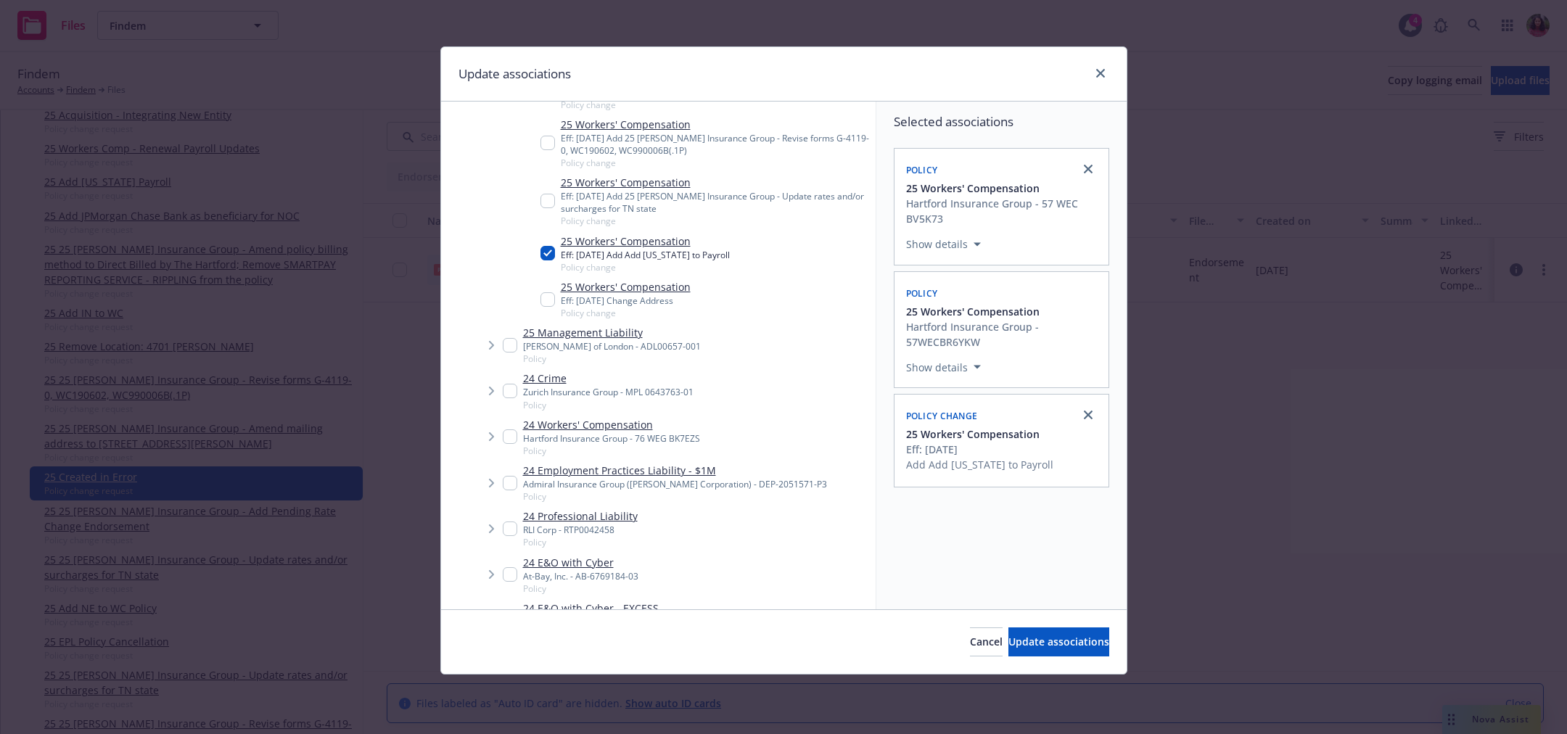
click at [491, 350] on icon "Tree Example" at bounding box center [491, 345] width 5 height 9
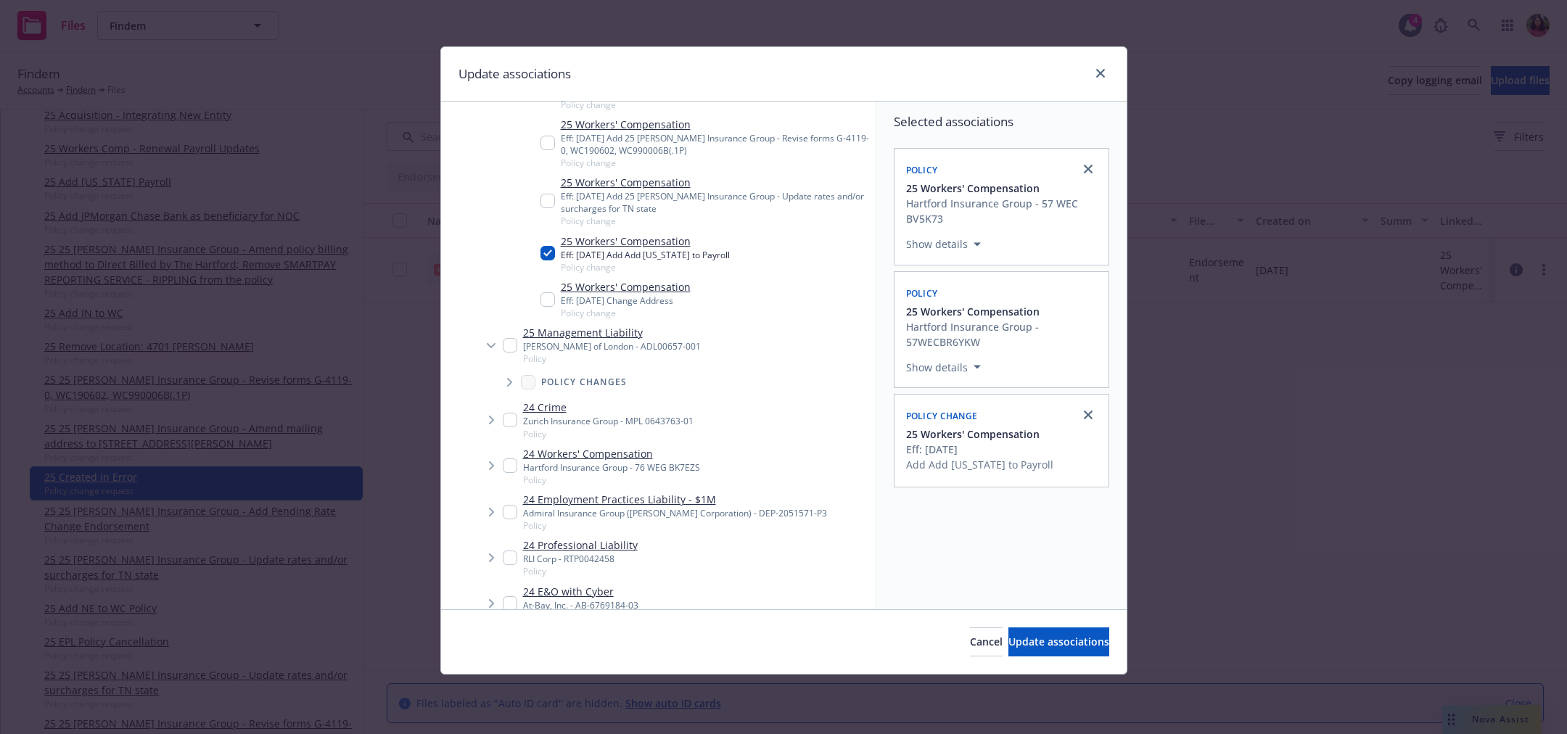
click at [508, 388] on span "Tree Example" at bounding box center [509, 382] width 23 height 23
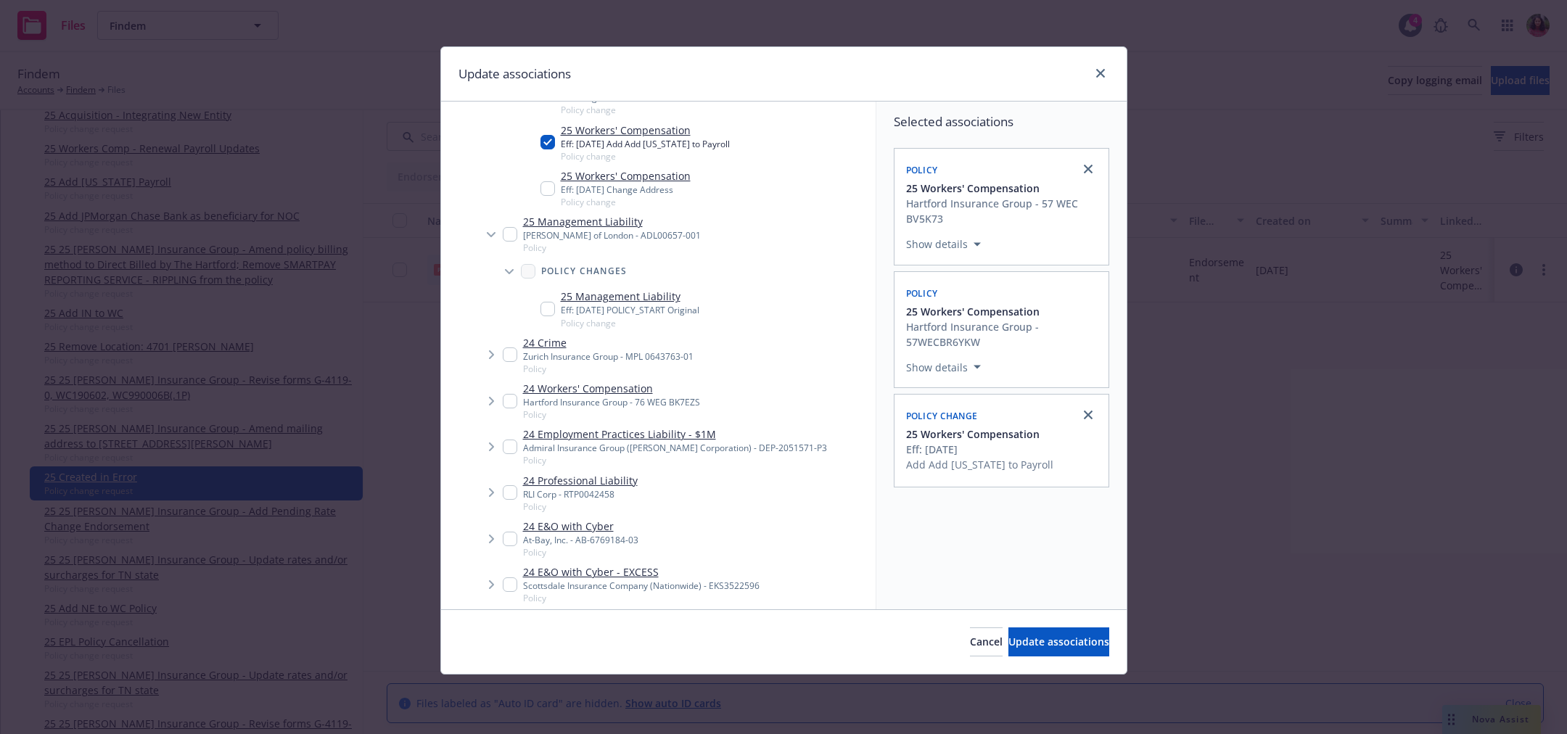
click at [490, 359] on icon "Tree Example" at bounding box center [492, 354] width 6 height 9
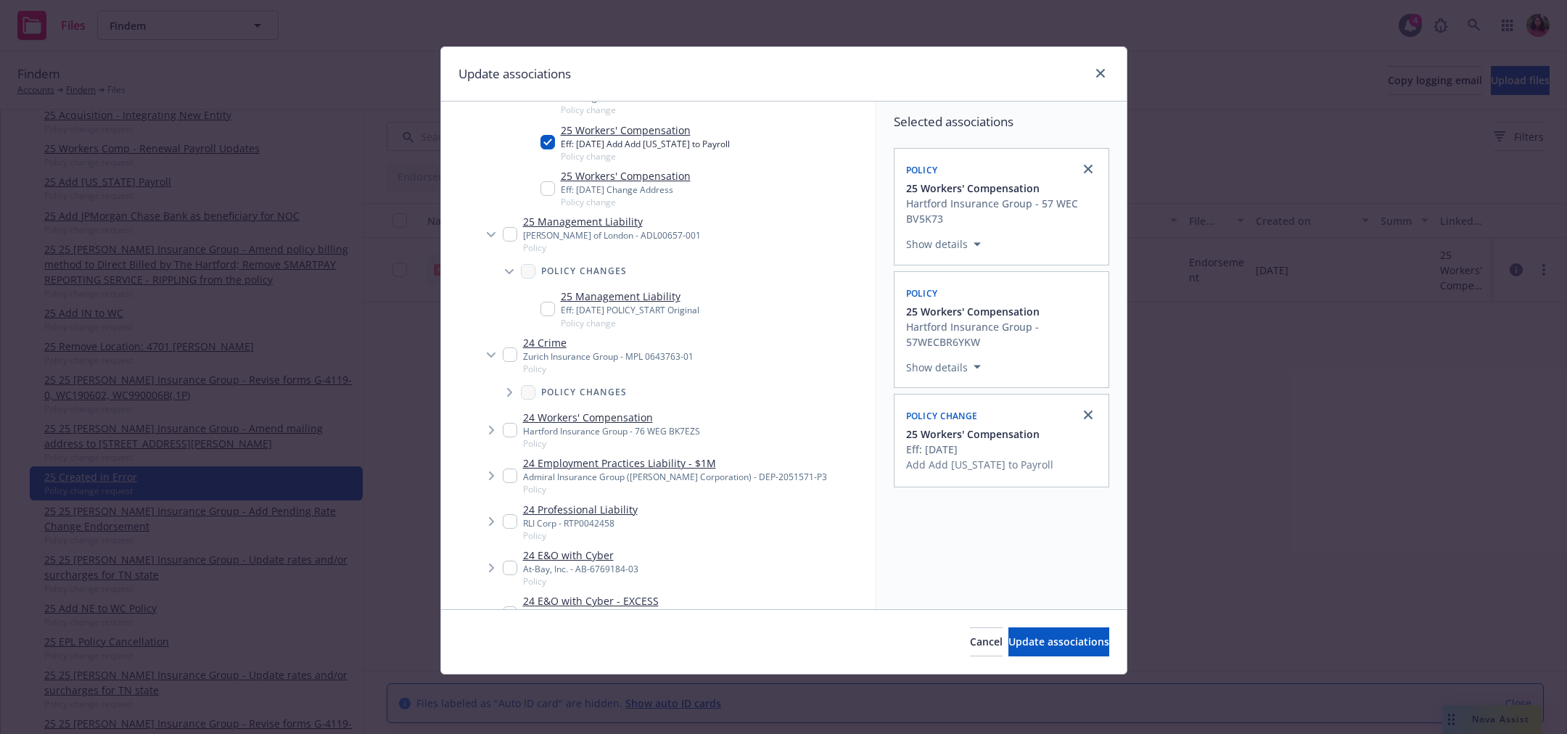
scroll to position [1365, 0]
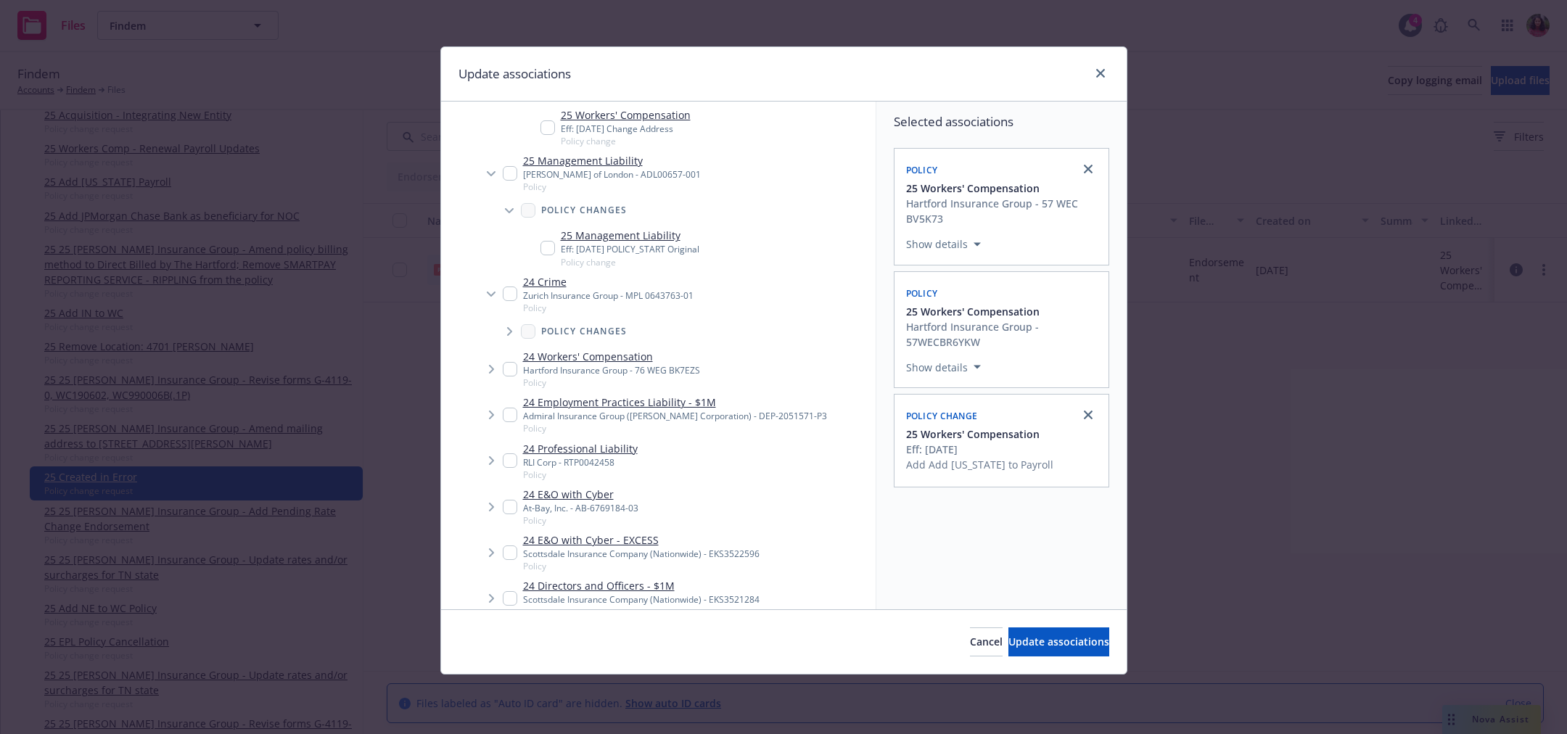
click at [507, 336] on icon "Tree Example" at bounding box center [510, 331] width 6 height 9
click at [493, 419] on icon "Tree Example" at bounding box center [492, 415] width 6 height 9
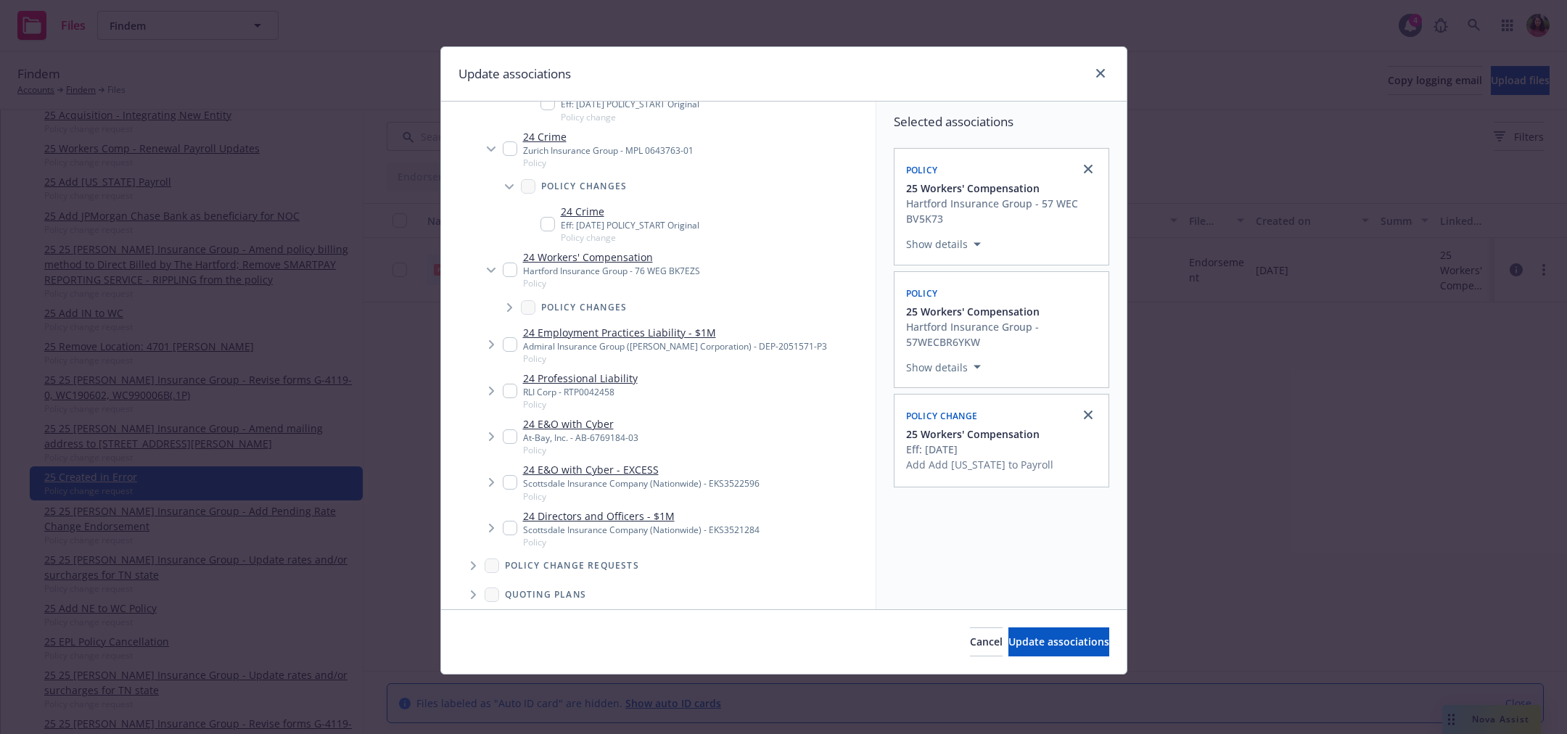
scroll to position [1517, 0]
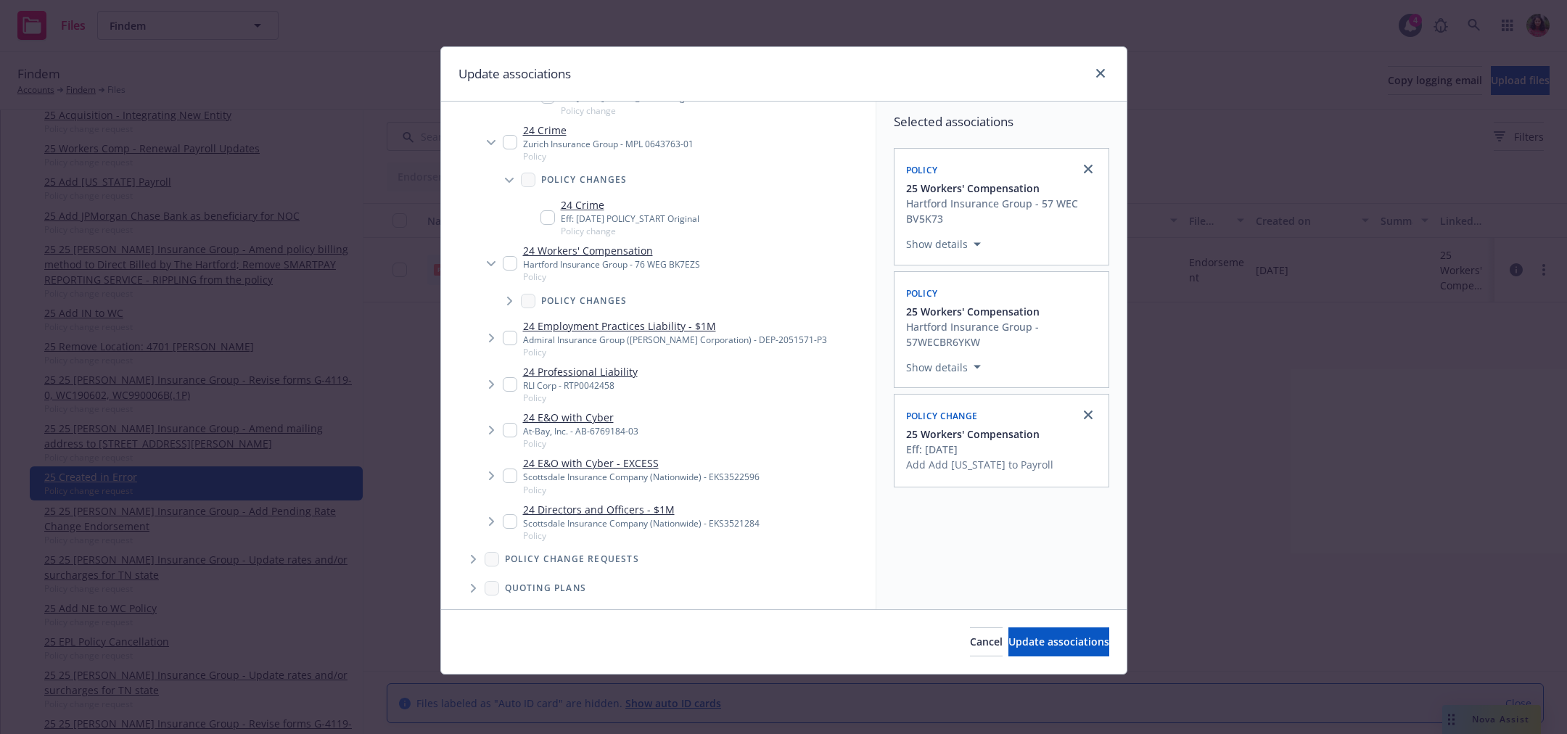
click at [509, 305] on icon "Tree Example" at bounding box center [509, 301] width 5 height 9
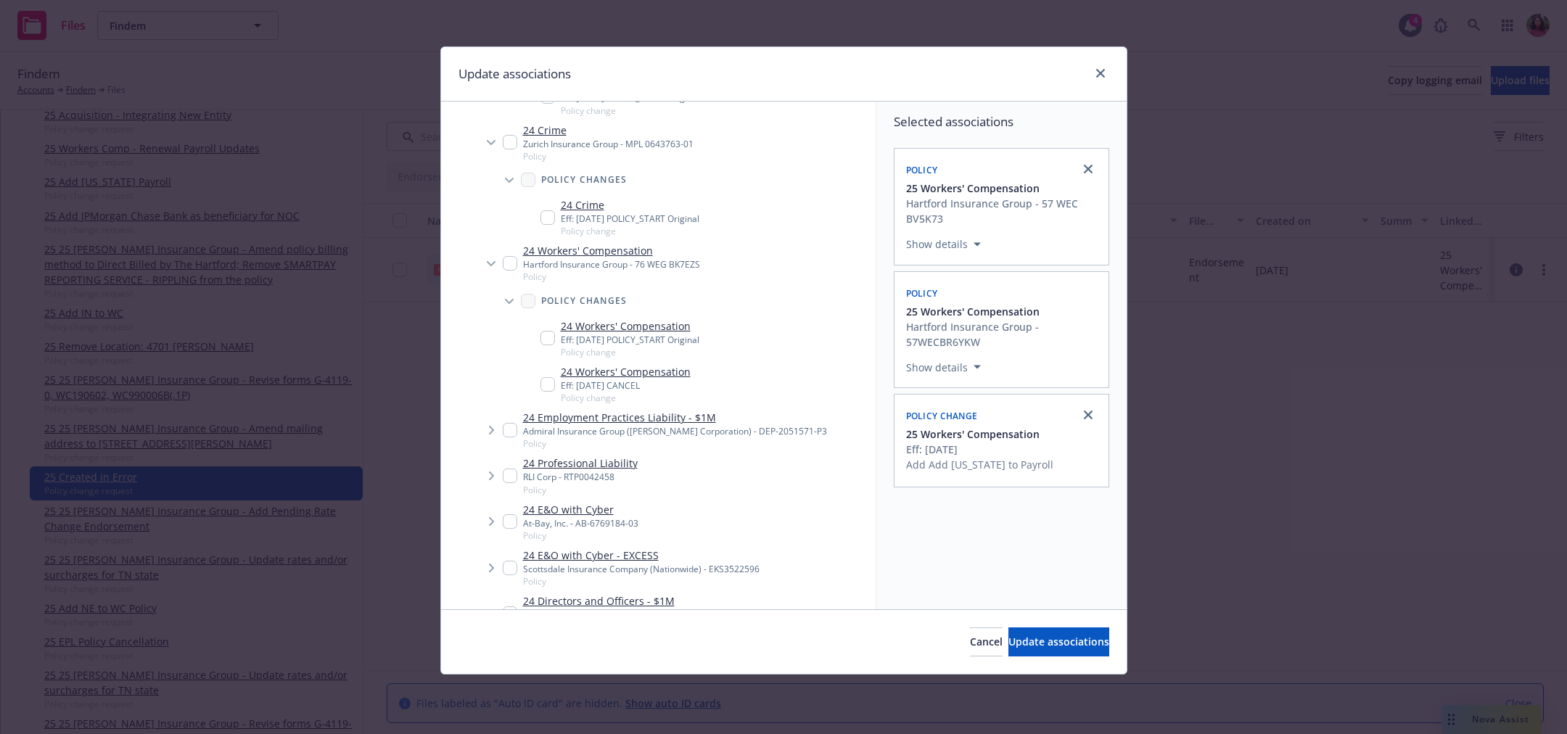
click at [493, 435] on icon "Tree Example" at bounding box center [492, 430] width 6 height 9
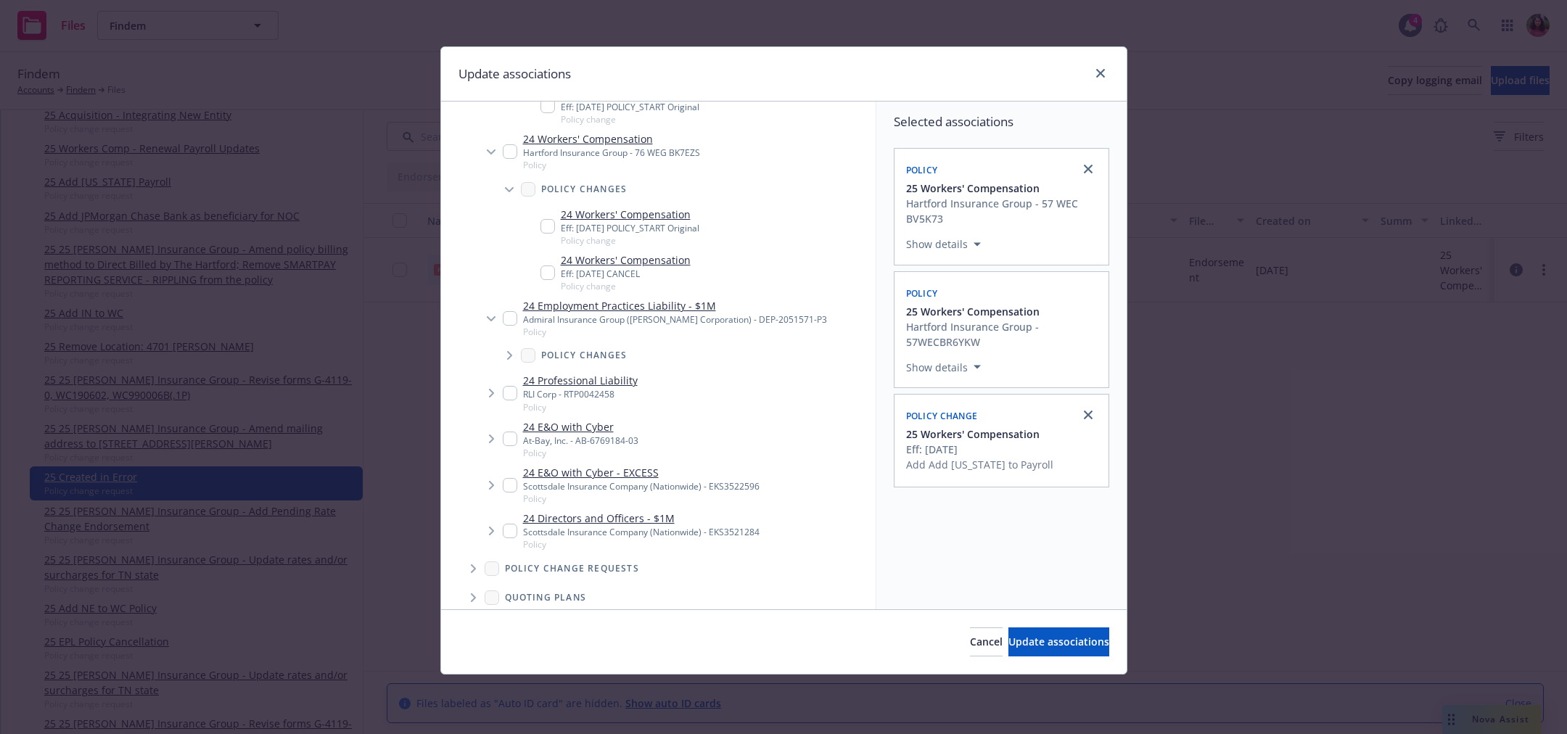
click at [508, 367] on span "Tree Example" at bounding box center [509, 355] width 23 height 23
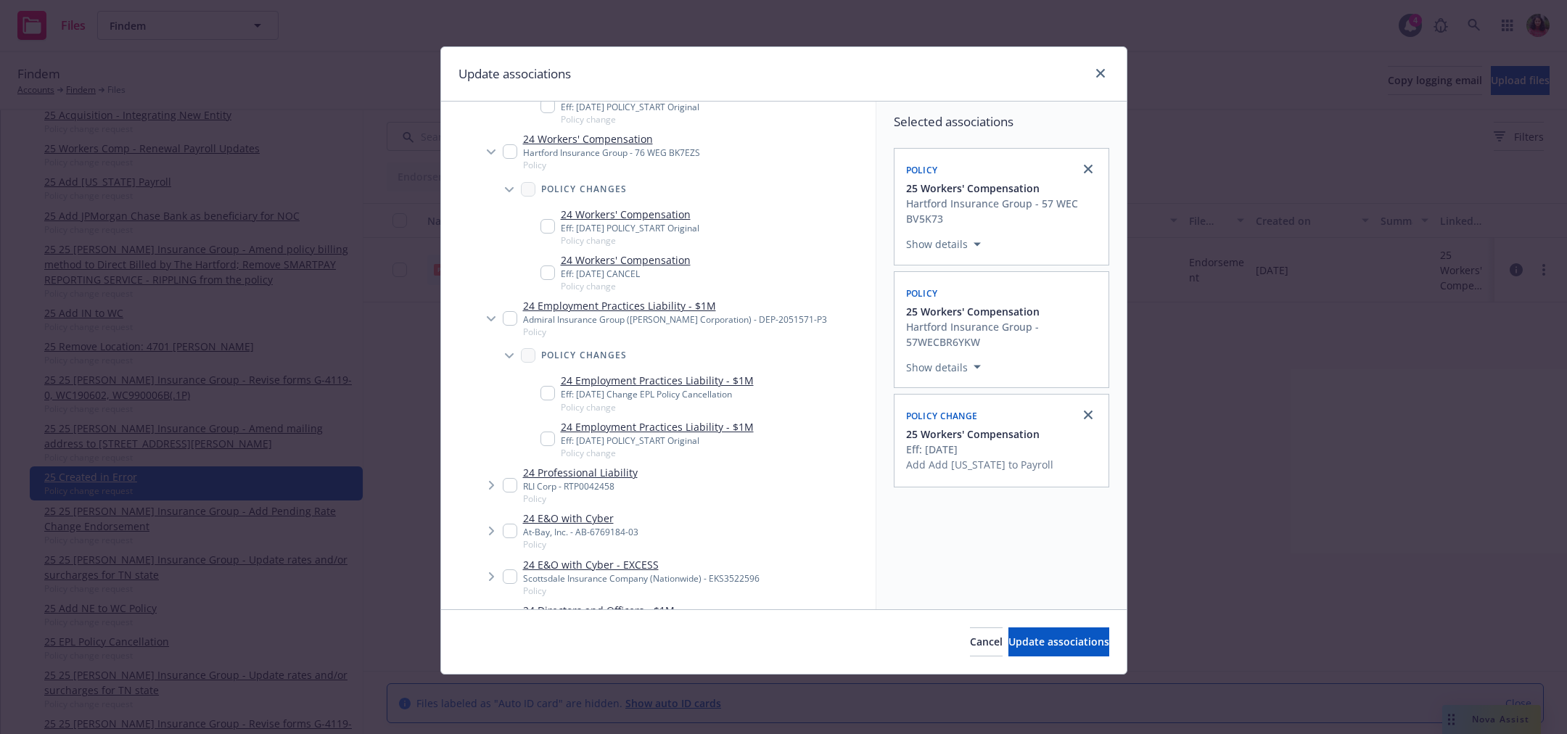
click at [491, 490] on icon "Tree Example" at bounding box center [492, 485] width 6 height 9
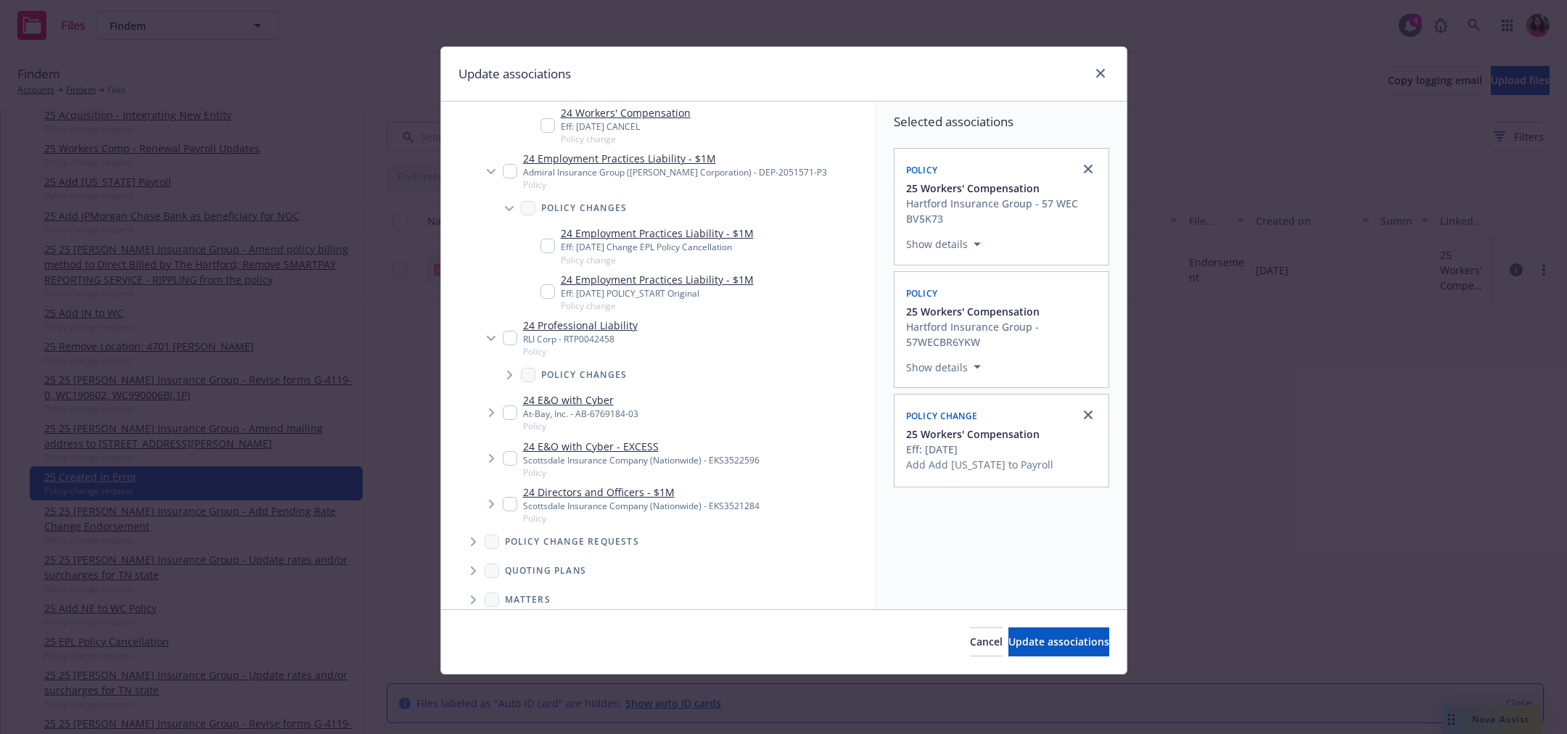
click at [508, 379] on icon "Tree Example" at bounding box center [509, 375] width 5 height 9
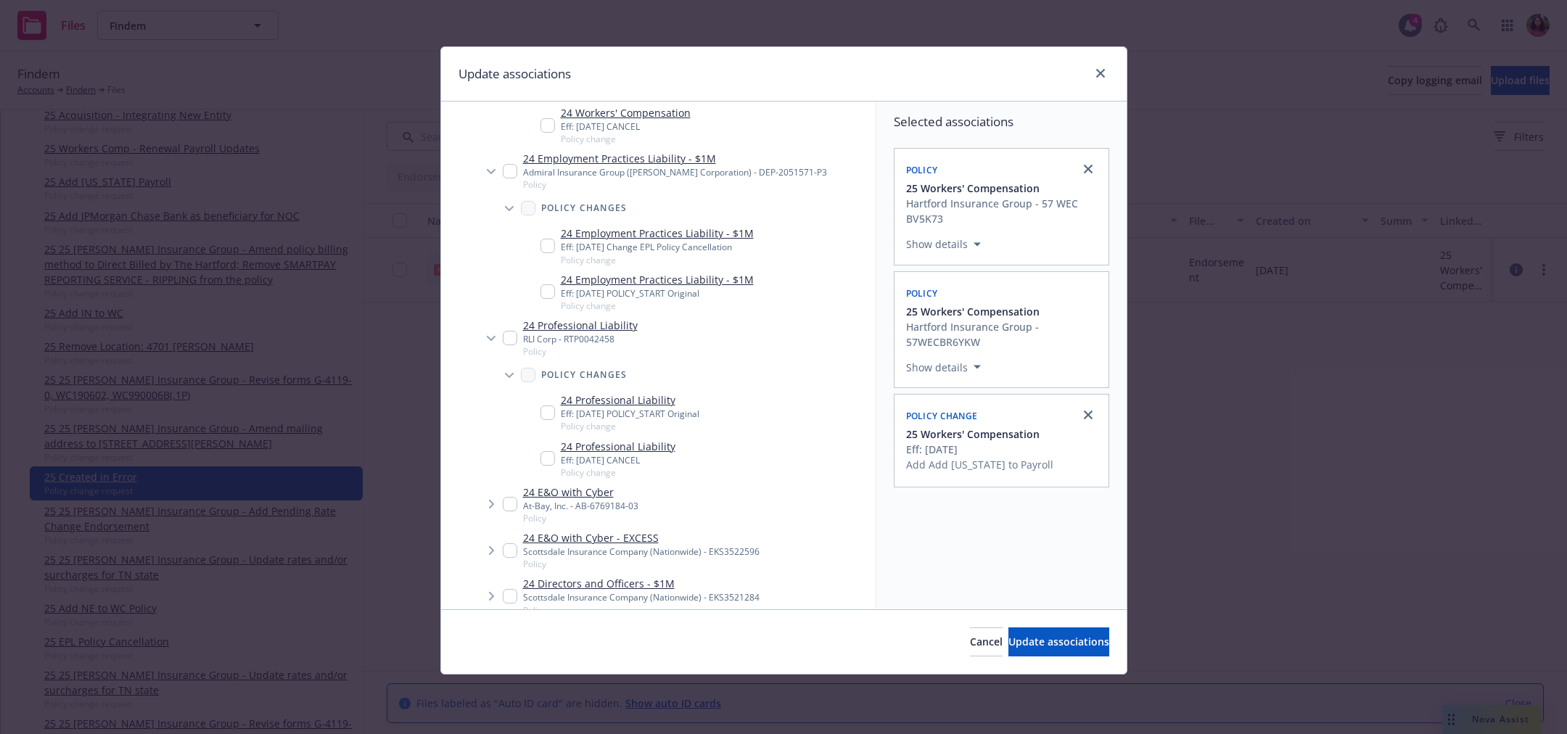
scroll to position [1963, 0]
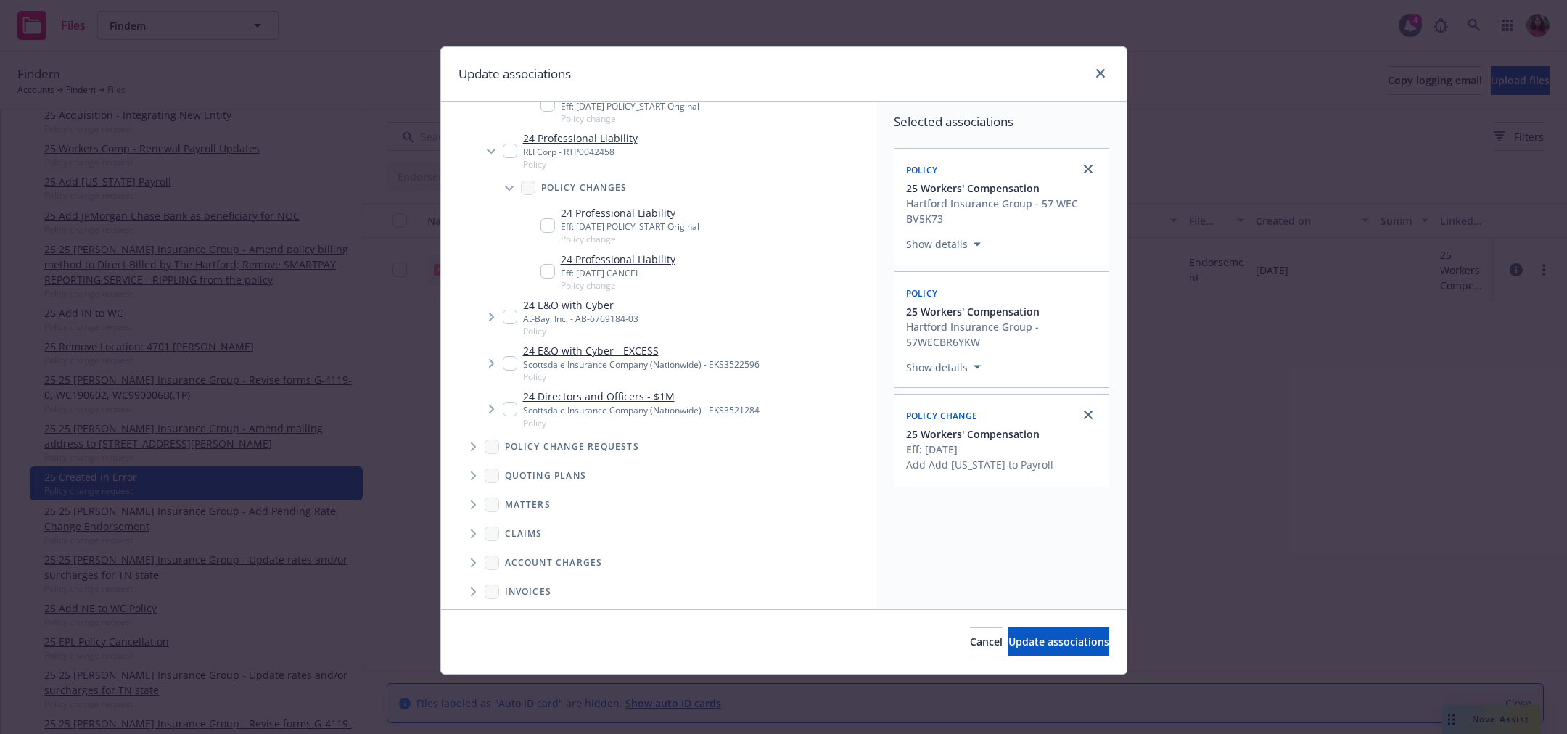
click at [492, 321] on icon "Tree Example" at bounding box center [491, 317] width 5 height 9
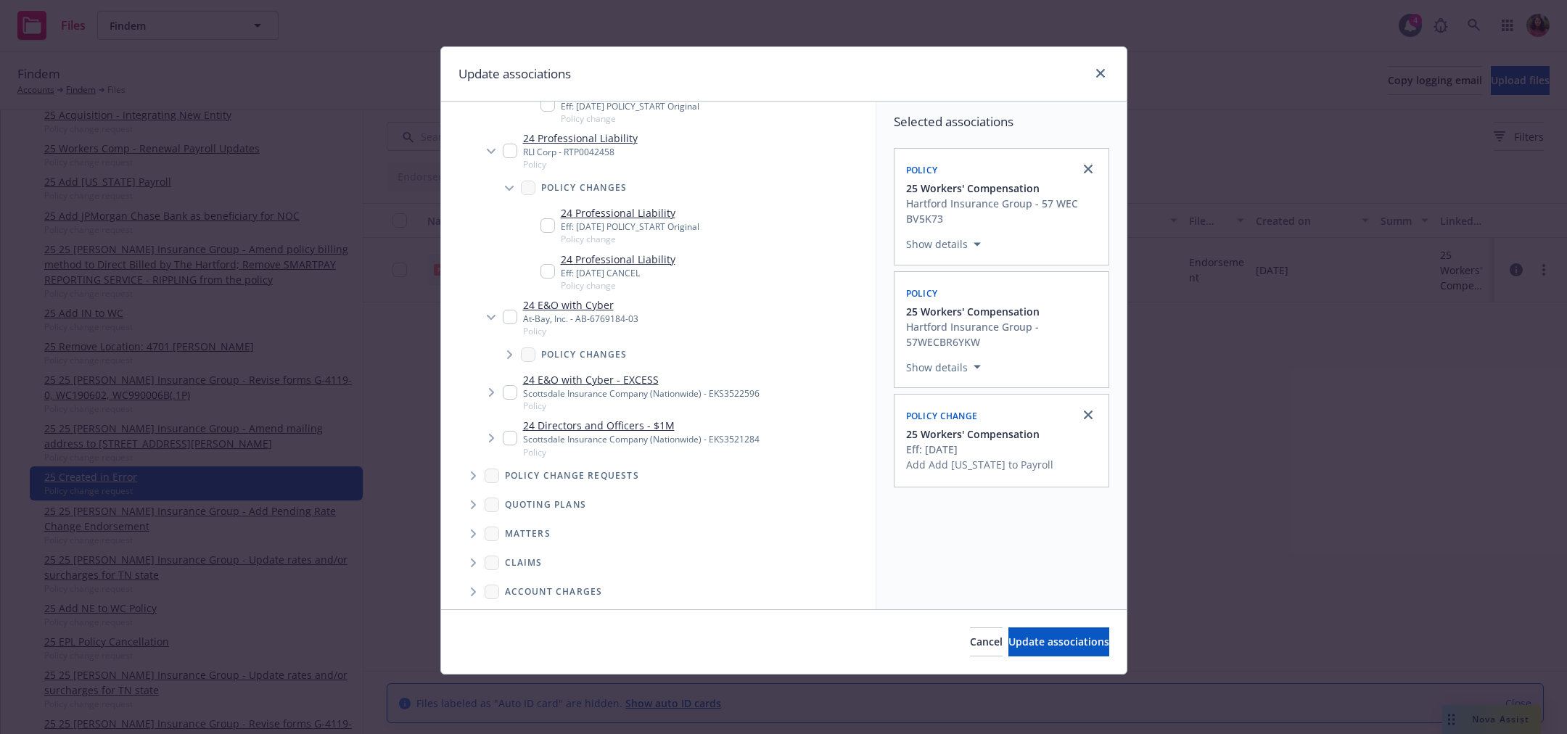
click at [510, 359] on icon "Tree Example" at bounding box center [510, 354] width 6 height 9
click at [490, 443] on span "Tree Example" at bounding box center [491, 438] width 23 height 23
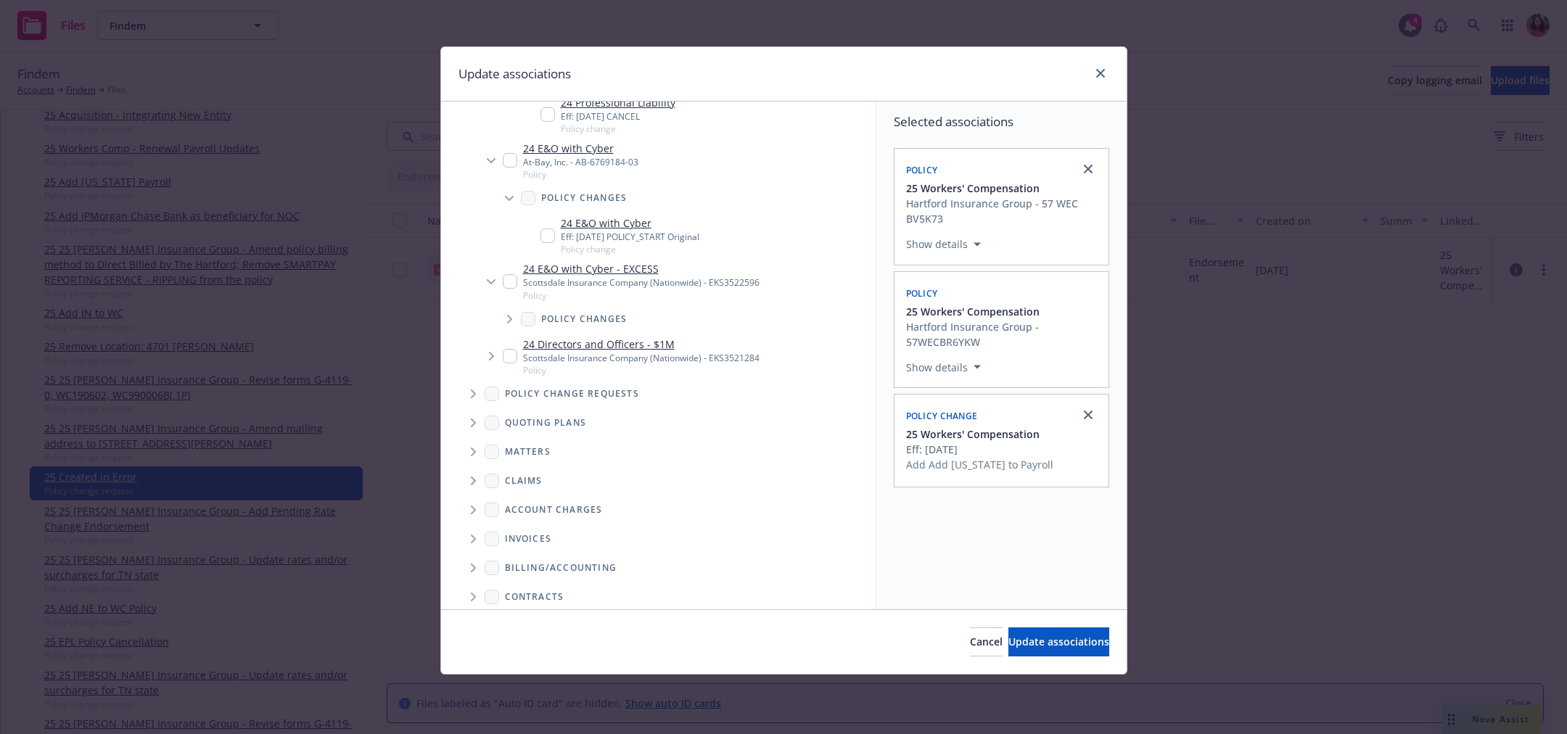
click at [509, 324] on icon "Tree Example" at bounding box center [509, 319] width 5 height 9
click at [489, 407] on icon "Tree Example" at bounding box center [492, 402] width 6 height 9
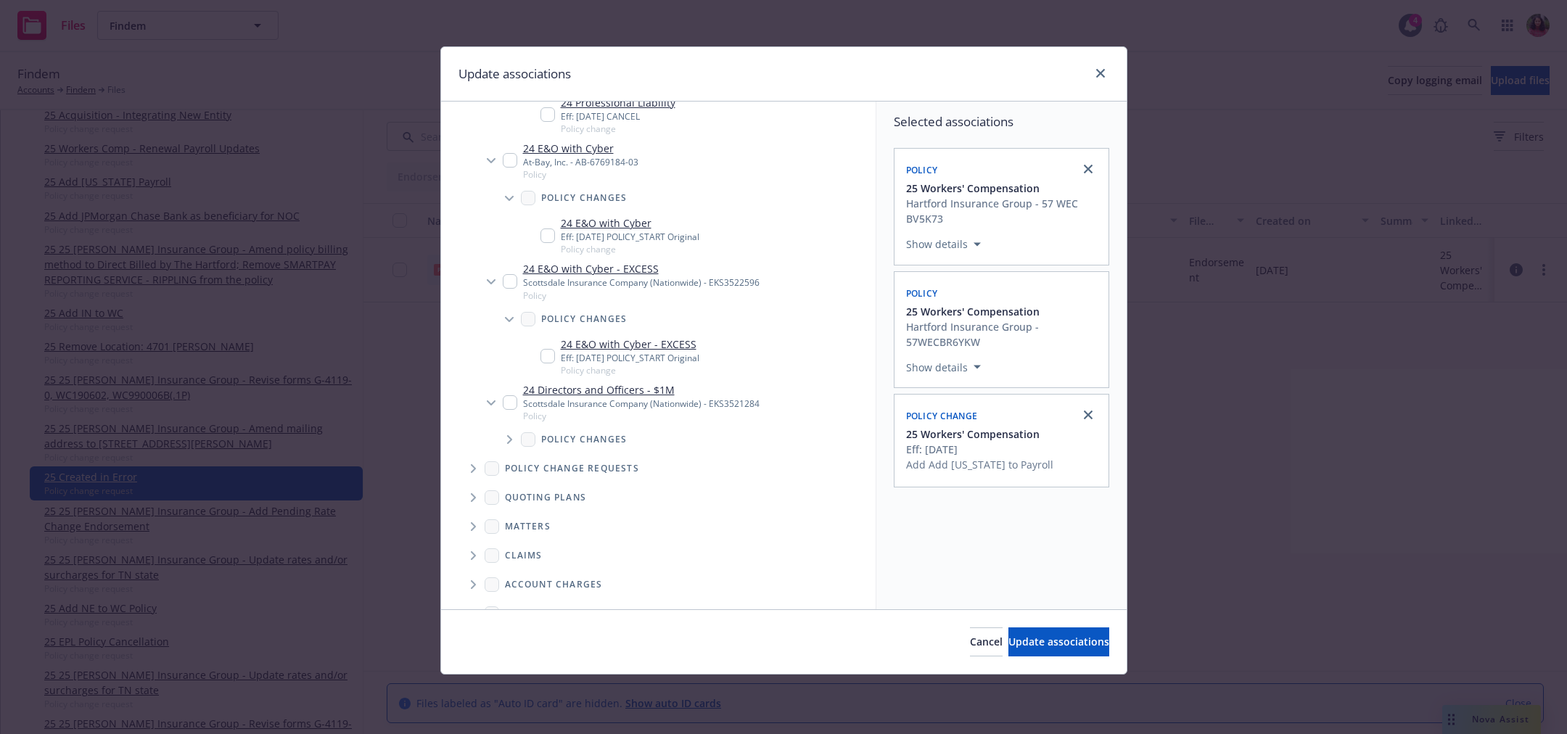
click at [504, 445] on span "Tree Example" at bounding box center [509, 439] width 23 height 23
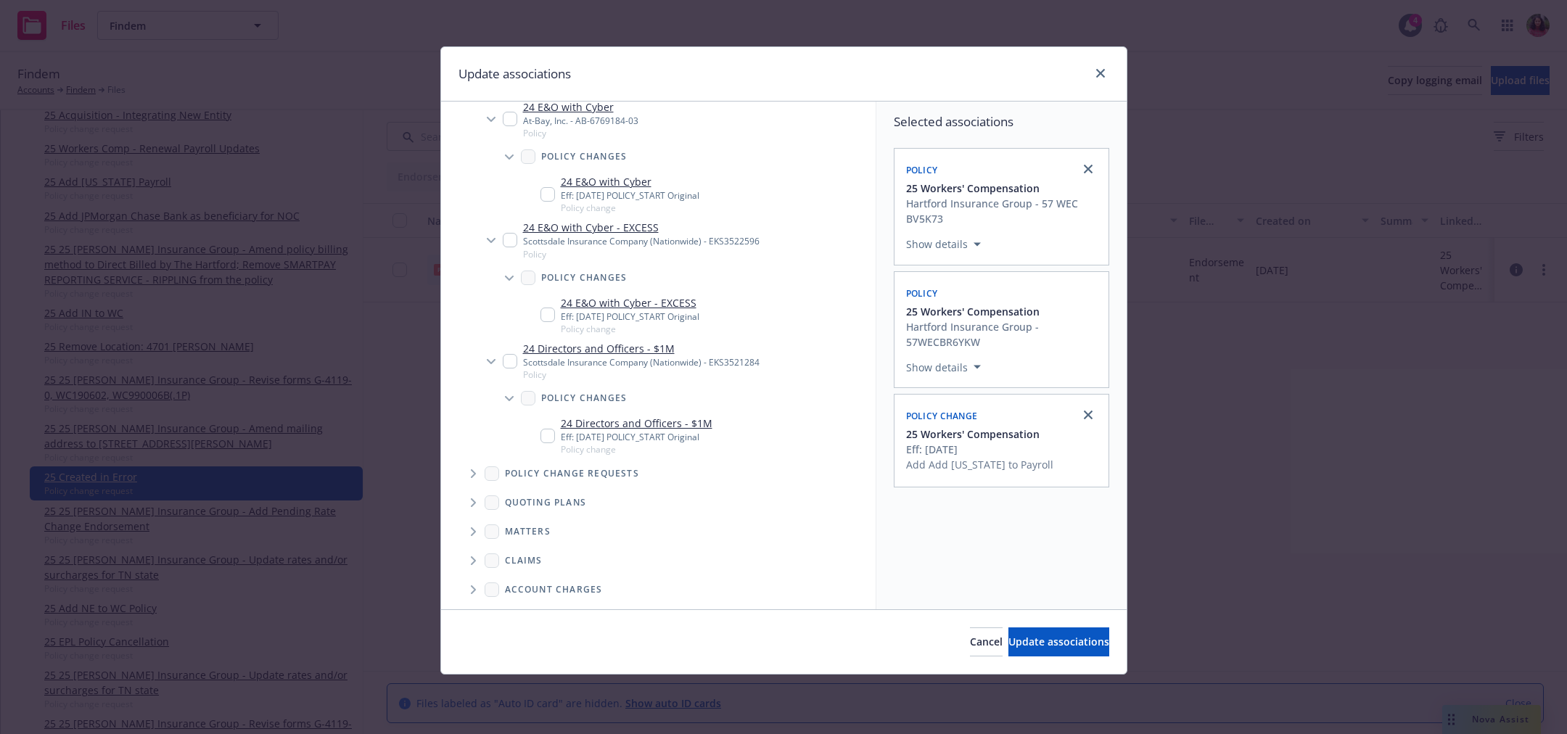
scroll to position [2407, 0]
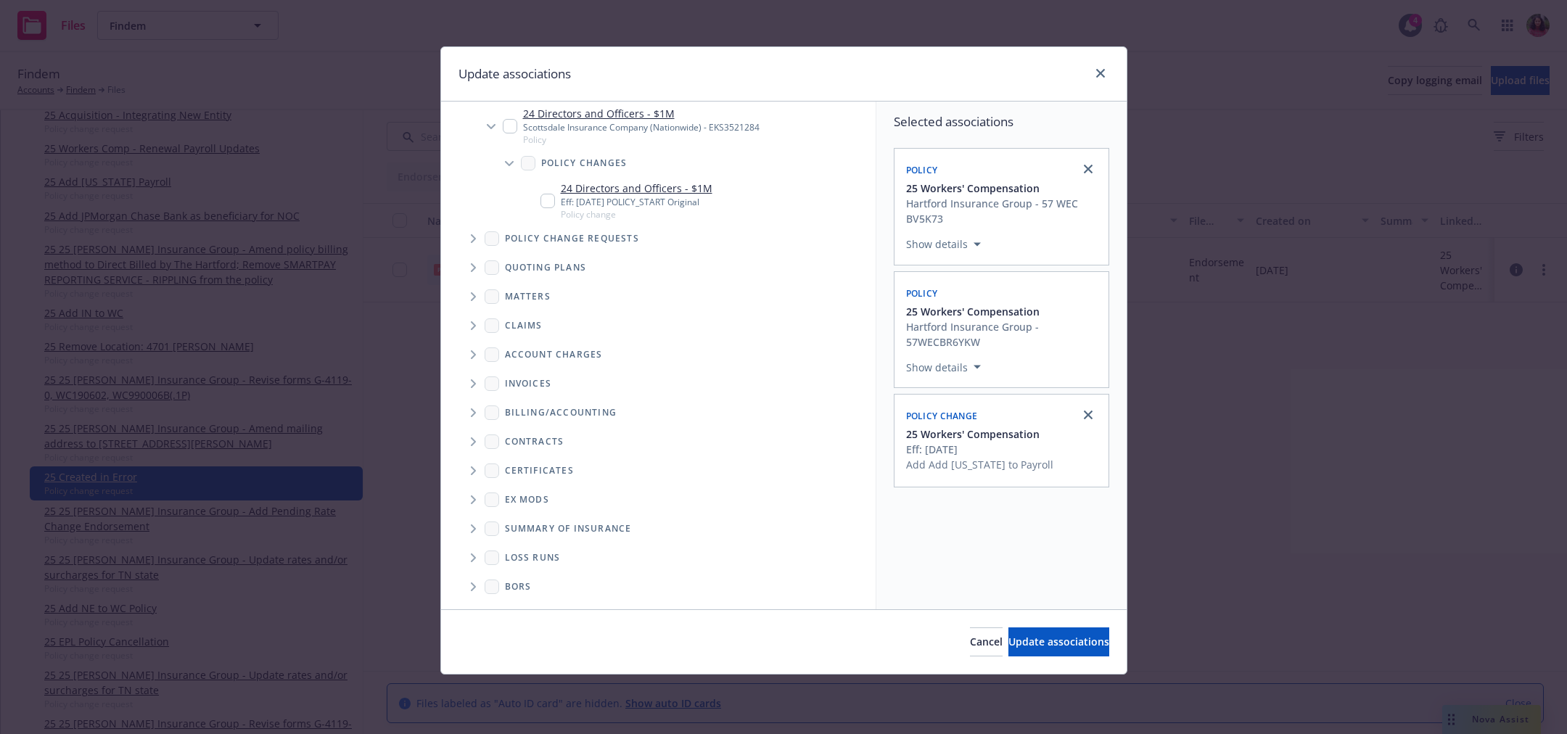
click at [471, 237] on icon "Tree Example" at bounding box center [474, 238] width 6 height 9
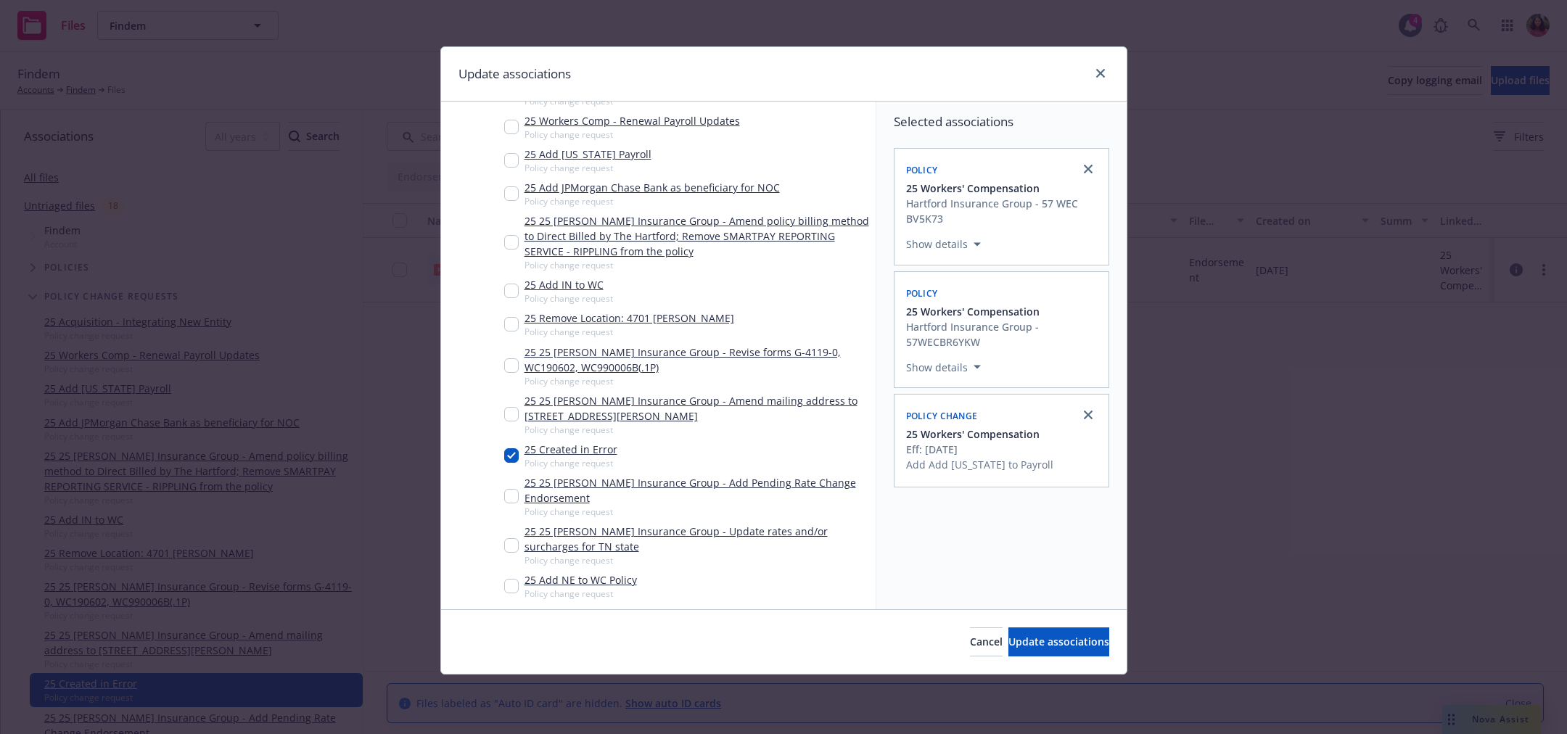
scroll to position [2581, 0]
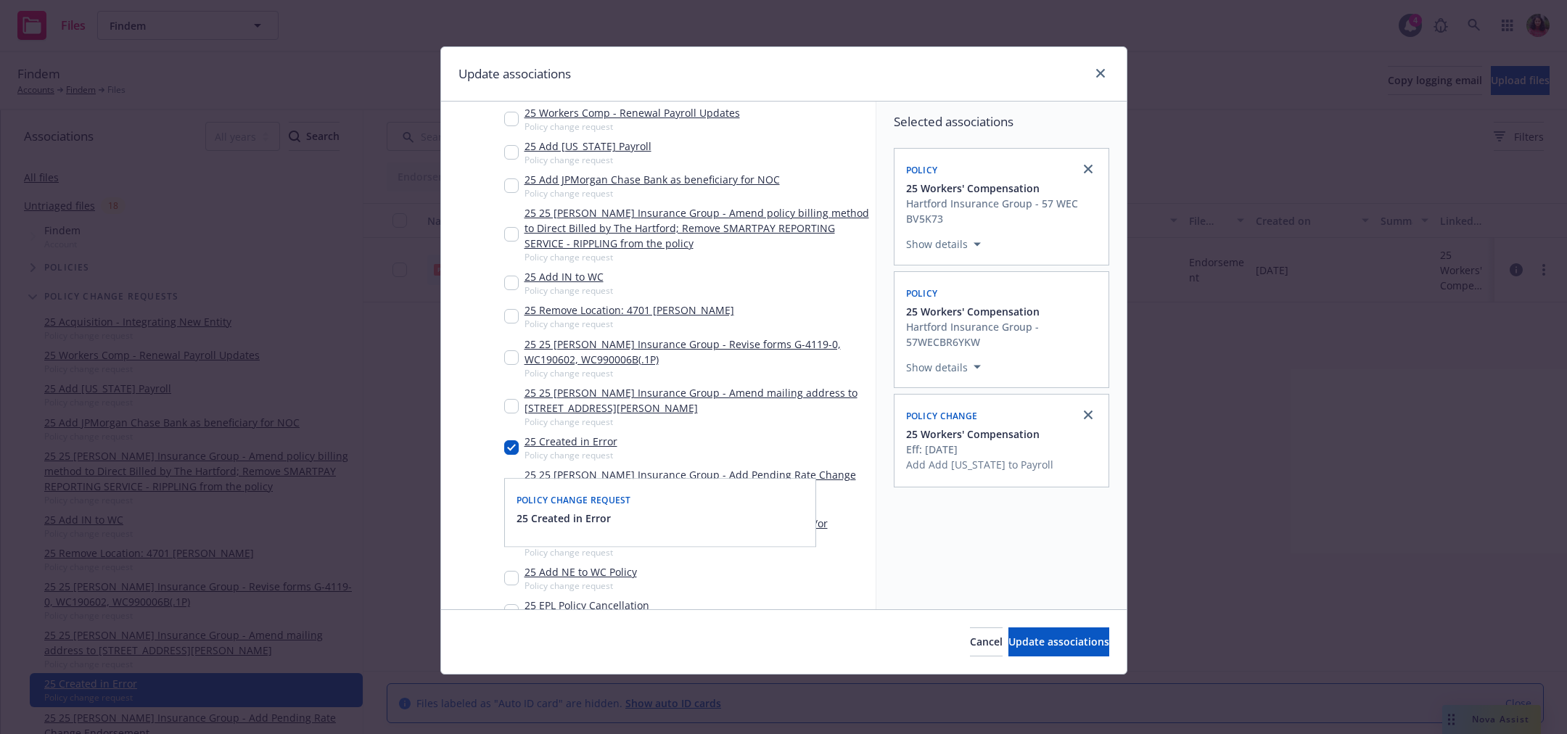
click at [512, 455] on input "Tree Example" at bounding box center [511, 447] width 15 height 15
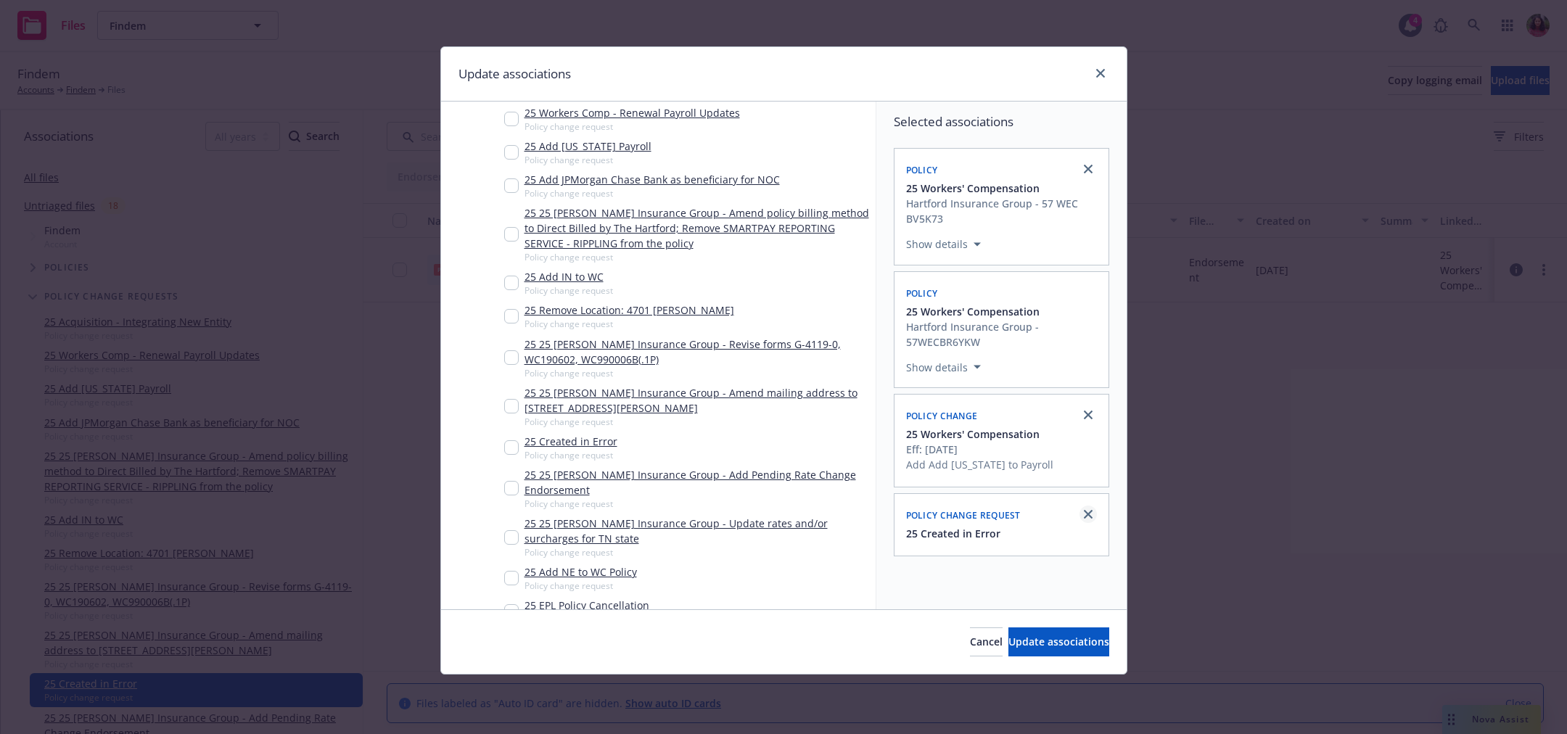
click at [1090, 511] on icon "close" at bounding box center [1088, 514] width 9 height 9
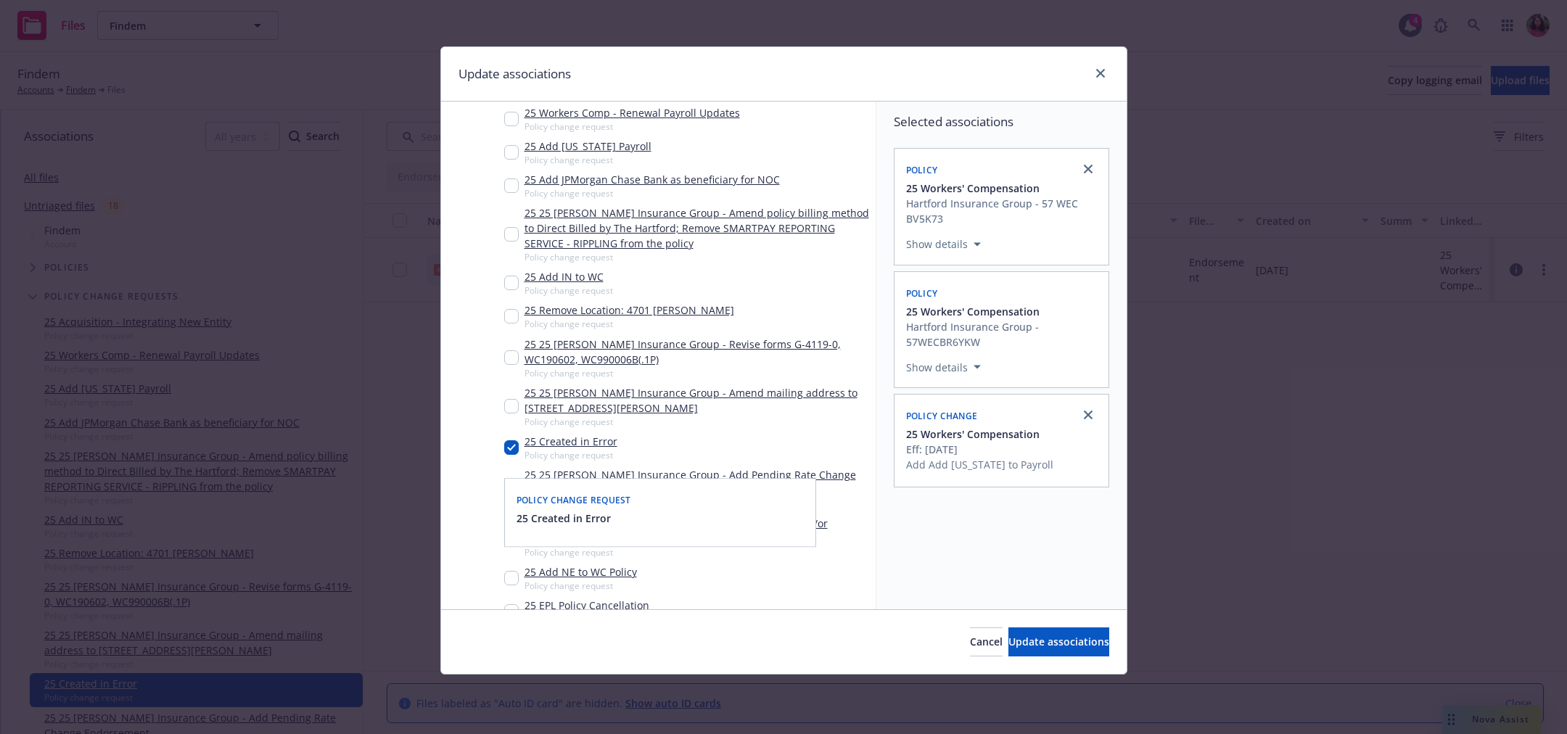
click at [512, 454] on input "Tree Example" at bounding box center [511, 447] width 15 height 15
checkbox input "false"
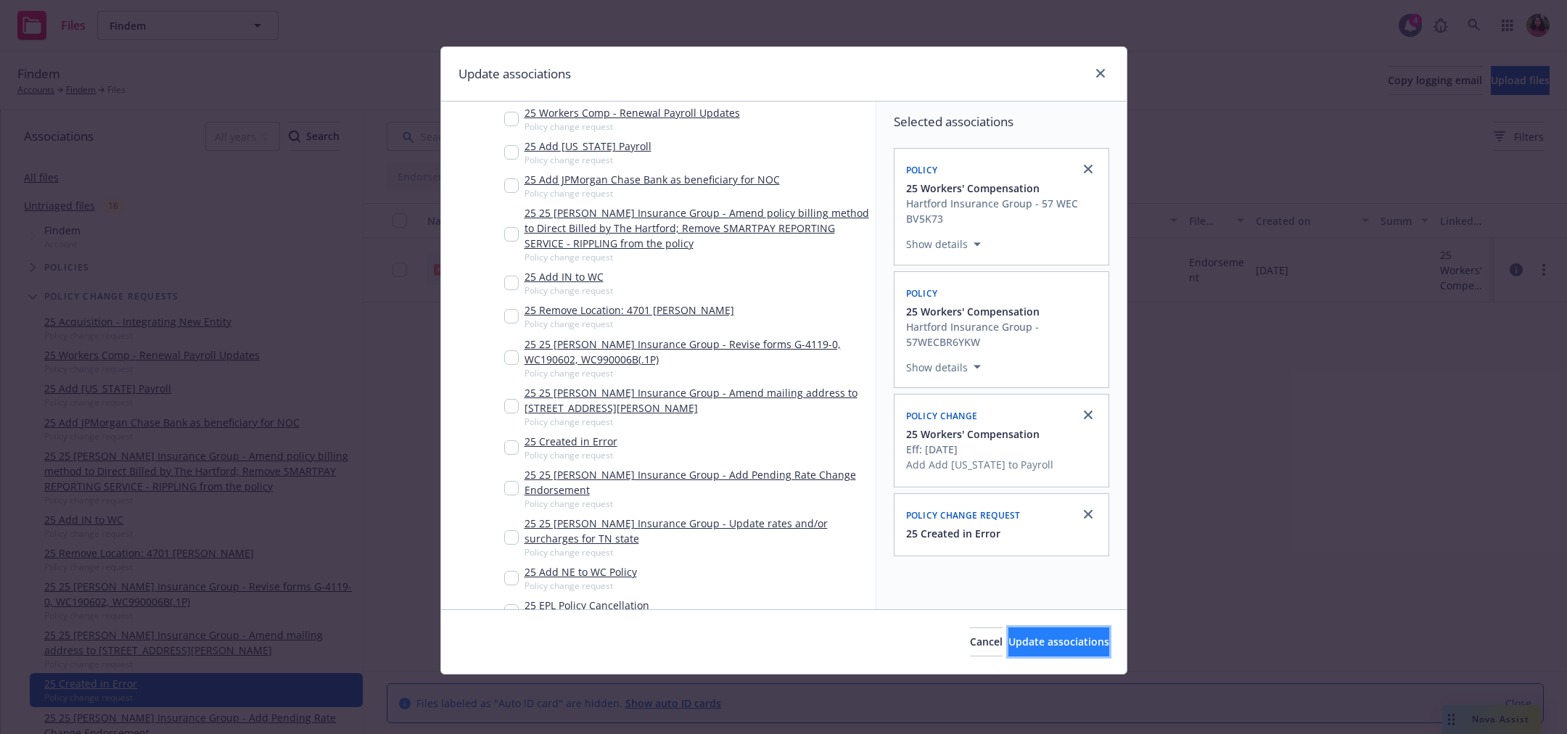
click at [1062, 637] on span "Update associations" at bounding box center [1058, 642] width 101 height 14
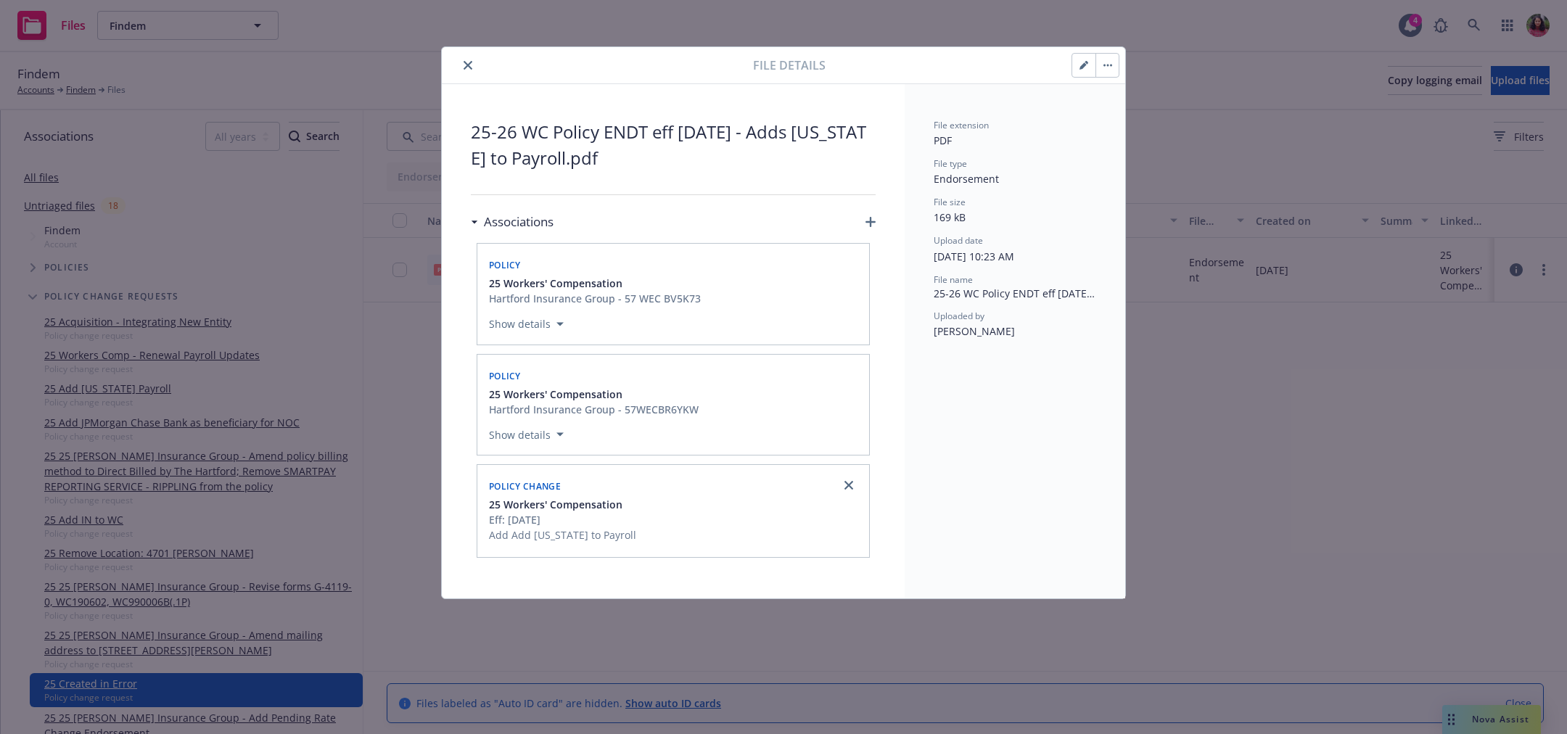
click at [993, 541] on div "File extension PDF File type Endorsement File size 169 kB Upload date 05/21/202…" at bounding box center [1015, 341] width 221 height 514
click at [464, 62] on icon "close" at bounding box center [468, 65] width 9 height 9
